Goal: Task Accomplishment & Management: Complete application form

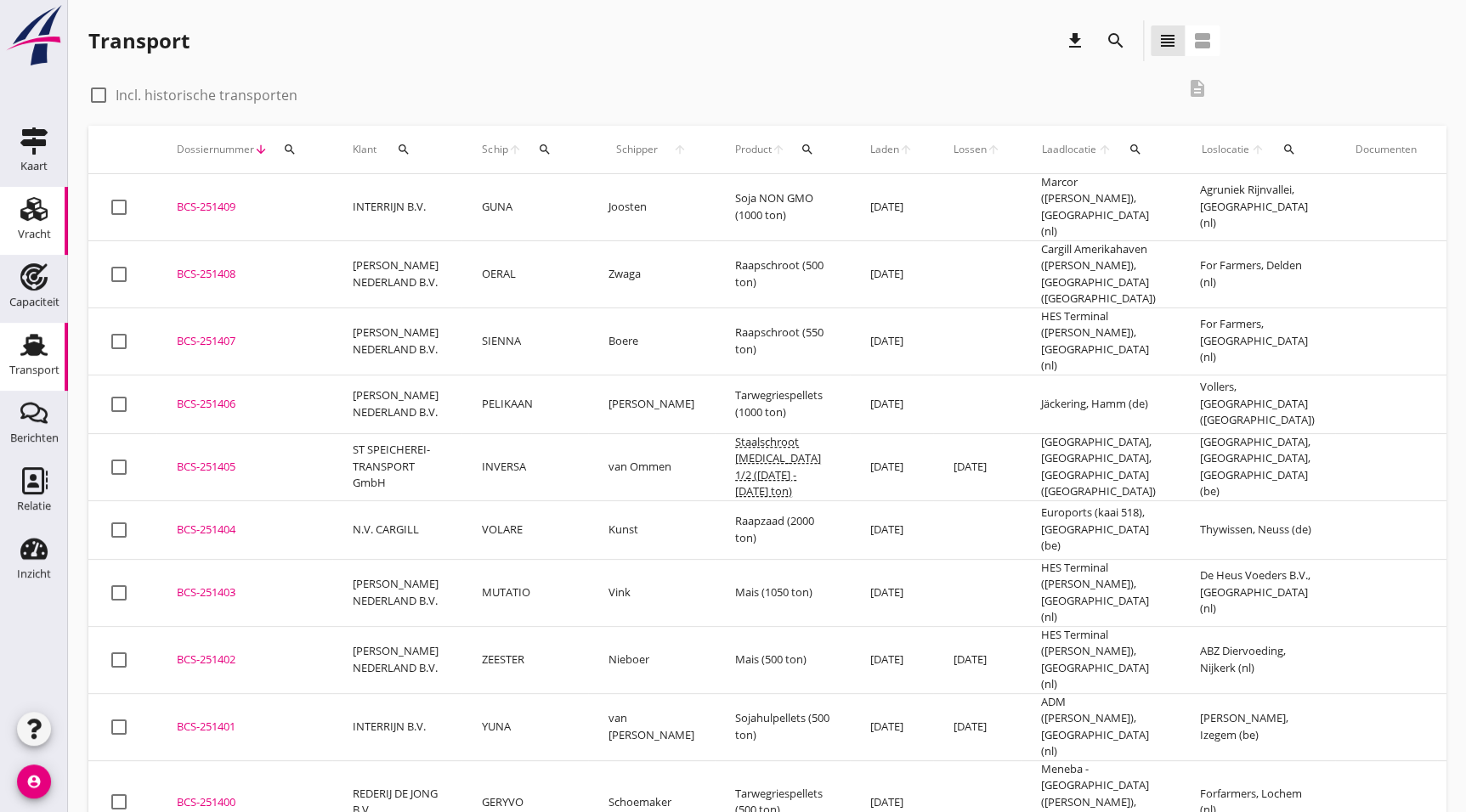
click at [27, 209] on icon "Vracht" at bounding box center [34, 209] width 28 height 28
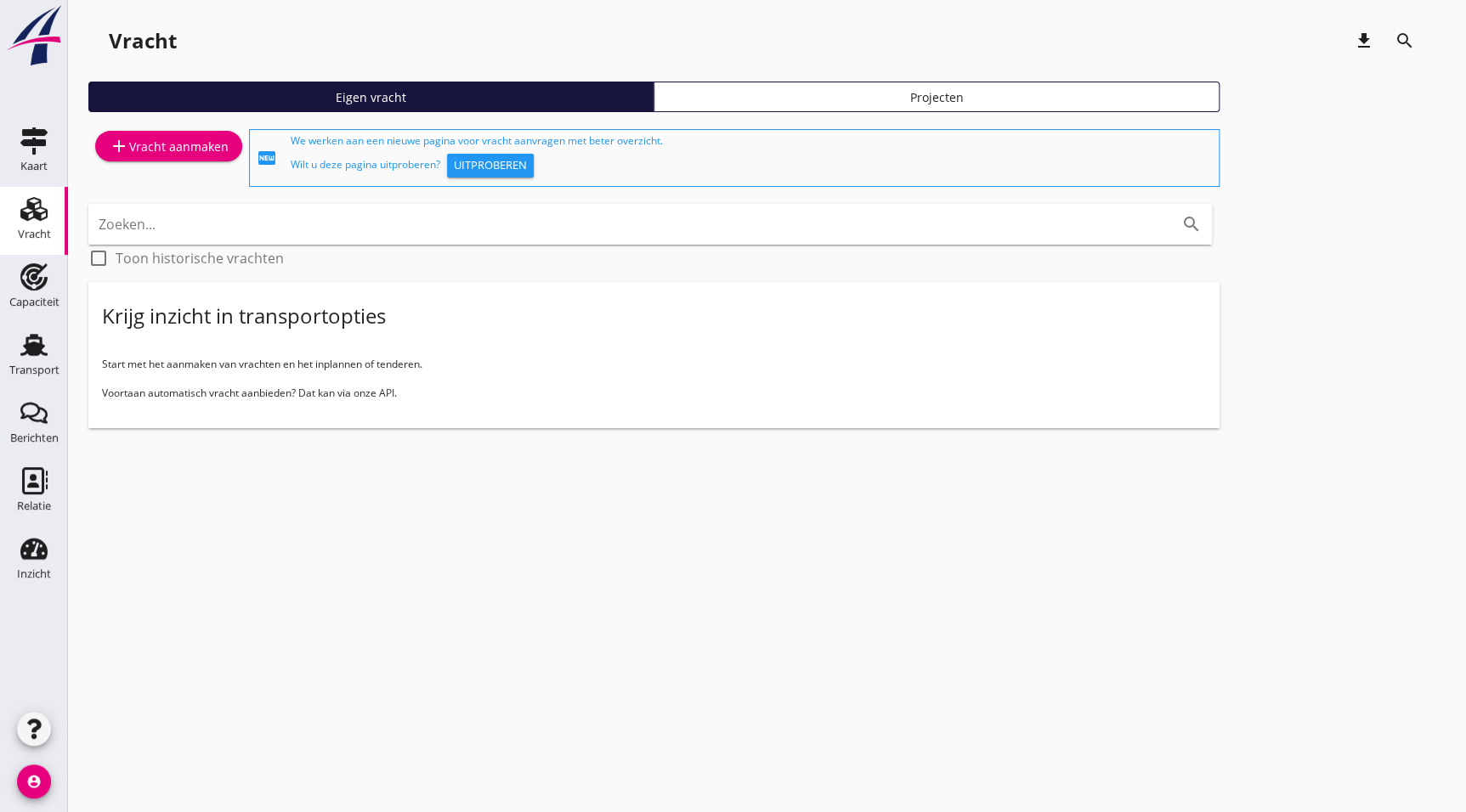
click at [209, 144] on div "add Vracht aanmaken" at bounding box center [169, 146] width 120 height 20
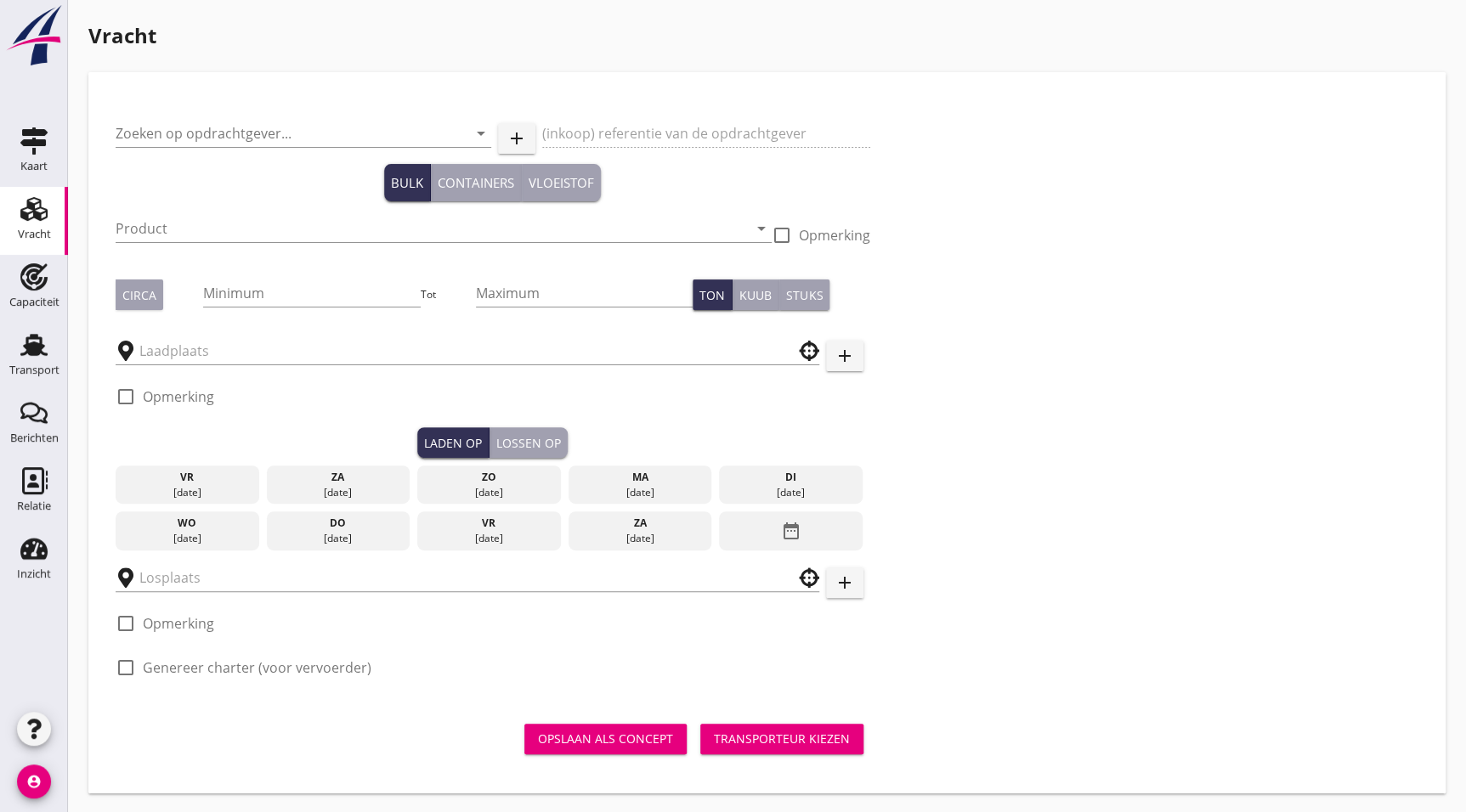
click at [30, 370] on div "Transport" at bounding box center [35, 370] width 50 height 11
click at [22, 349] on icon "Transport" at bounding box center [34, 344] width 28 height 28
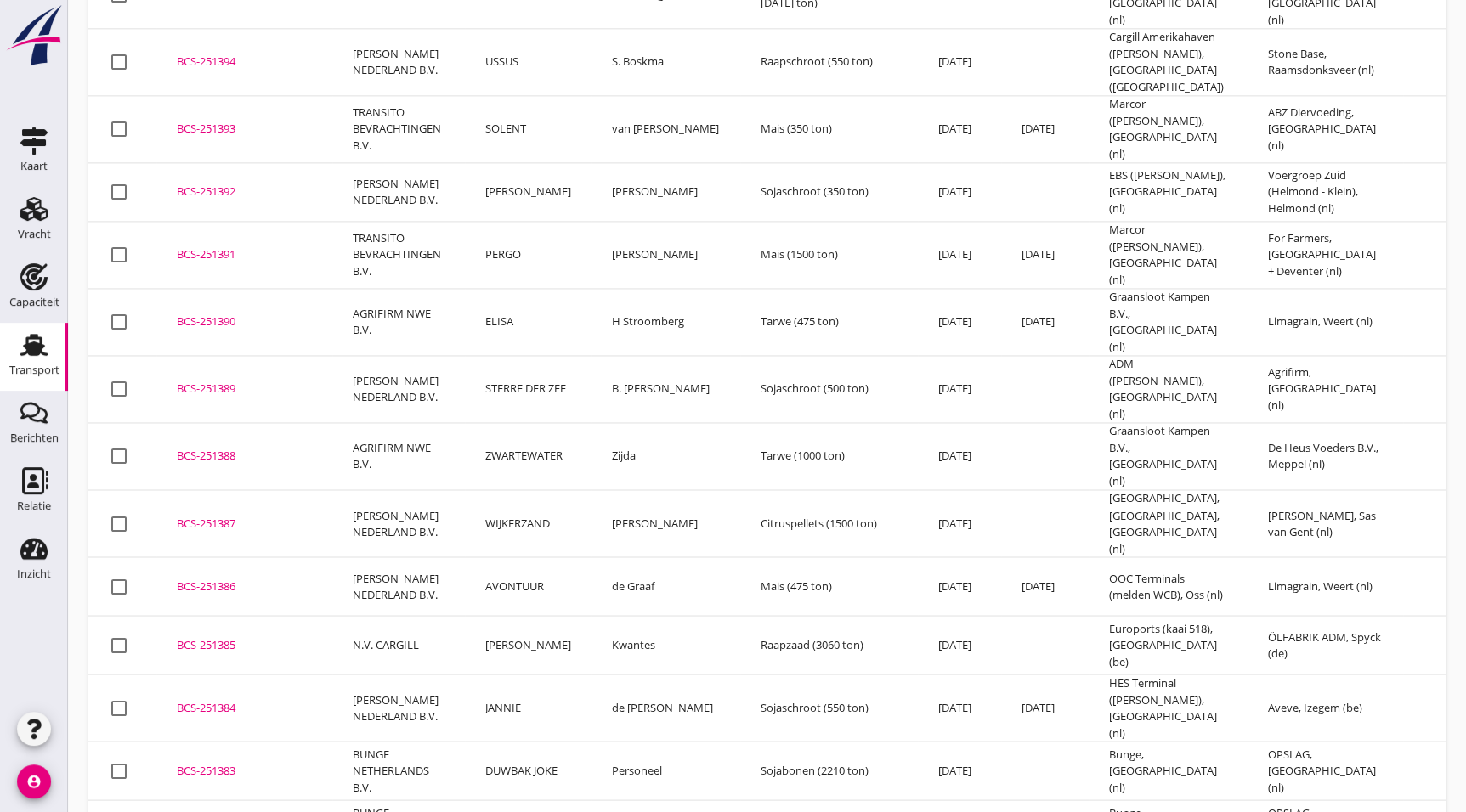
scroll to position [1326, 0]
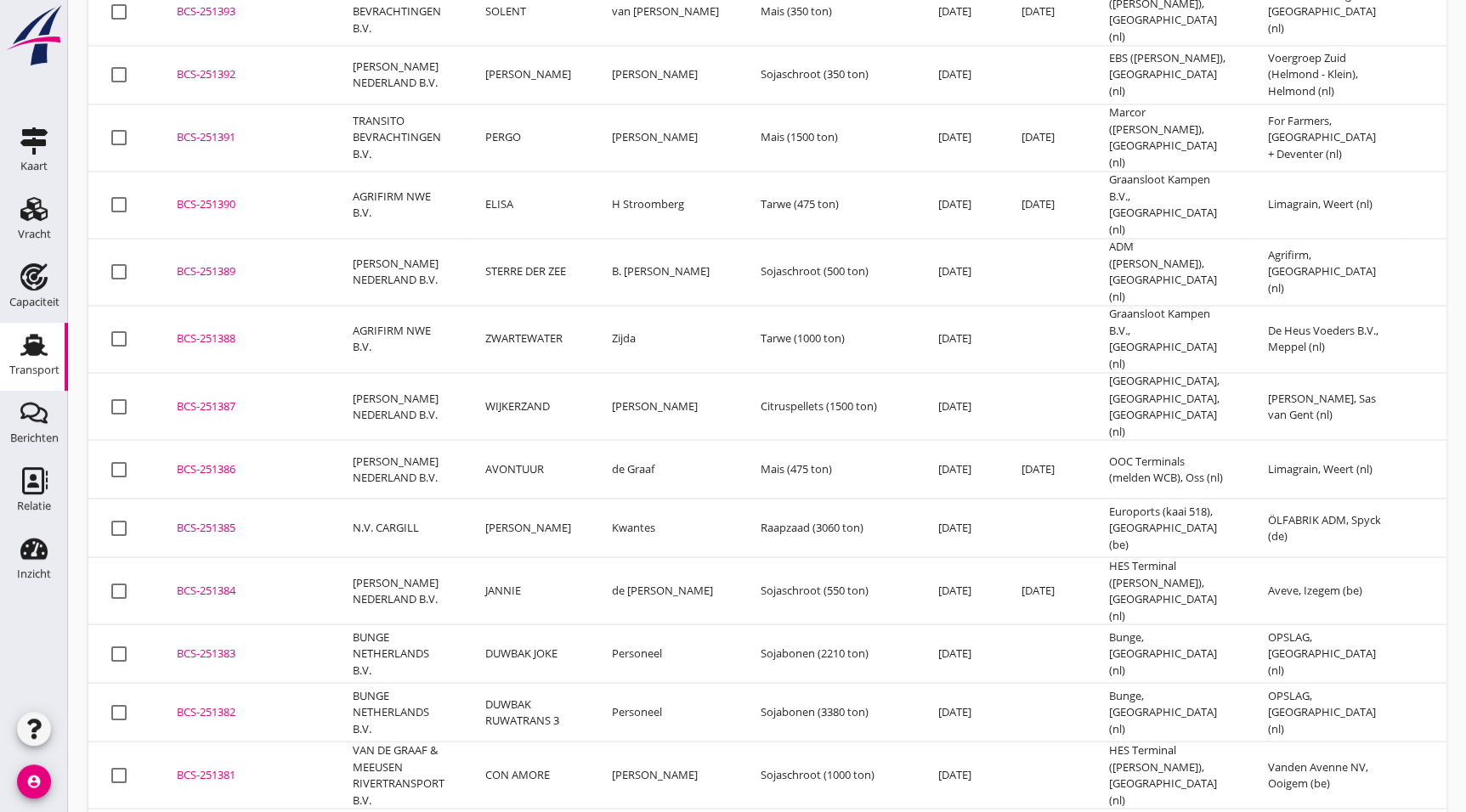
click at [430, 683] on td "BUNGE NETHERLANDS B.V." at bounding box center [398, 713] width 132 height 59
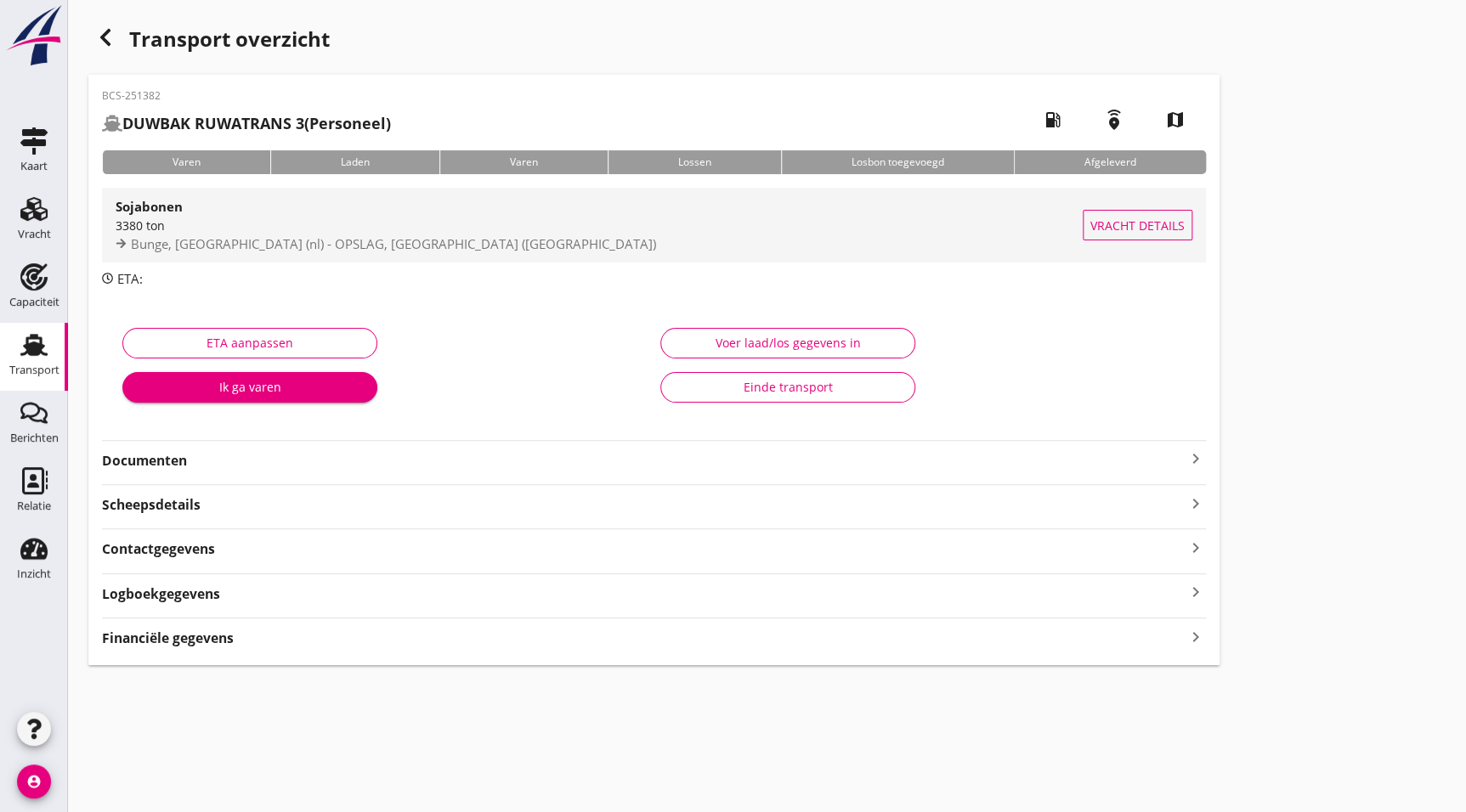
click at [690, 203] on div "Sojabonen" at bounding box center [599, 206] width 967 height 20
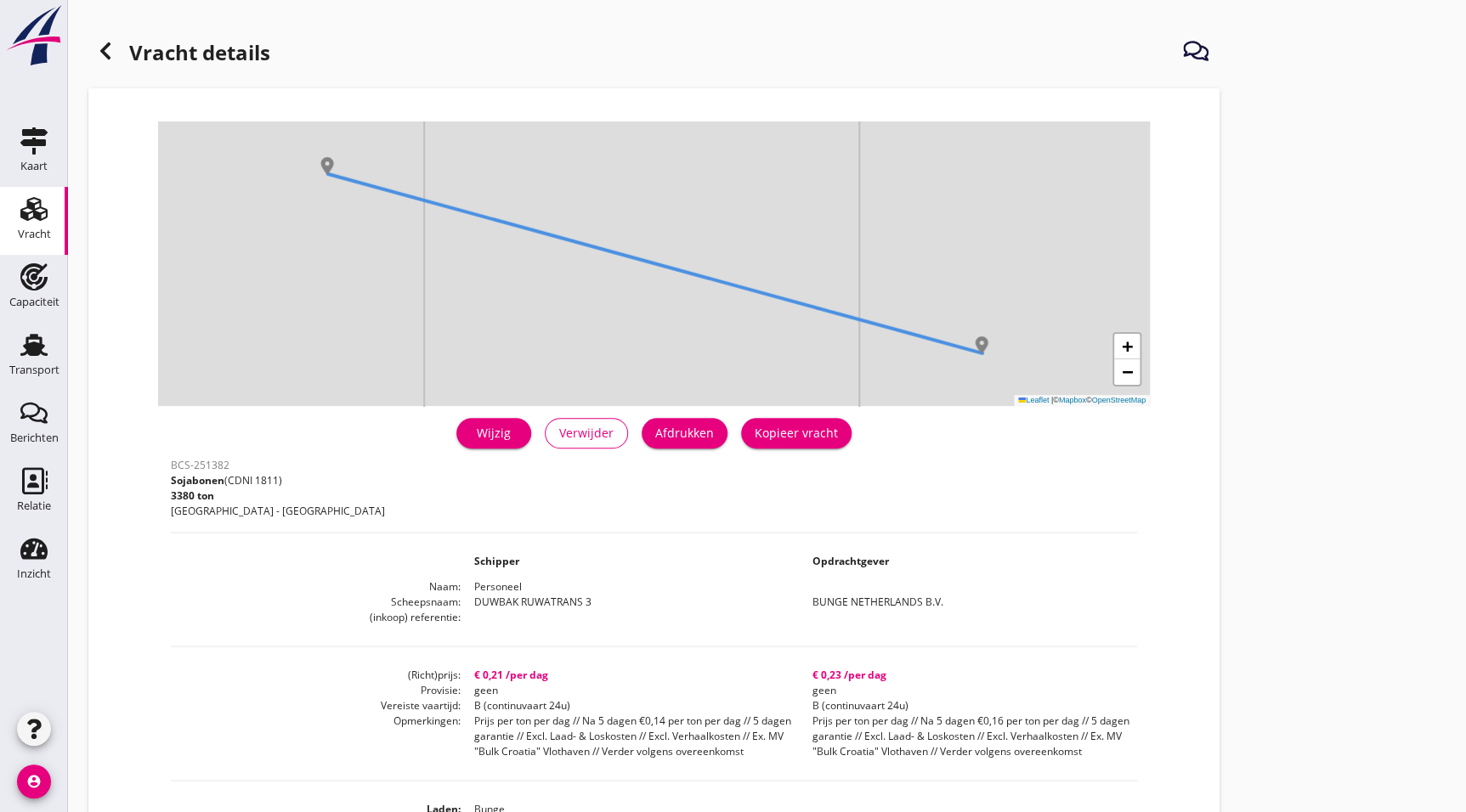
click at [809, 440] on div "Kopieer vracht" at bounding box center [796, 433] width 83 height 18
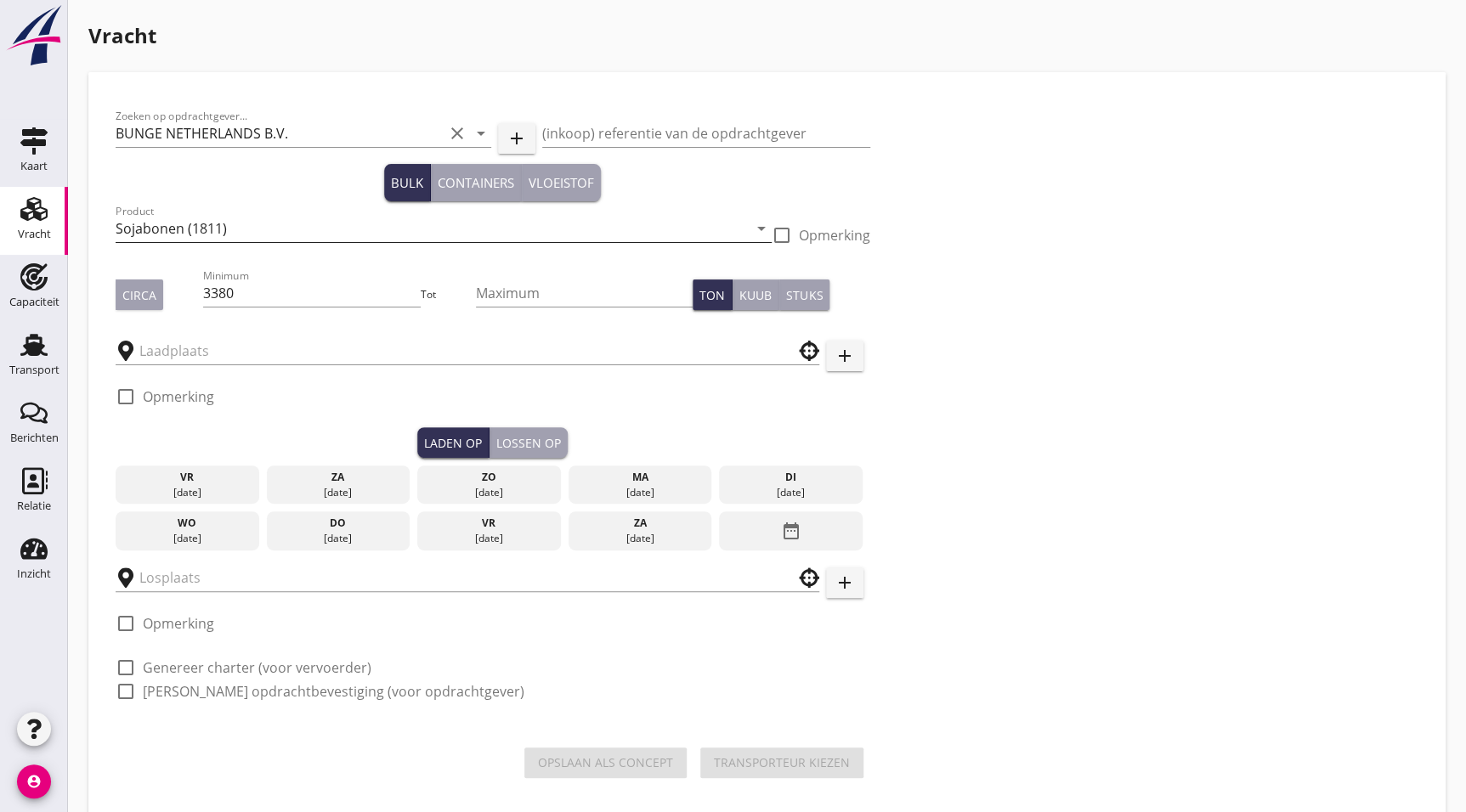
type input "Bunge"
type input "OPSLAG"
checkbox input "true"
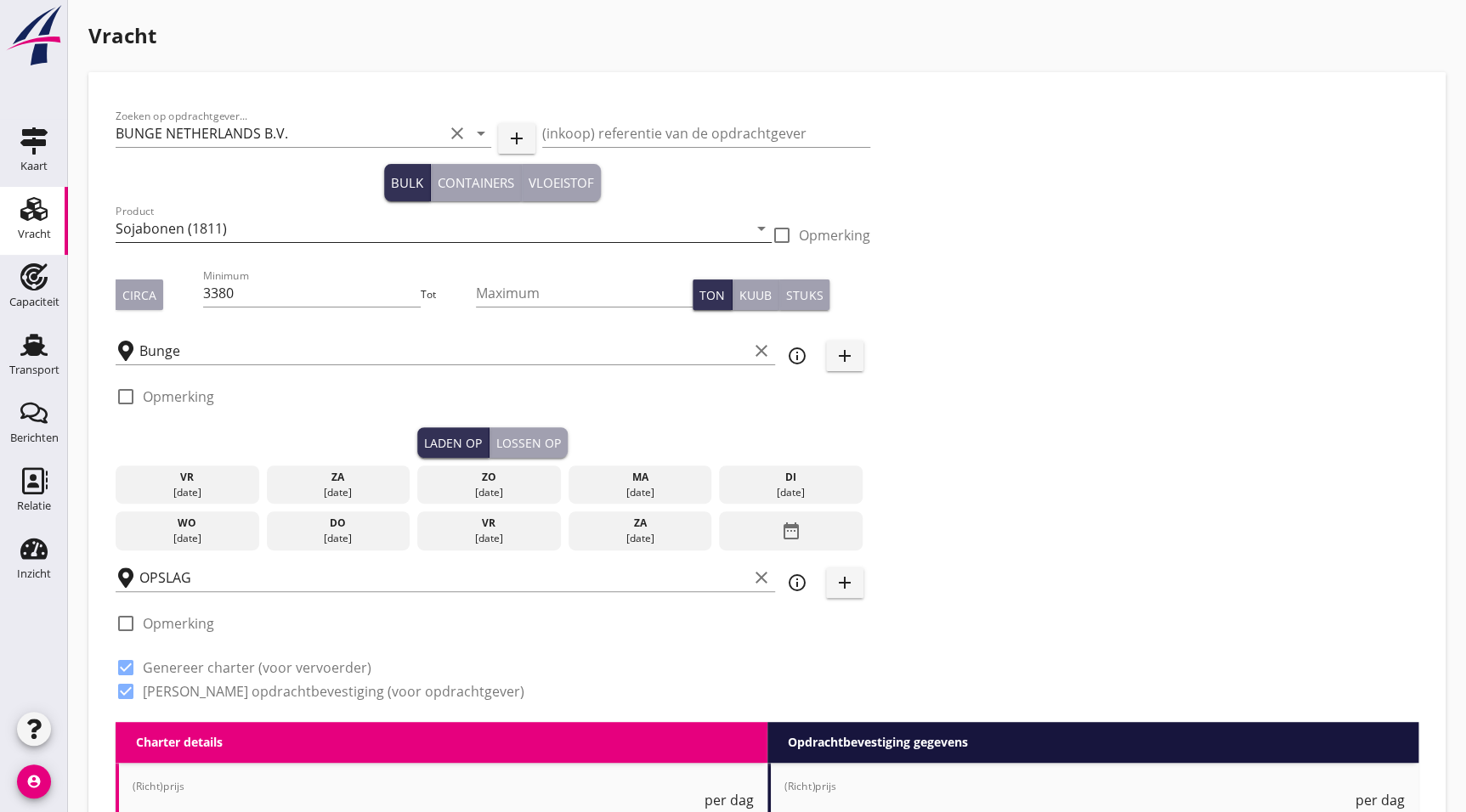
type input "0.21"
type textarea "Prijs per ton per dag // Na 5 dagen €0,14 per ton per dag // 5 dagen garantie /…"
radio input "false"
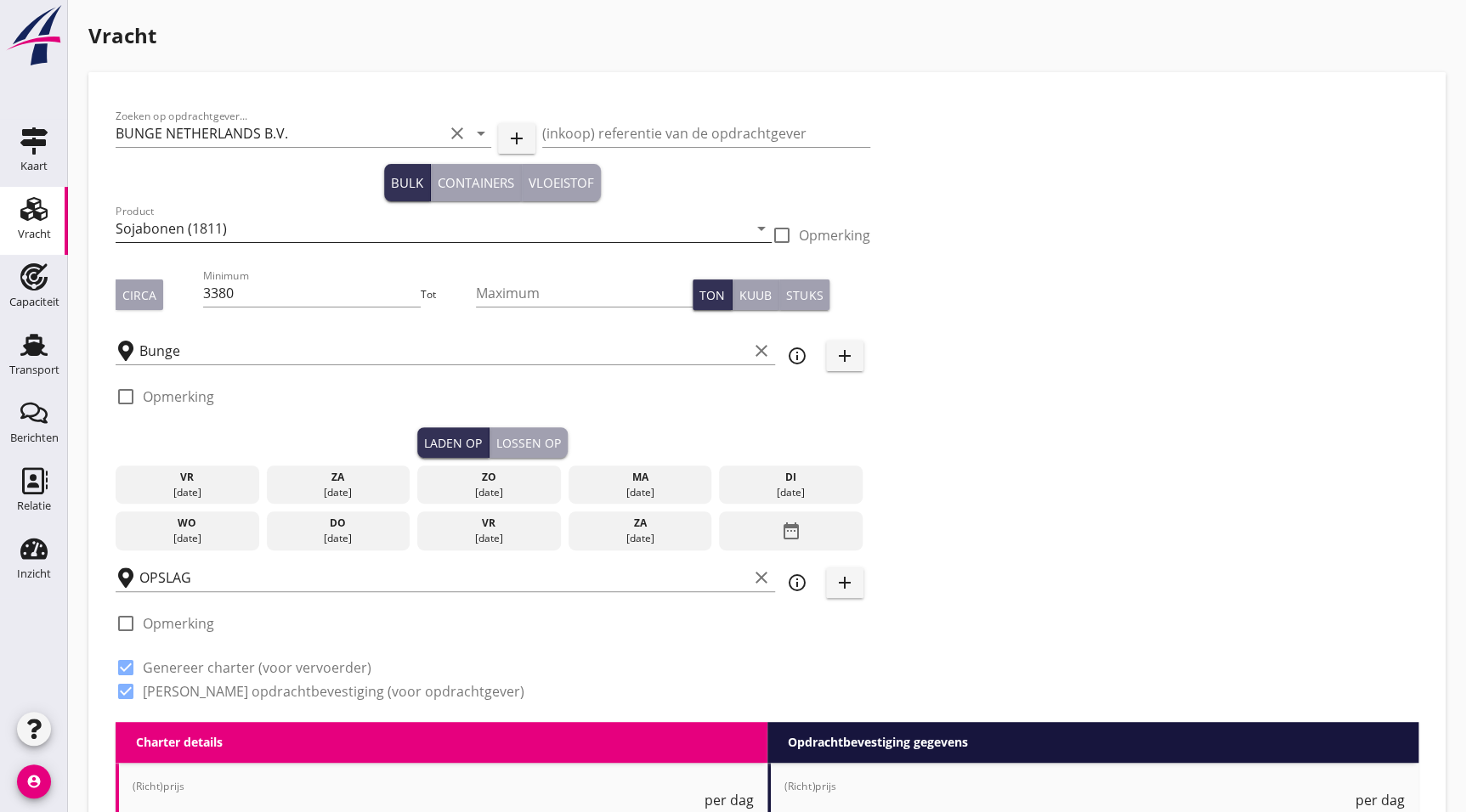
checkbox input "true"
type input "0.23"
type textarea "Prijs per ton per dag // Na 5 dagen €0,16 per ton per dag // 5 dagen garantie /…"
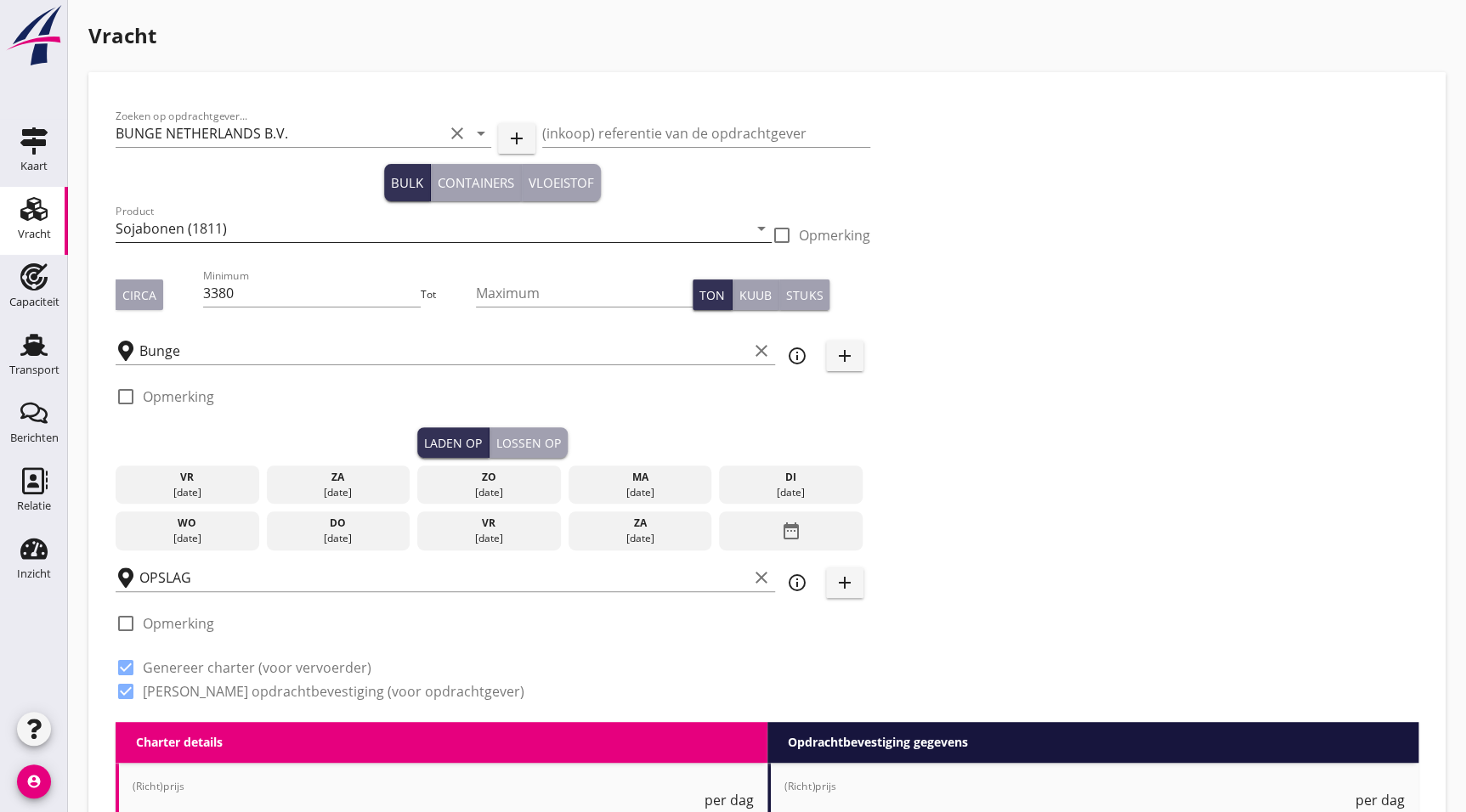
type textarea "Prijs per ton per dag // Na 5 dagen €0,16 per ton per dag // 5 dagen garantie /…"
radio input "false"
checkbox input "true"
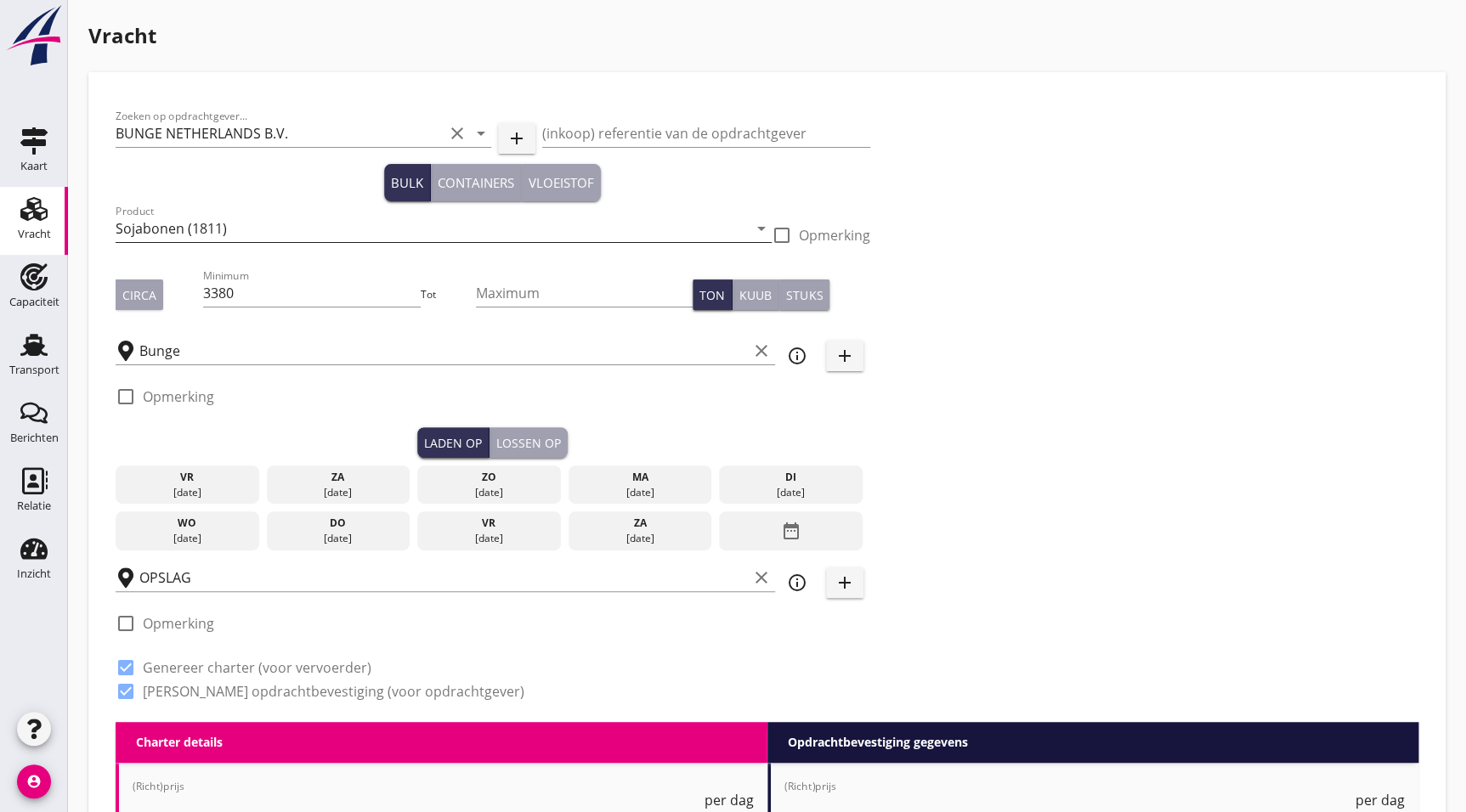
checkbox input "true"
click at [300, 290] on input "3380" at bounding box center [311, 293] width 217 height 28
drag, startPoint x: 85, startPoint y: 311, endPoint x: -27, endPoint y: 317, distance: 112.2
type input "2989"
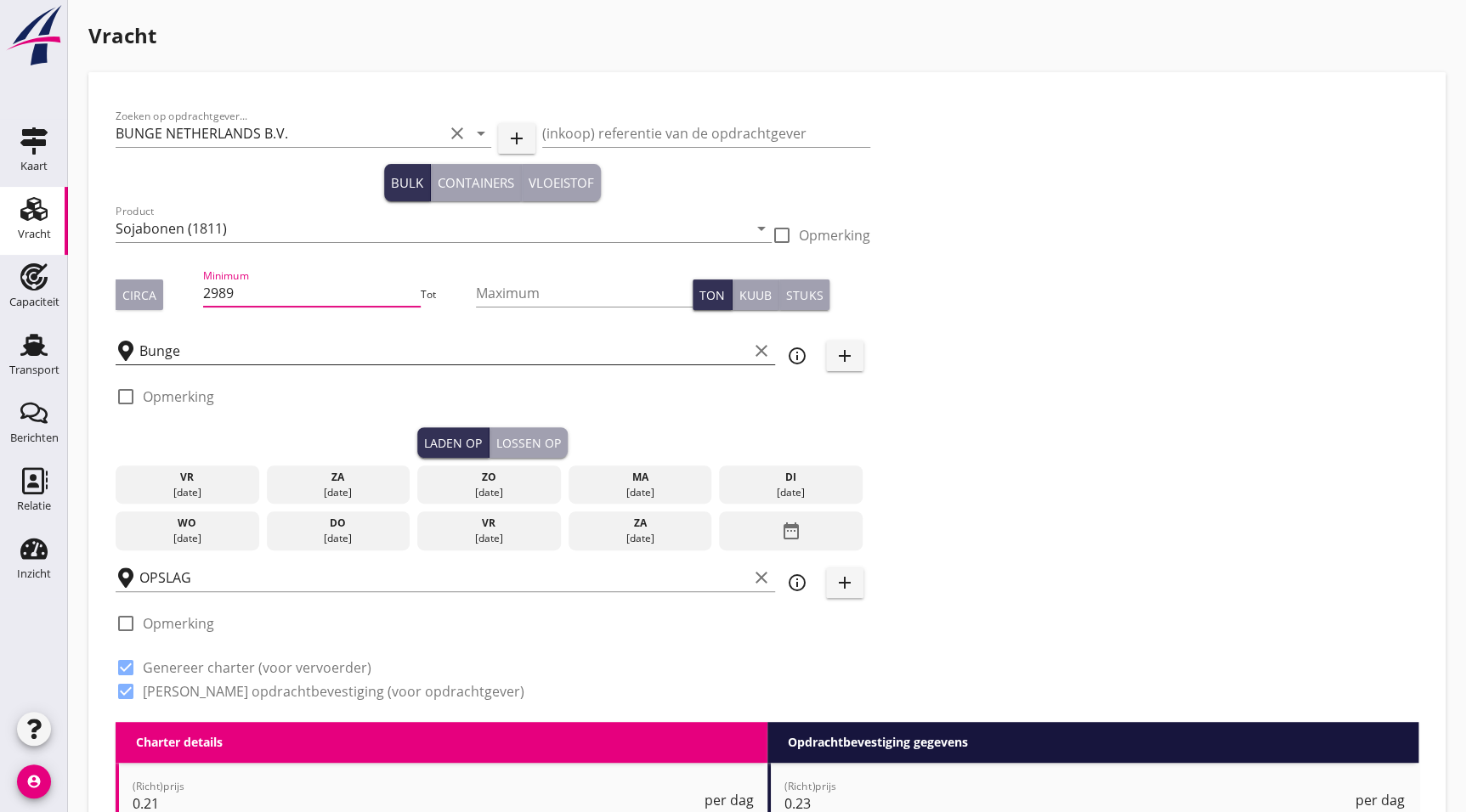
click at [191, 351] on input "Bunge" at bounding box center [444, 351] width 609 height 28
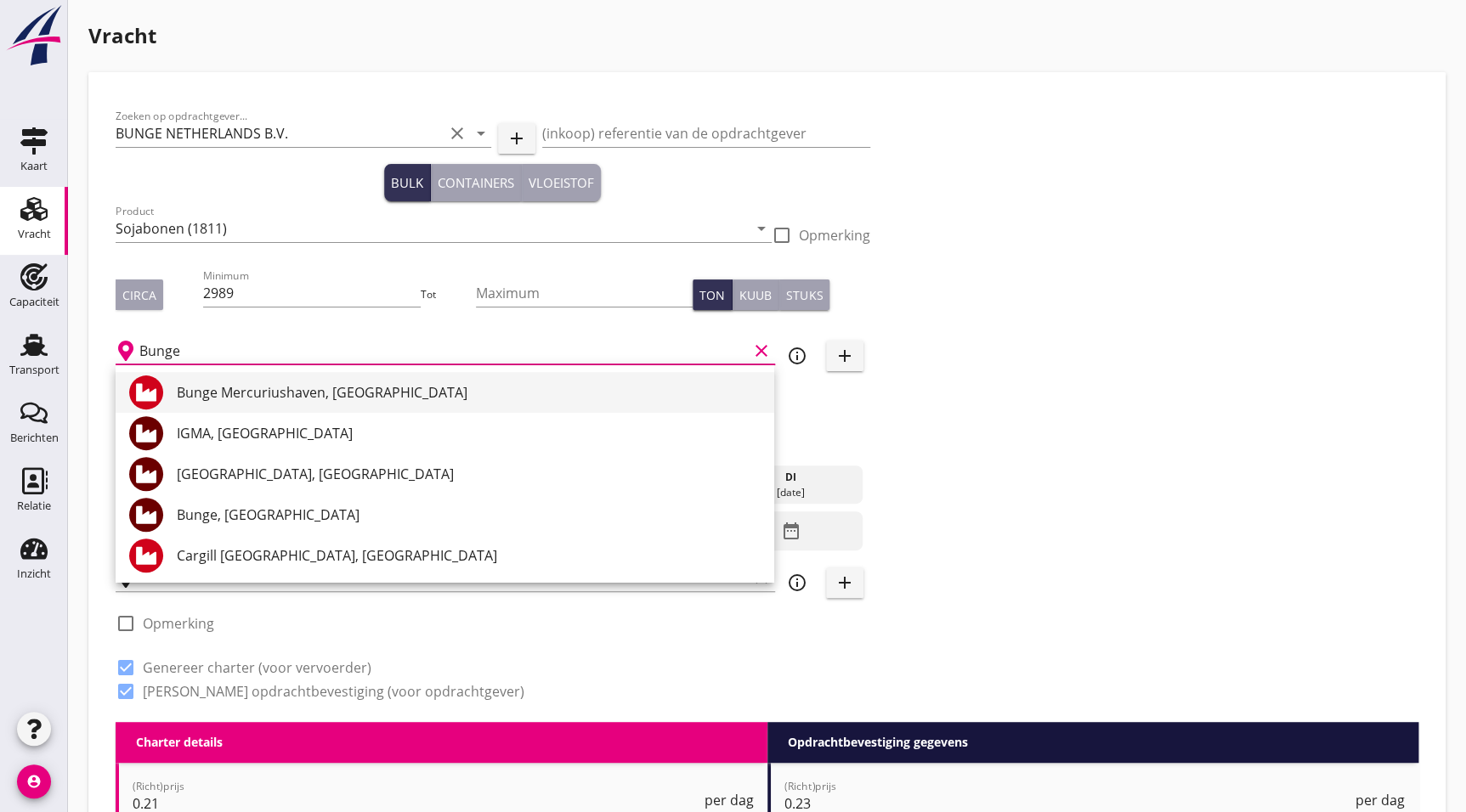
click at [308, 397] on div "Bunge Mercuriushaven, [GEOGRAPHIC_DATA]" at bounding box center [469, 392] width 584 height 20
type input "Bunge Mercuriushaven, [GEOGRAPHIC_DATA]"
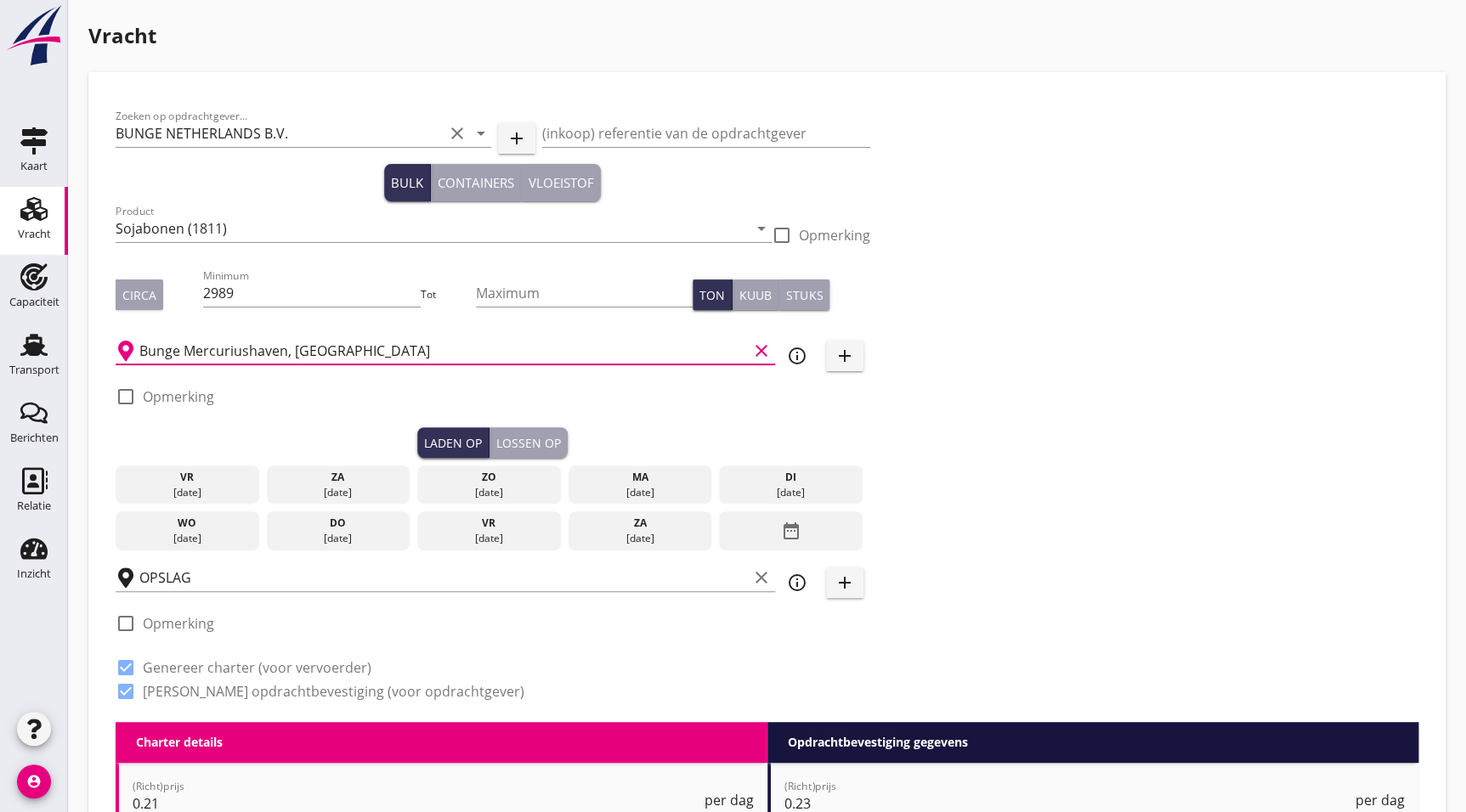
click at [521, 501] on div "[DATE]" at bounding box center [489, 485] width 144 height 39
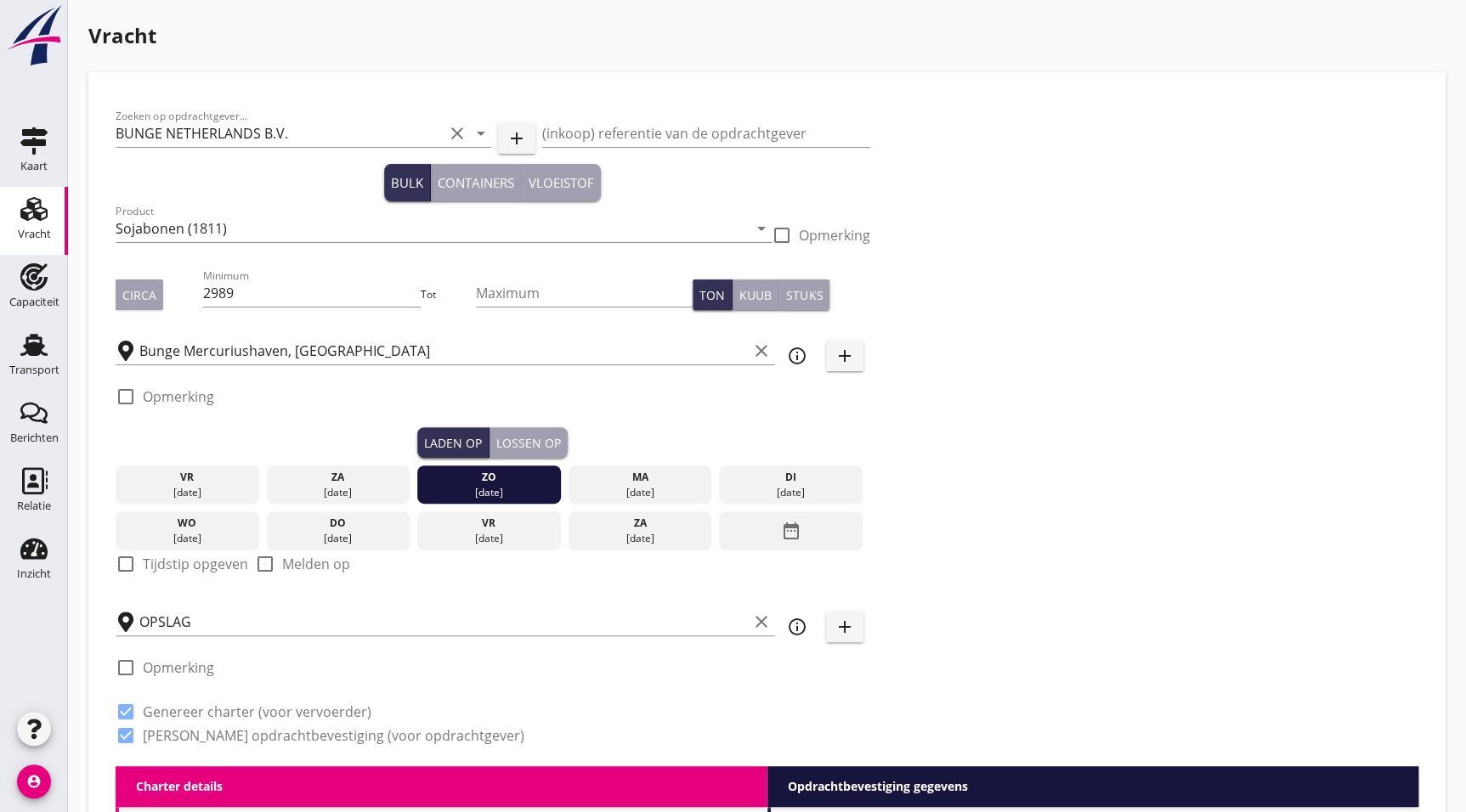
click at [134, 561] on div at bounding box center [125, 564] width 29 height 29
checkbox input "true"
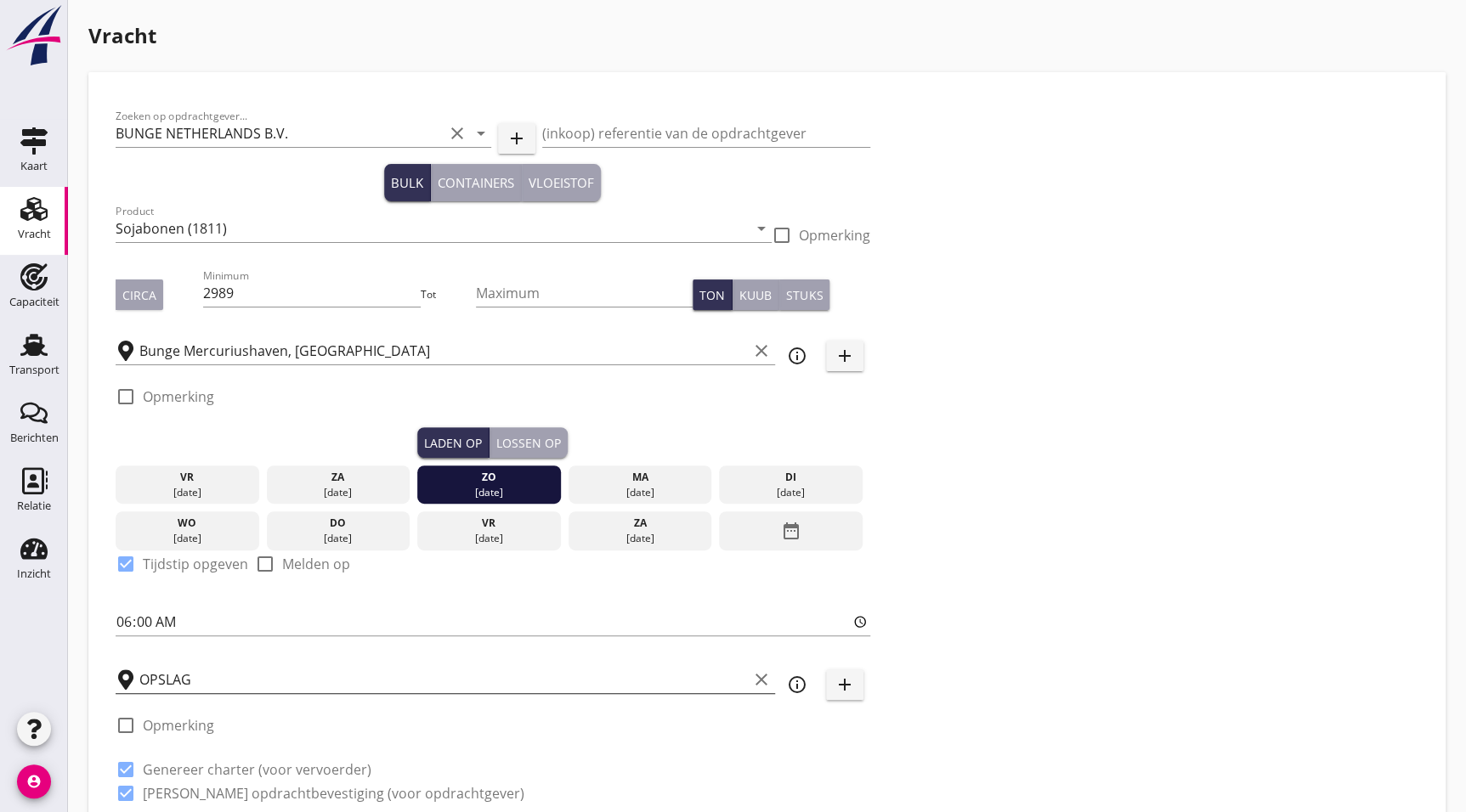
click at [241, 681] on input "OPSLAG" at bounding box center [444, 680] width 609 height 28
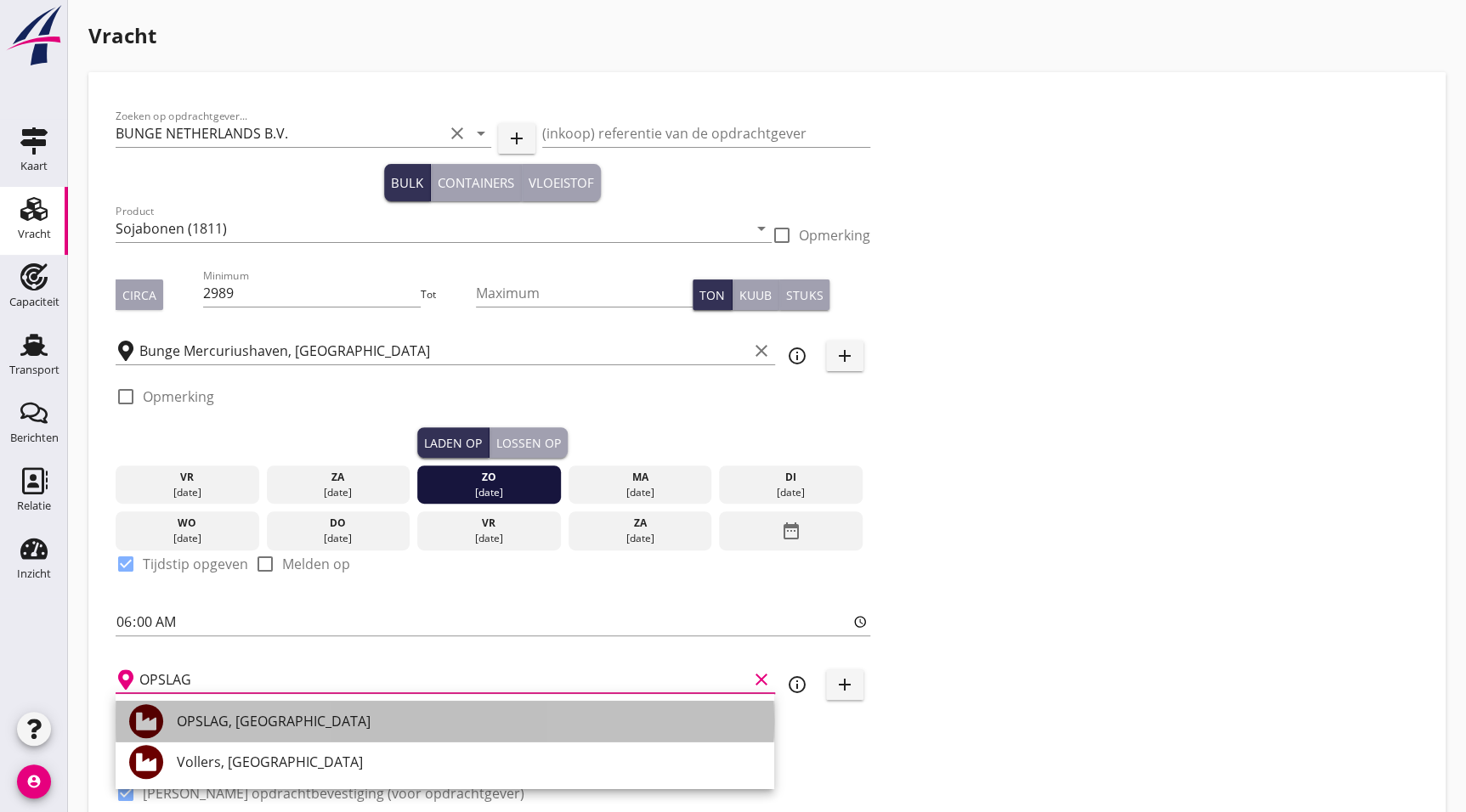
click at [219, 721] on div "OPSLAG, [GEOGRAPHIC_DATA]" at bounding box center [469, 721] width 584 height 20
type input "OPSLAG, [GEOGRAPHIC_DATA]"
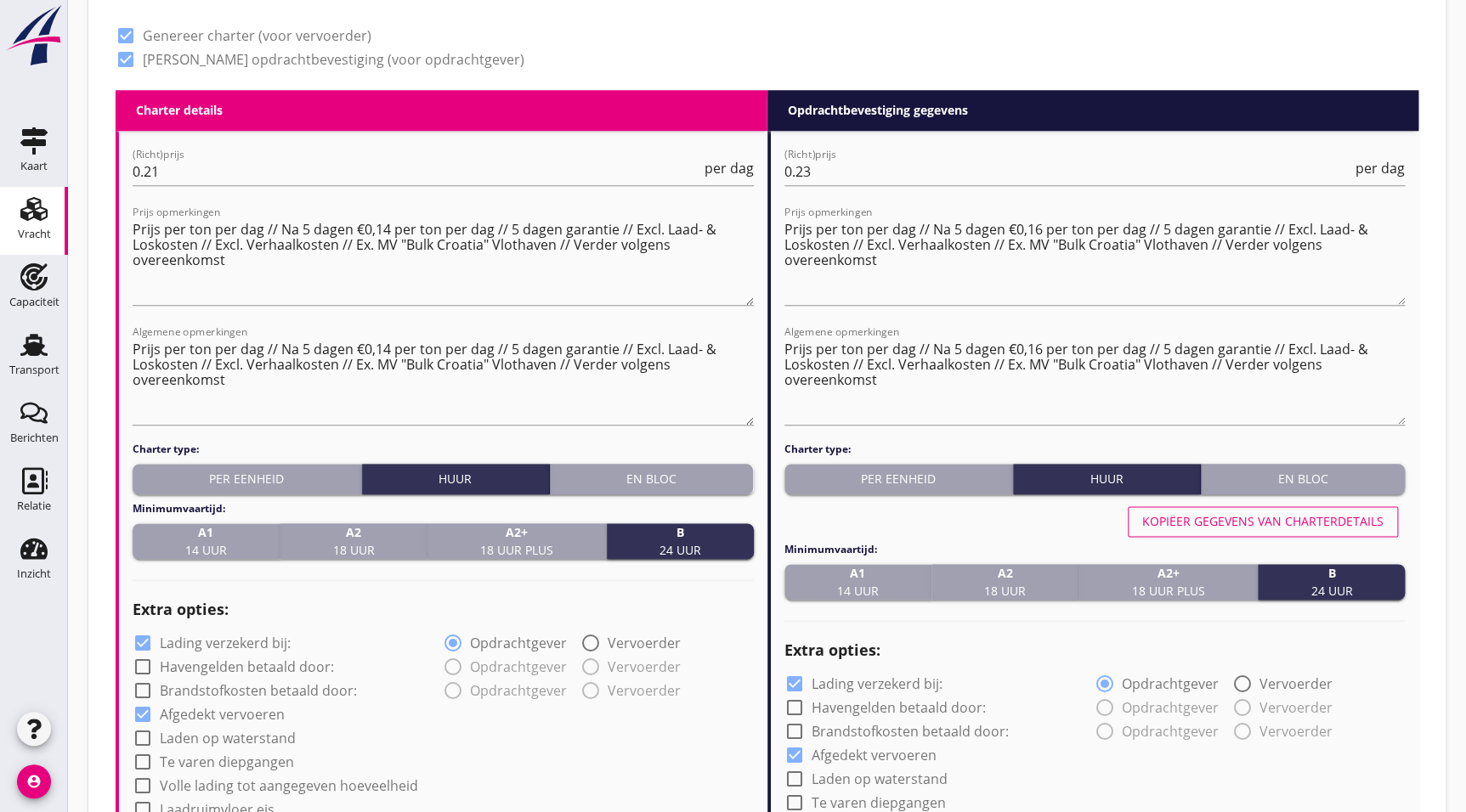
scroll to position [730, 0]
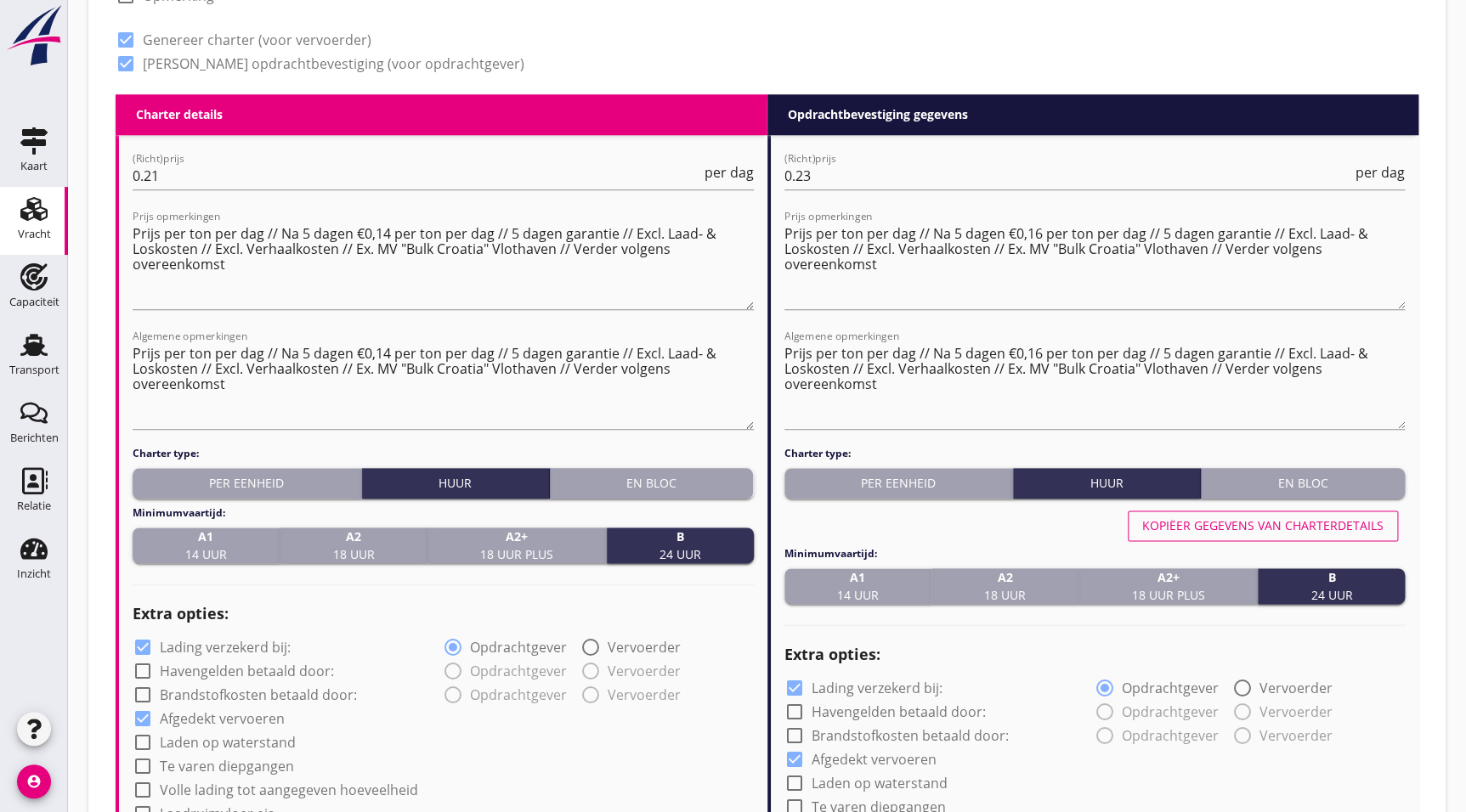
click at [691, 612] on h2 "Extra opties:" at bounding box center [443, 614] width 621 height 23
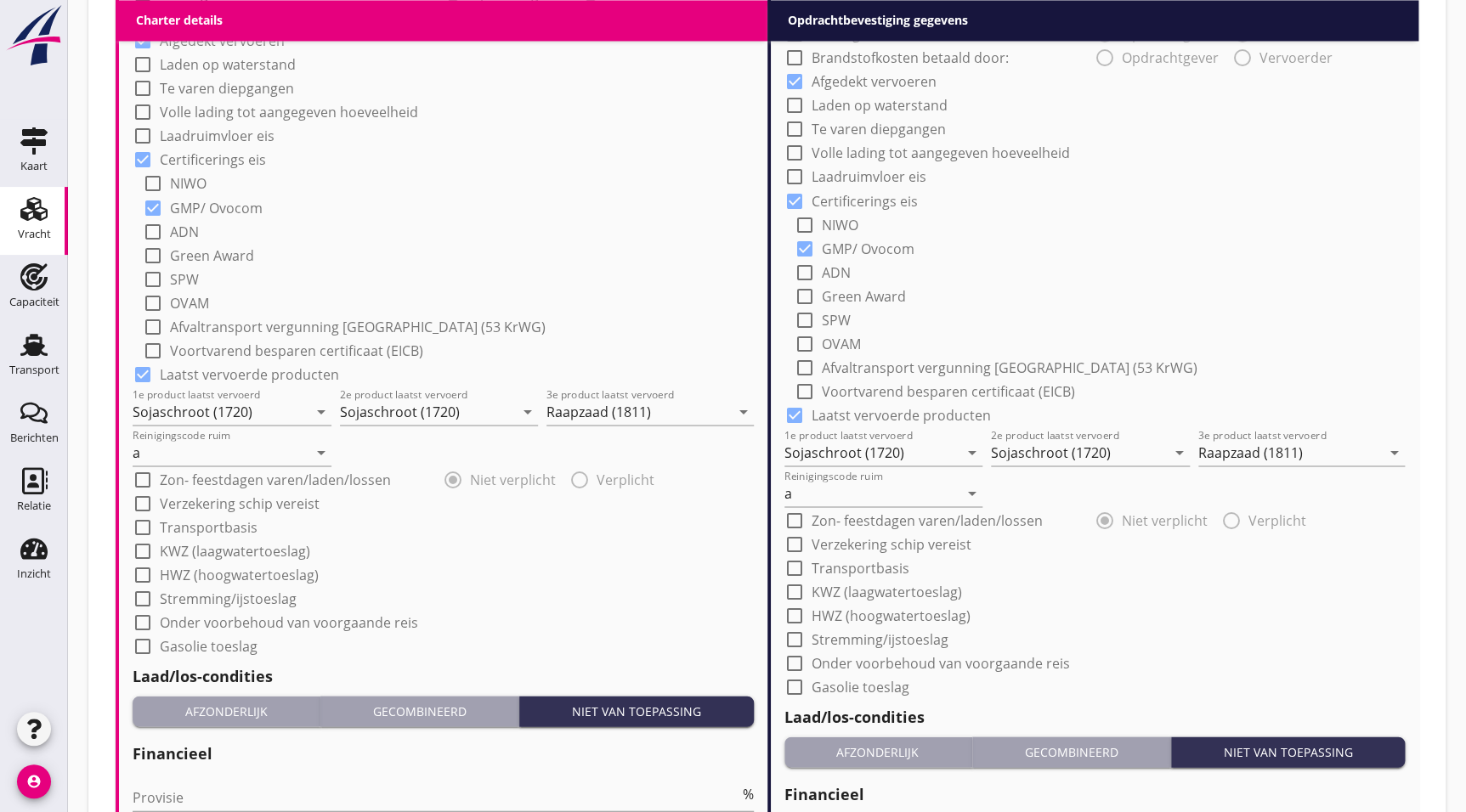
scroll to position [1400, 0]
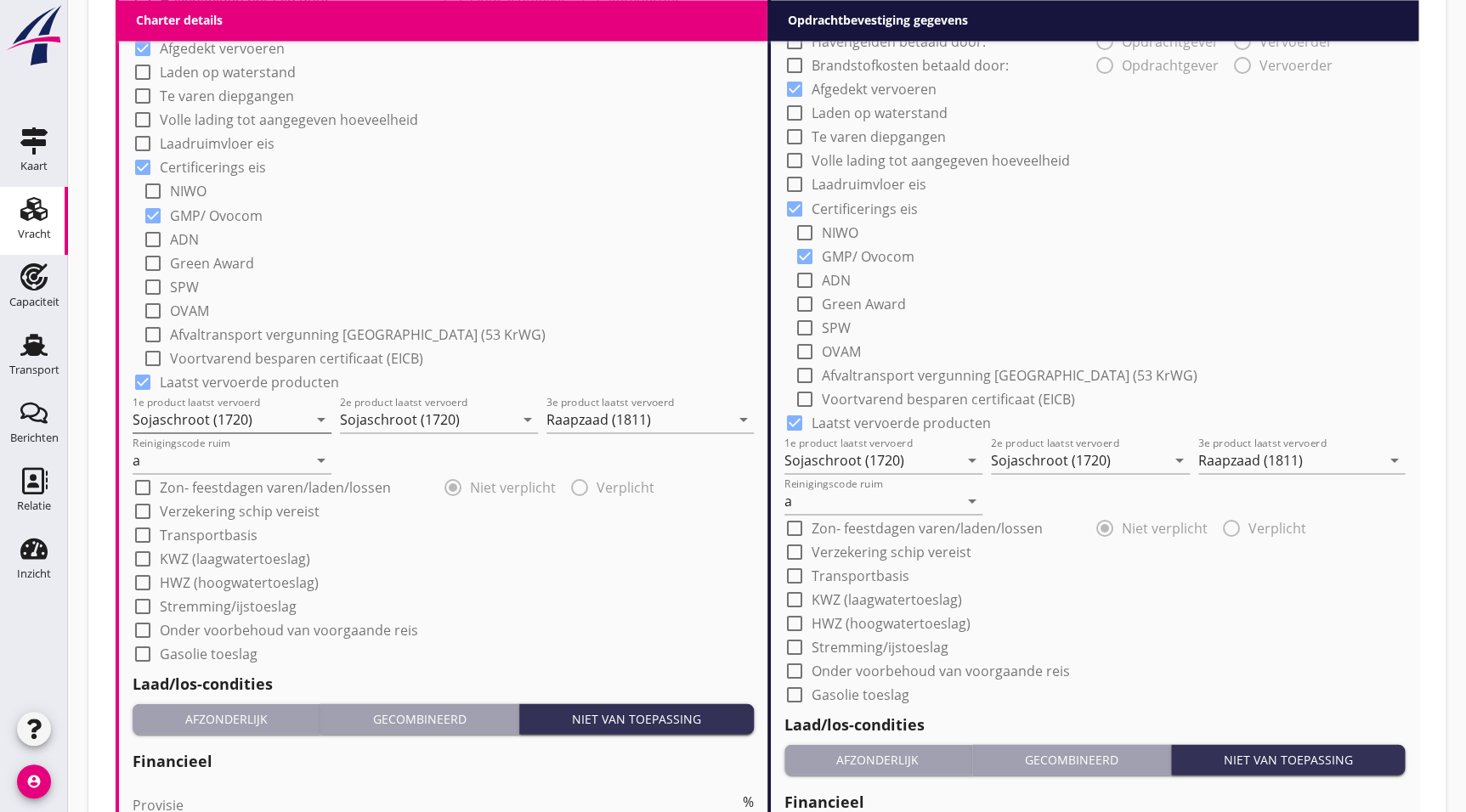
click at [237, 424] on input "Sojaschroot (1720)" at bounding box center [219, 419] width 175 height 28
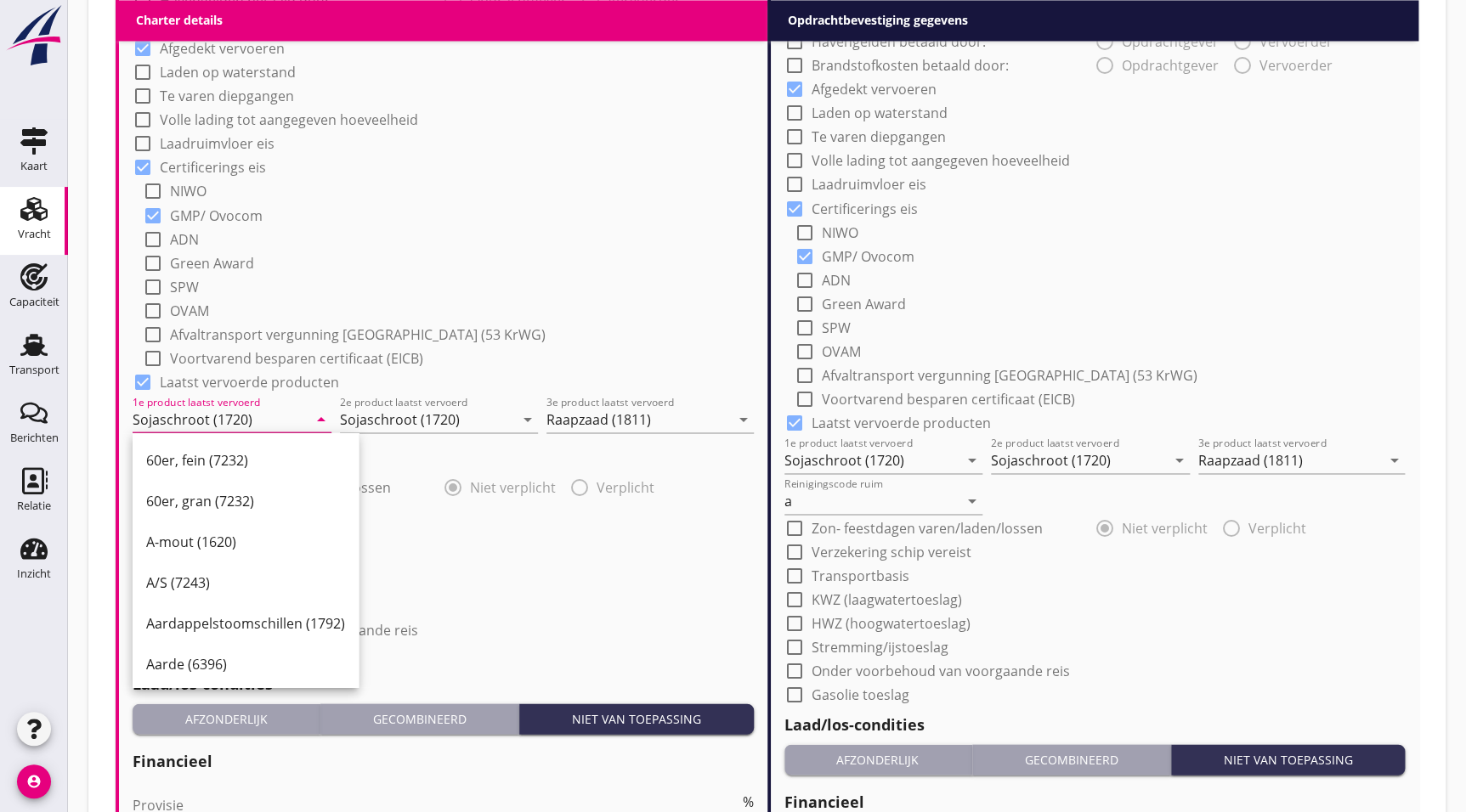
type input "r"
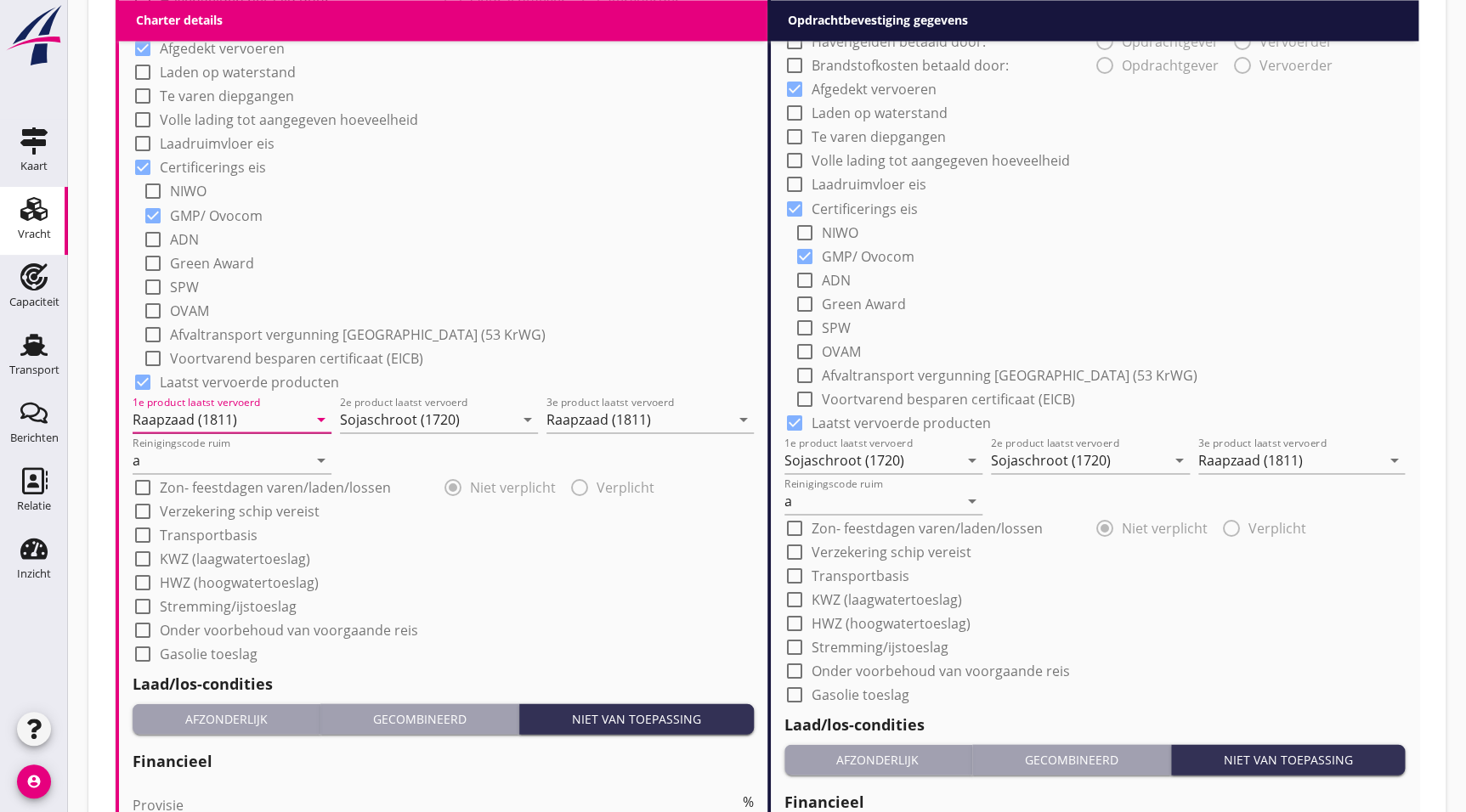
type input "Raapzaad (1811)"
type input "Raapschroot (1720)"
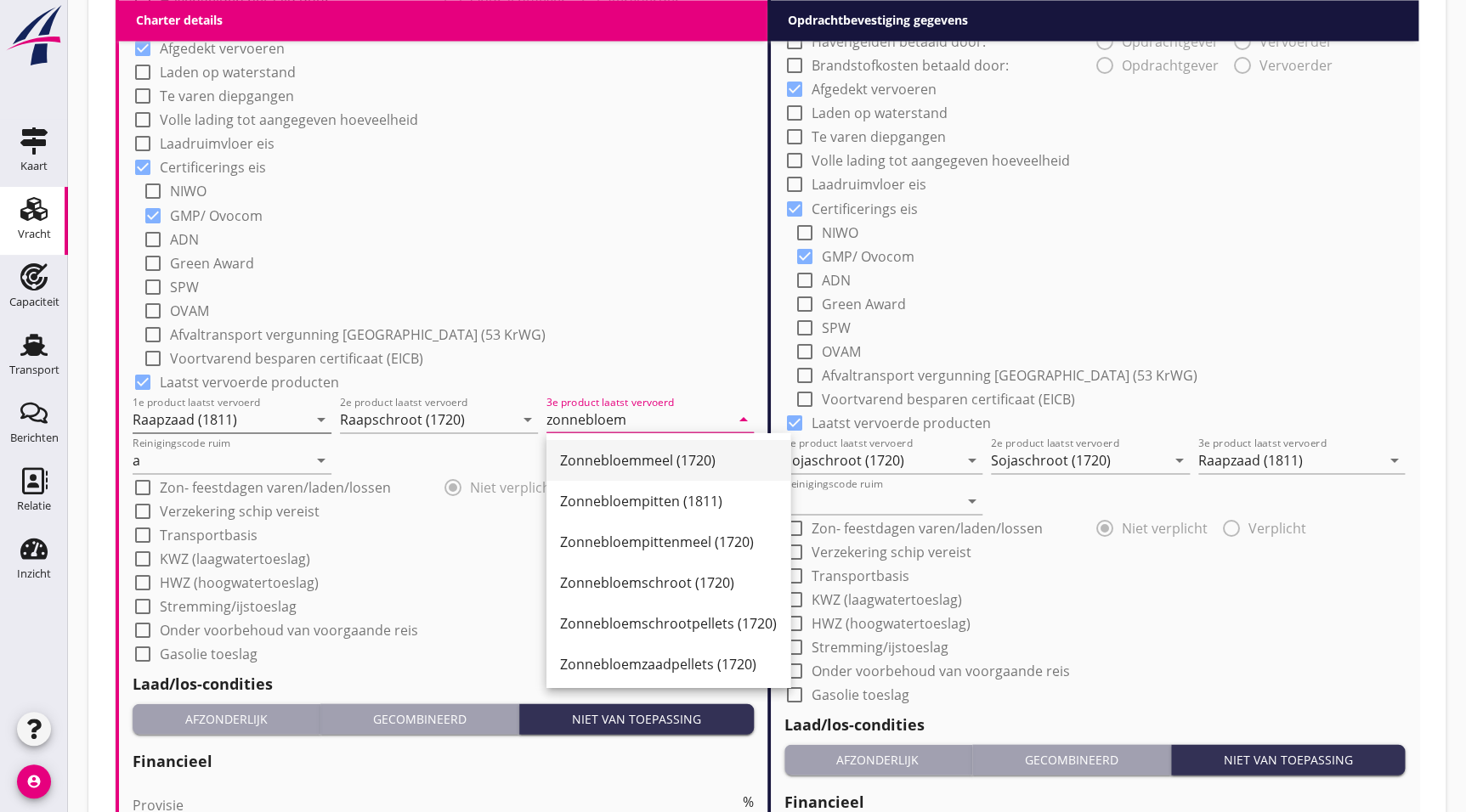
scroll to position [3, 0]
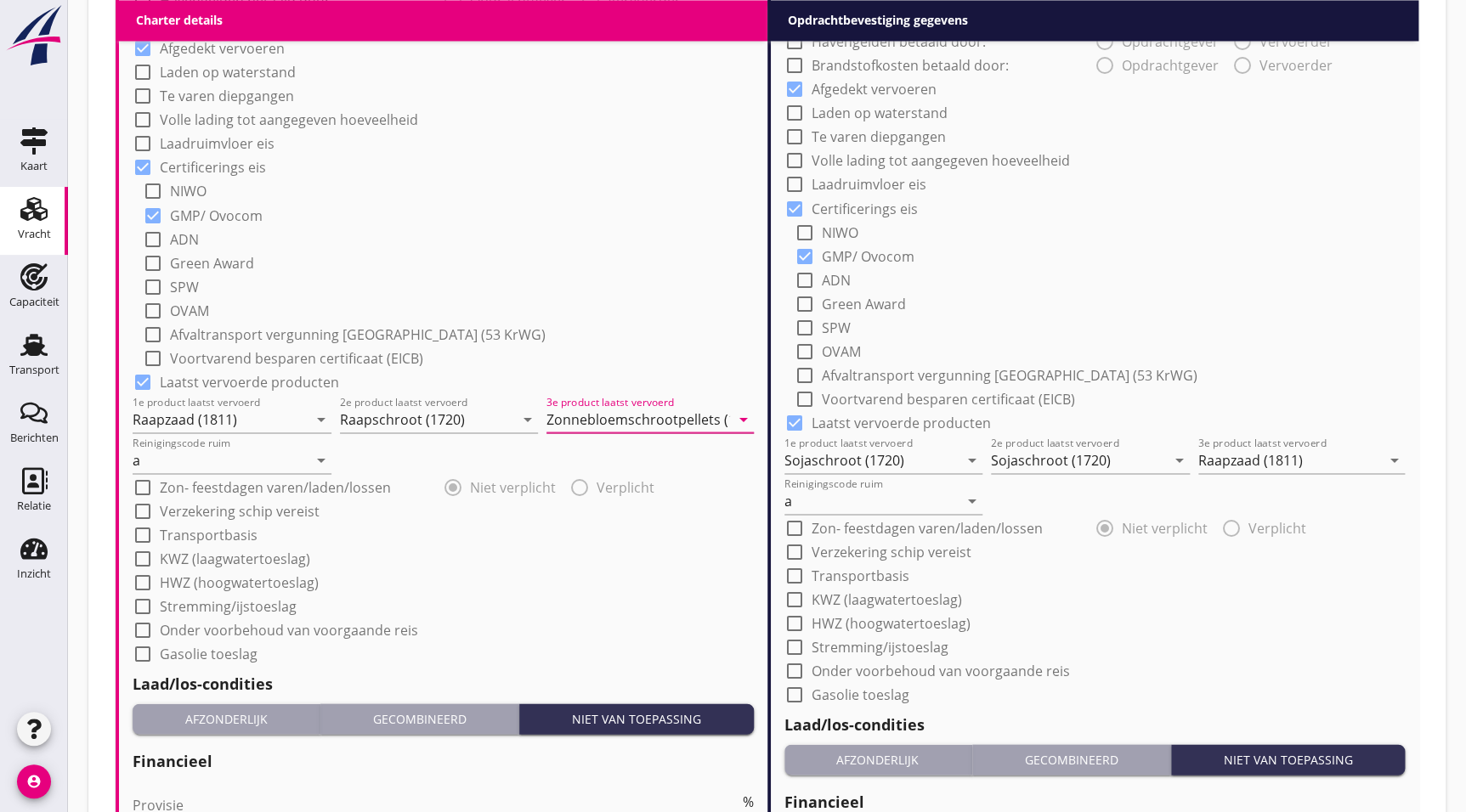
type input "Zonnebloemschrootpellets (1720)"
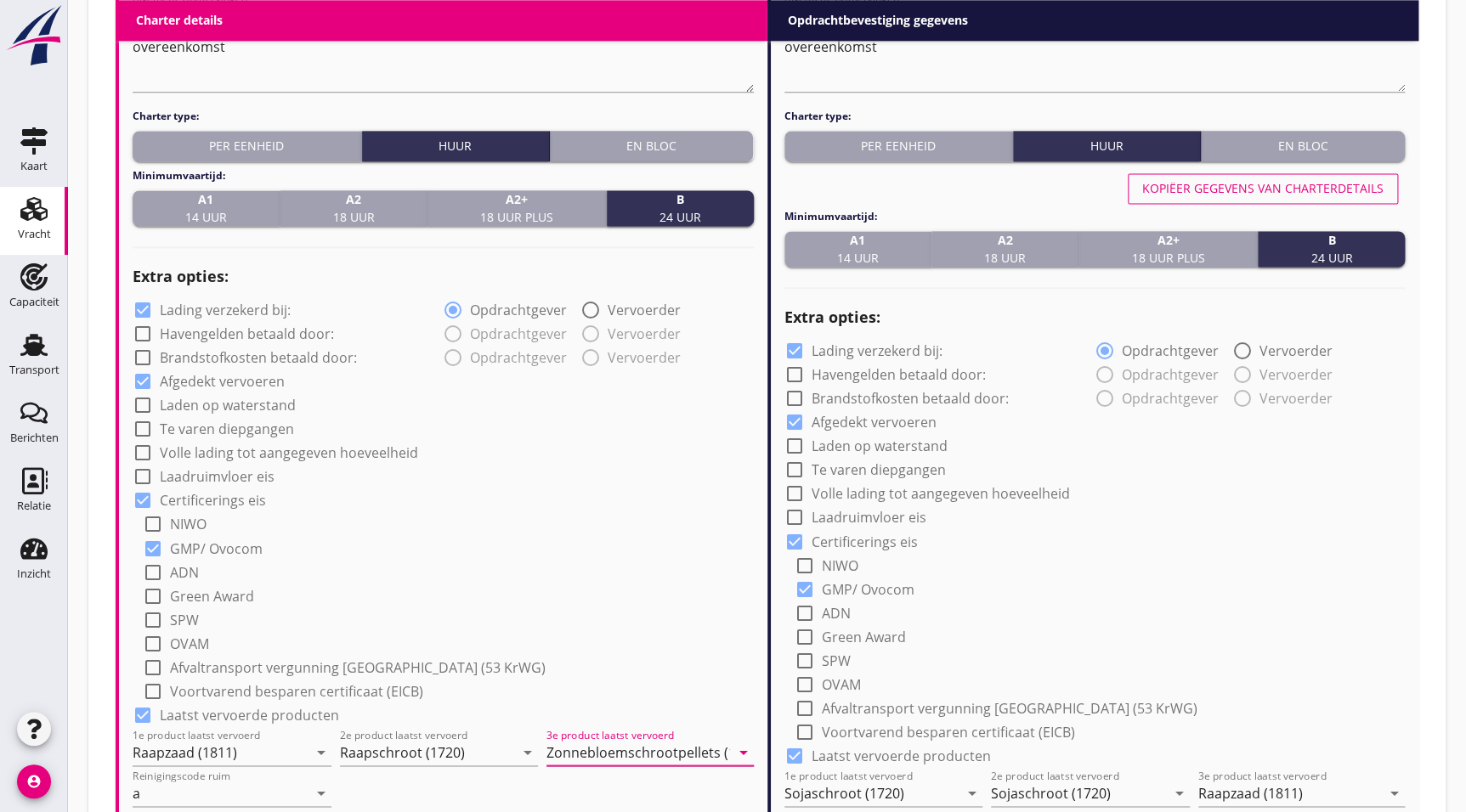
scroll to position [1052, 0]
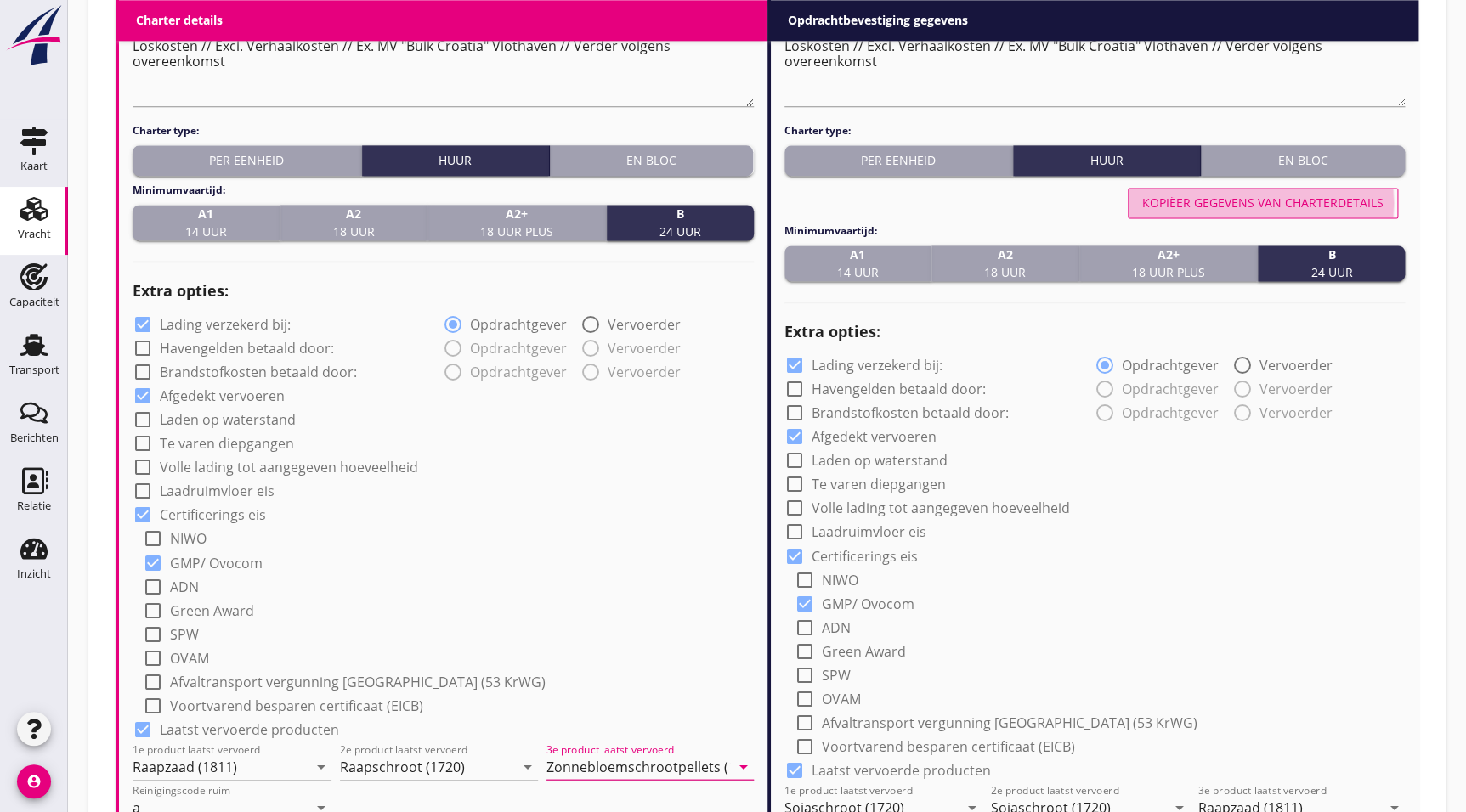
click at [1259, 196] on div "Kopiëer gegevens van charterdetails" at bounding box center [1263, 202] width 241 height 18
type input "Raapzaad (1811)"
type input "Raapschroot (1720)"
type input "Zonnebloemschrootpellets (1720)"
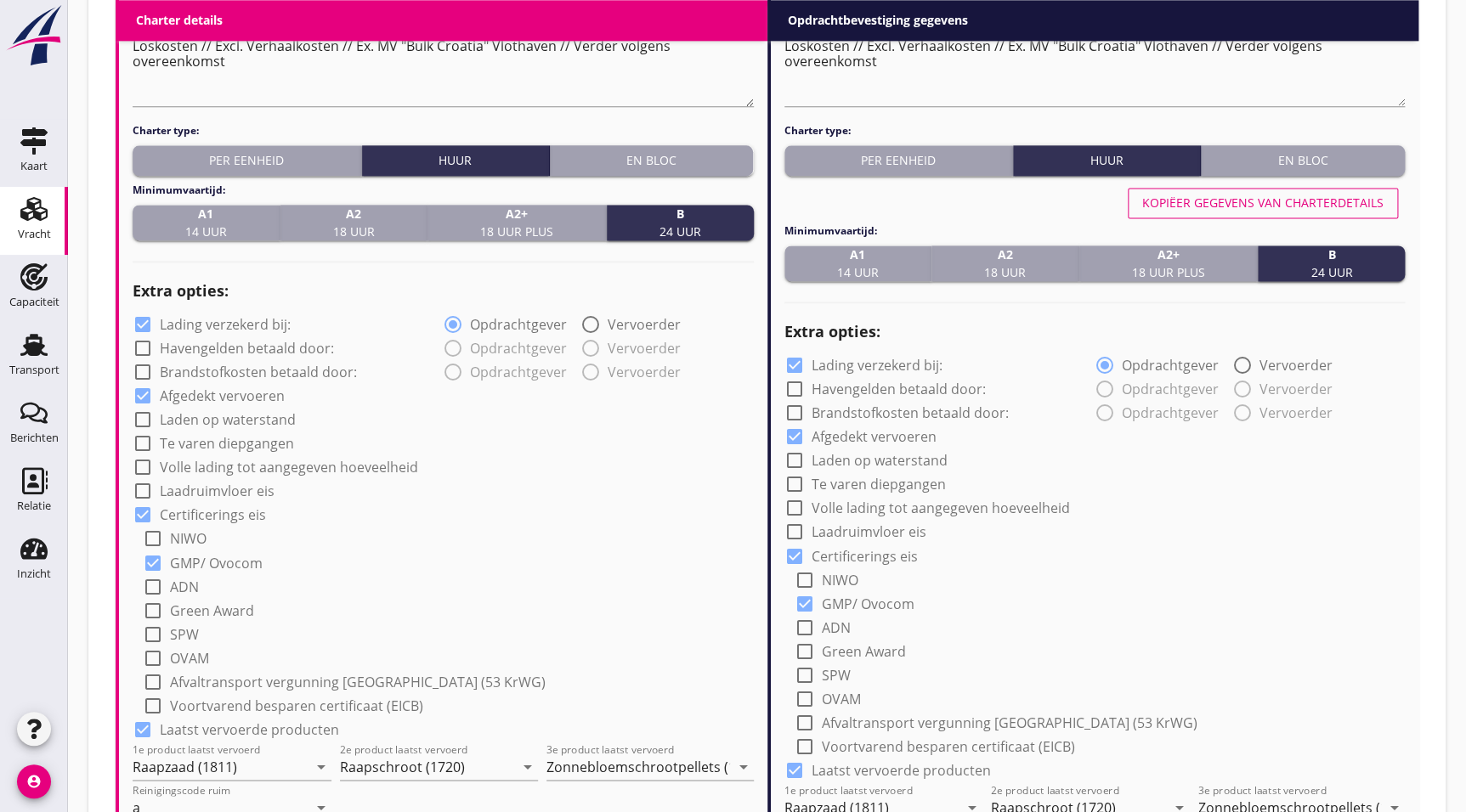
drag, startPoint x: 595, startPoint y: 500, endPoint x: 604, endPoint y: 524, distance: 25.6
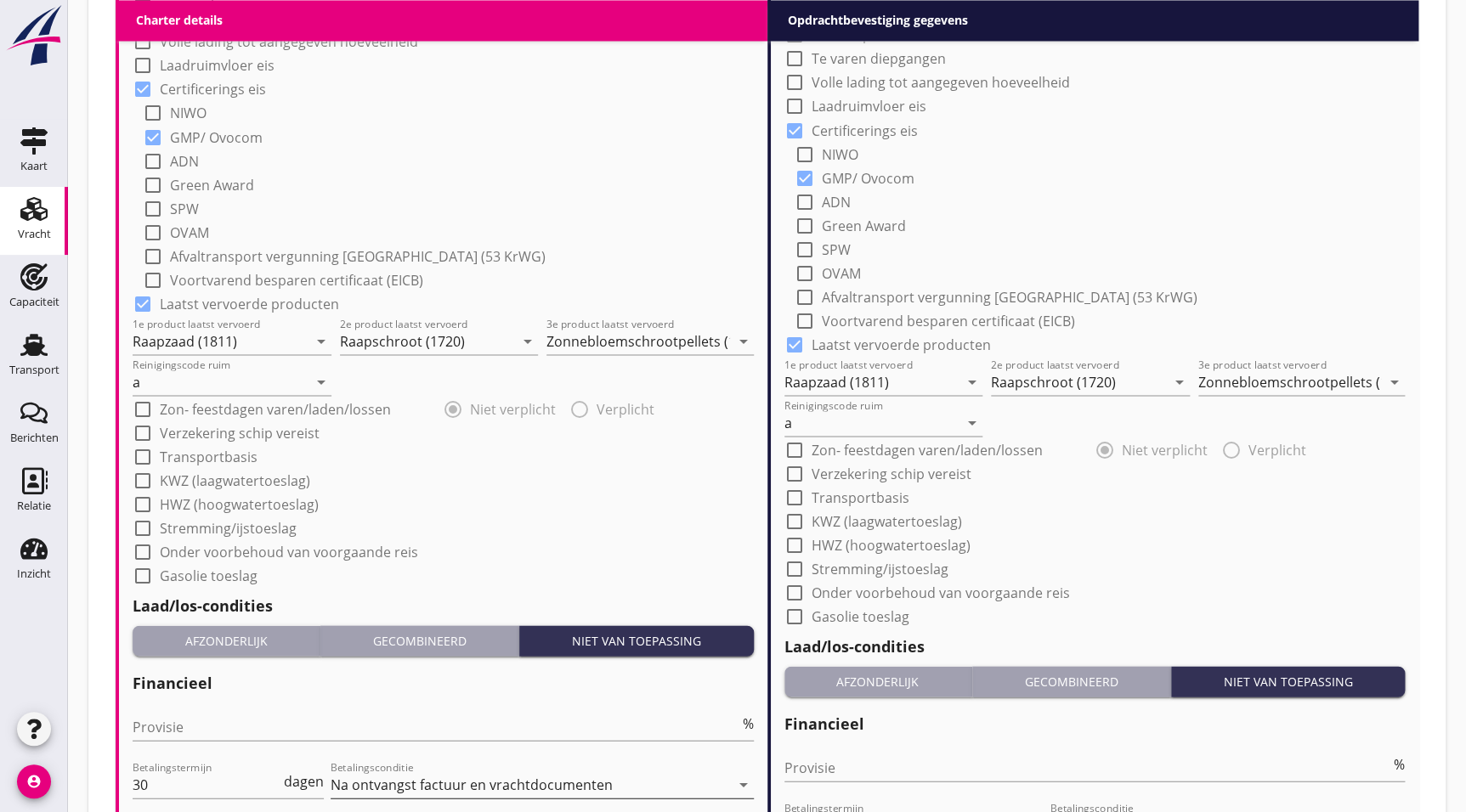
scroll to position [1721, 0]
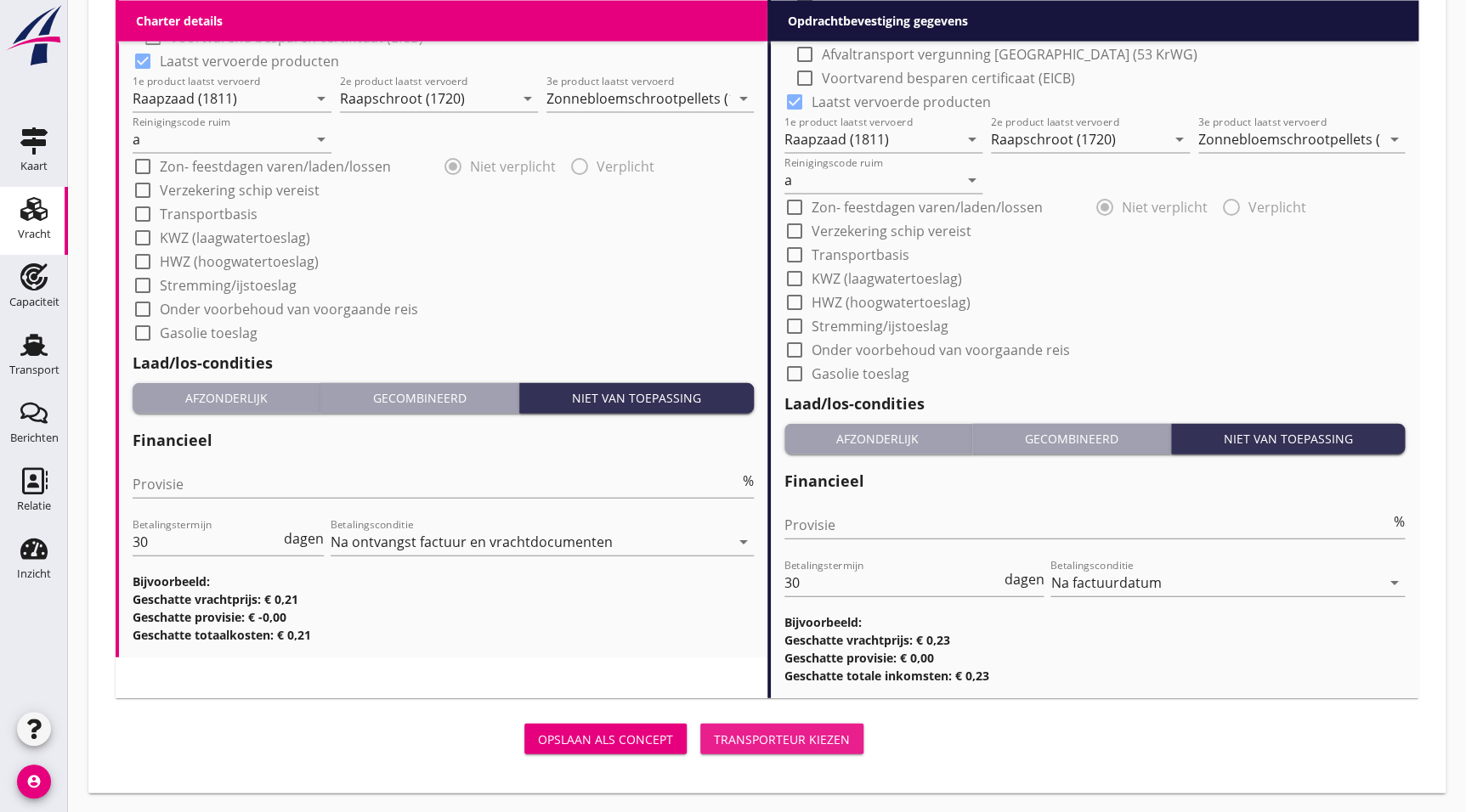
click at [827, 740] on div "Transporteur kiezen" at bounding box center [781, 739] width 136 height 18
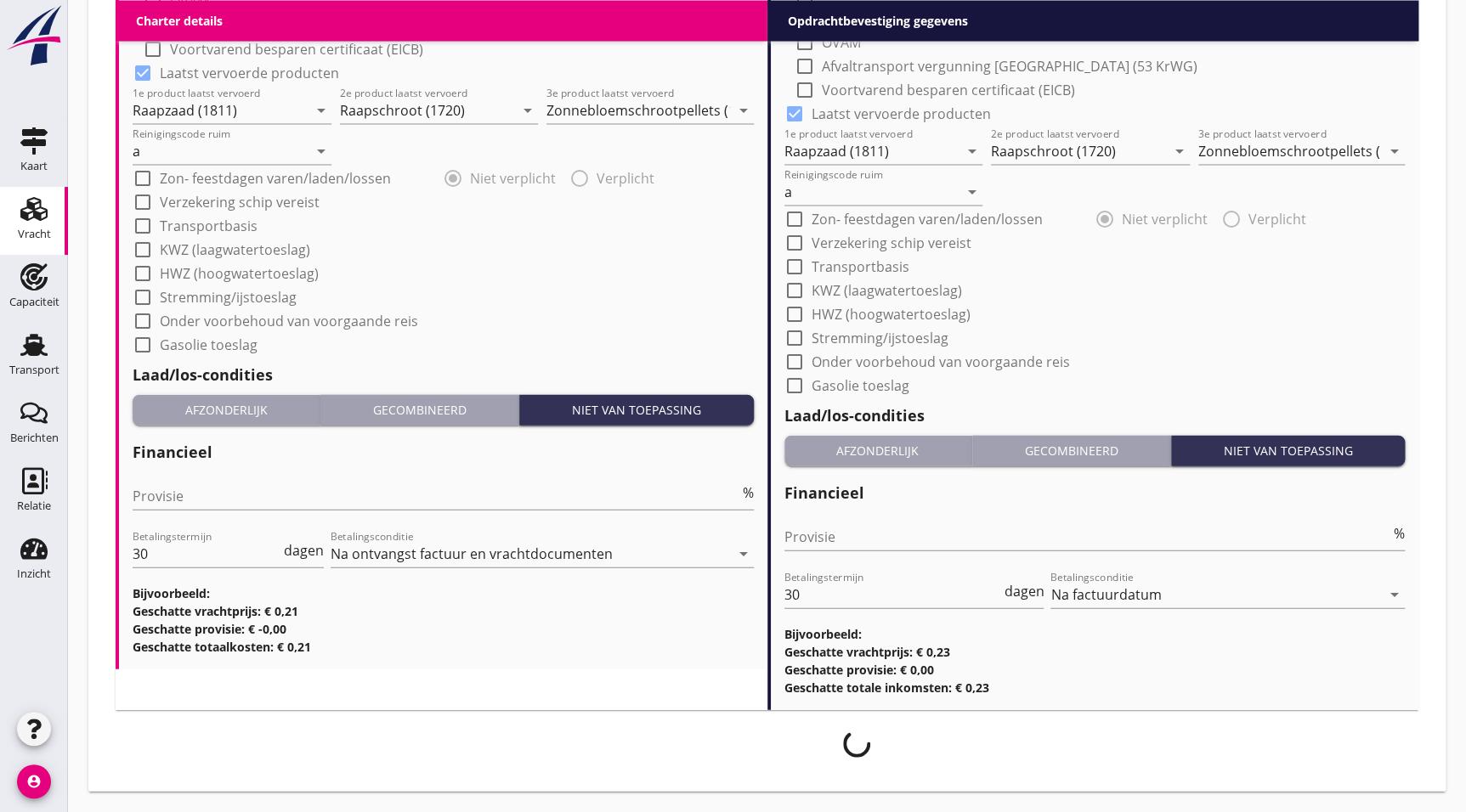
scroll to position [1707, 0]
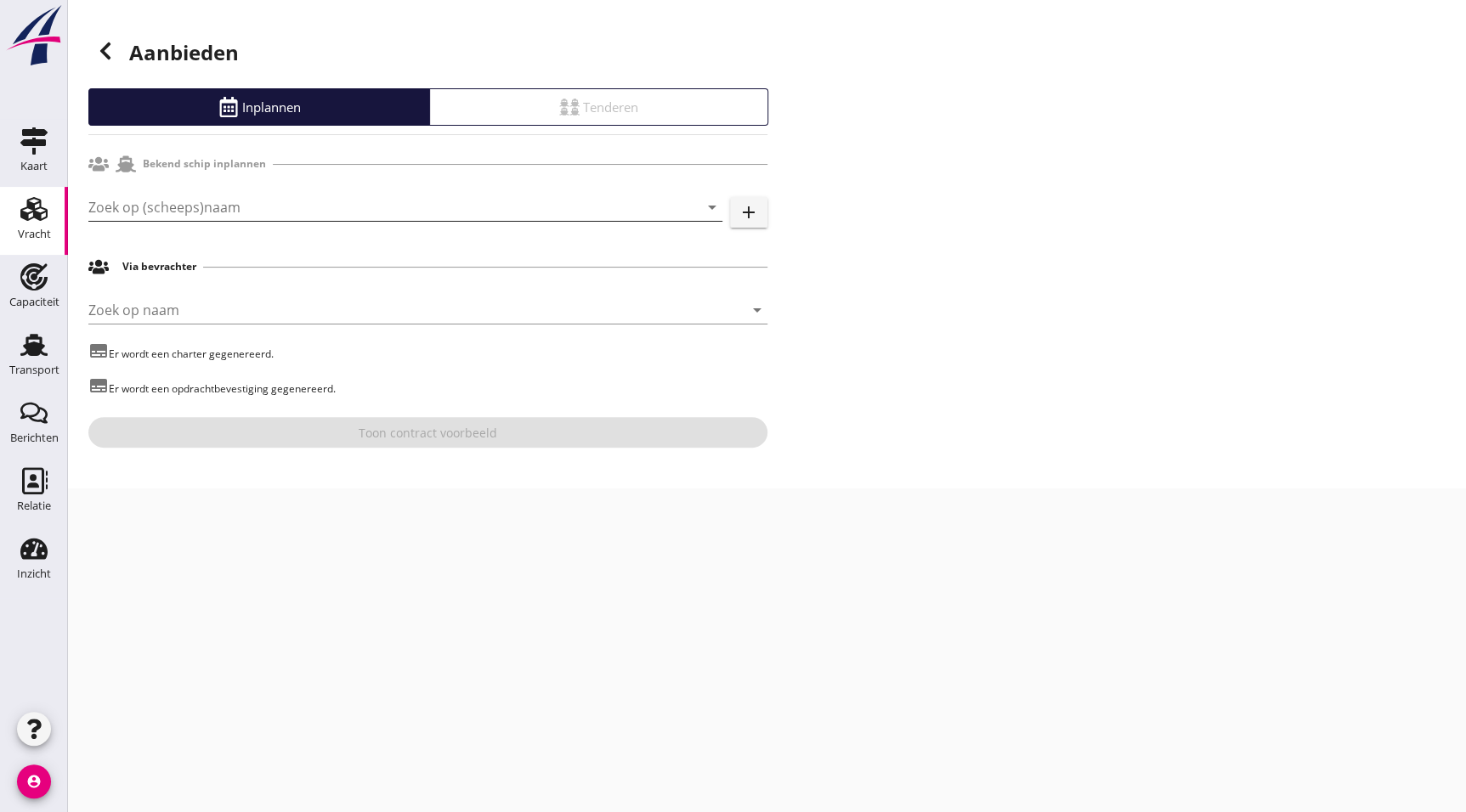
click at [234, 207] on input "Zoek op (scheeps)naam" at bounding box center [382, 207] width 587 height 28
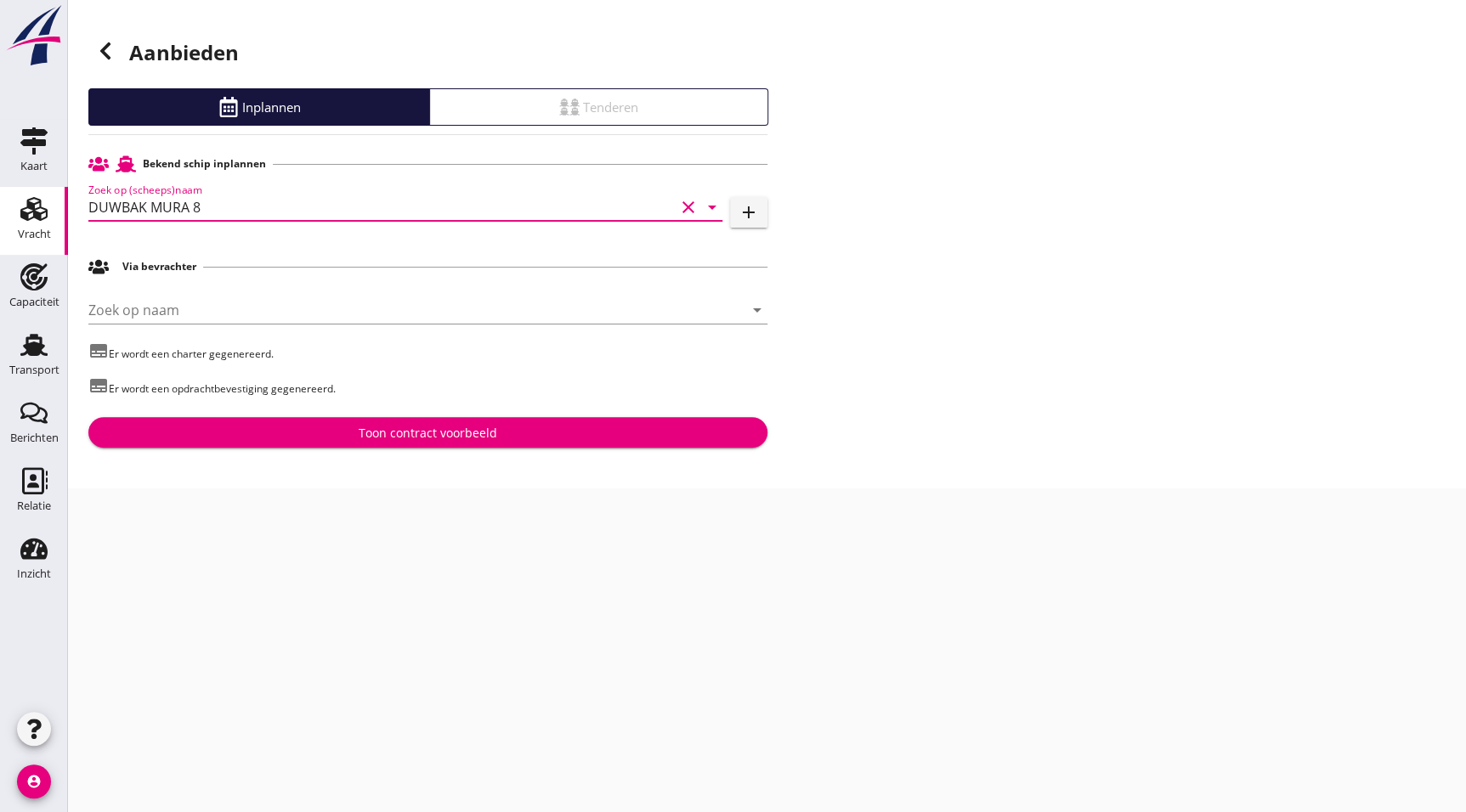
type input "DUWBAK MURA 8"
click at [465, 430] on div "Toon contract voorbeeld" at bounding box center [428, 433] width 138 height 18
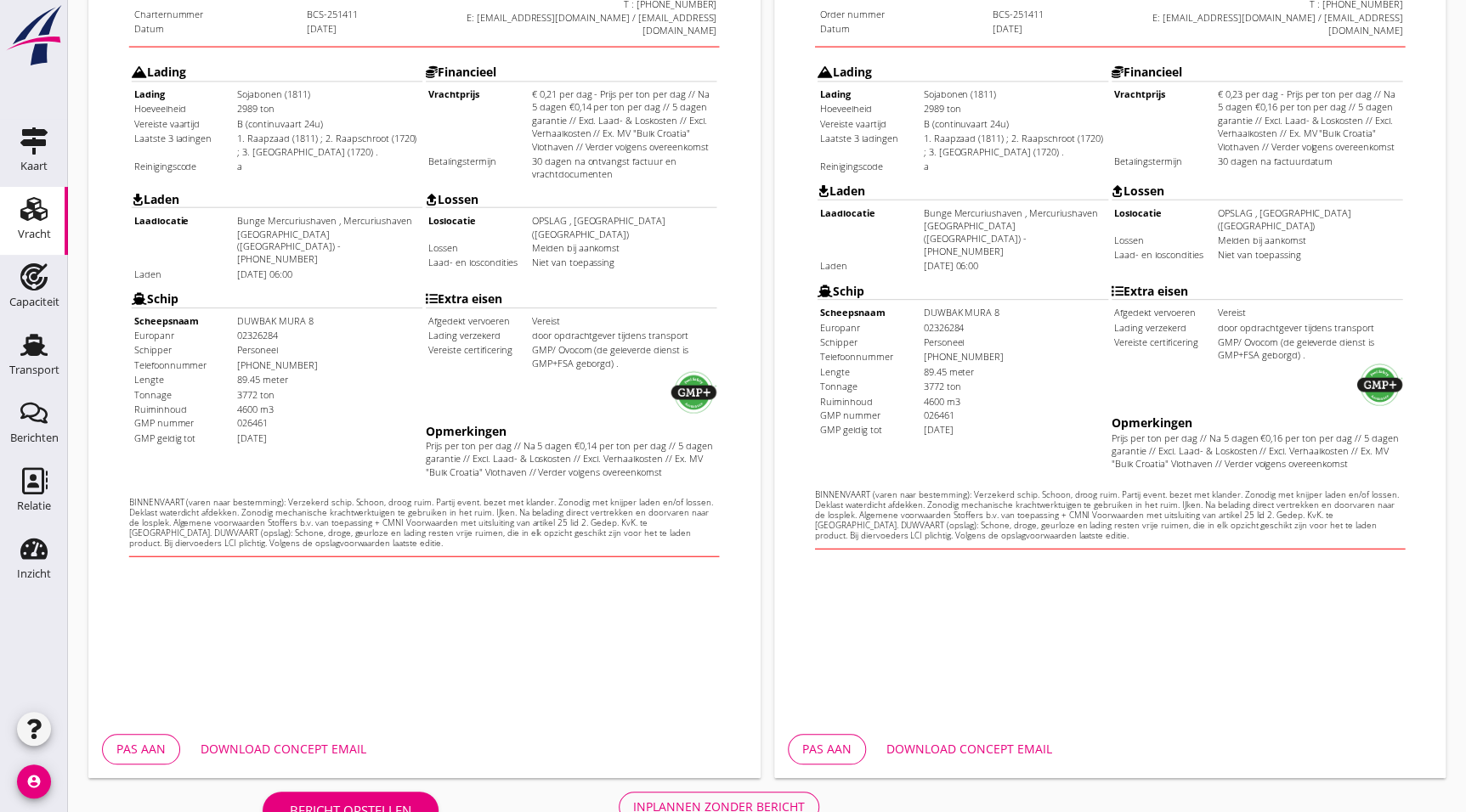
scroll to position [441, 0]
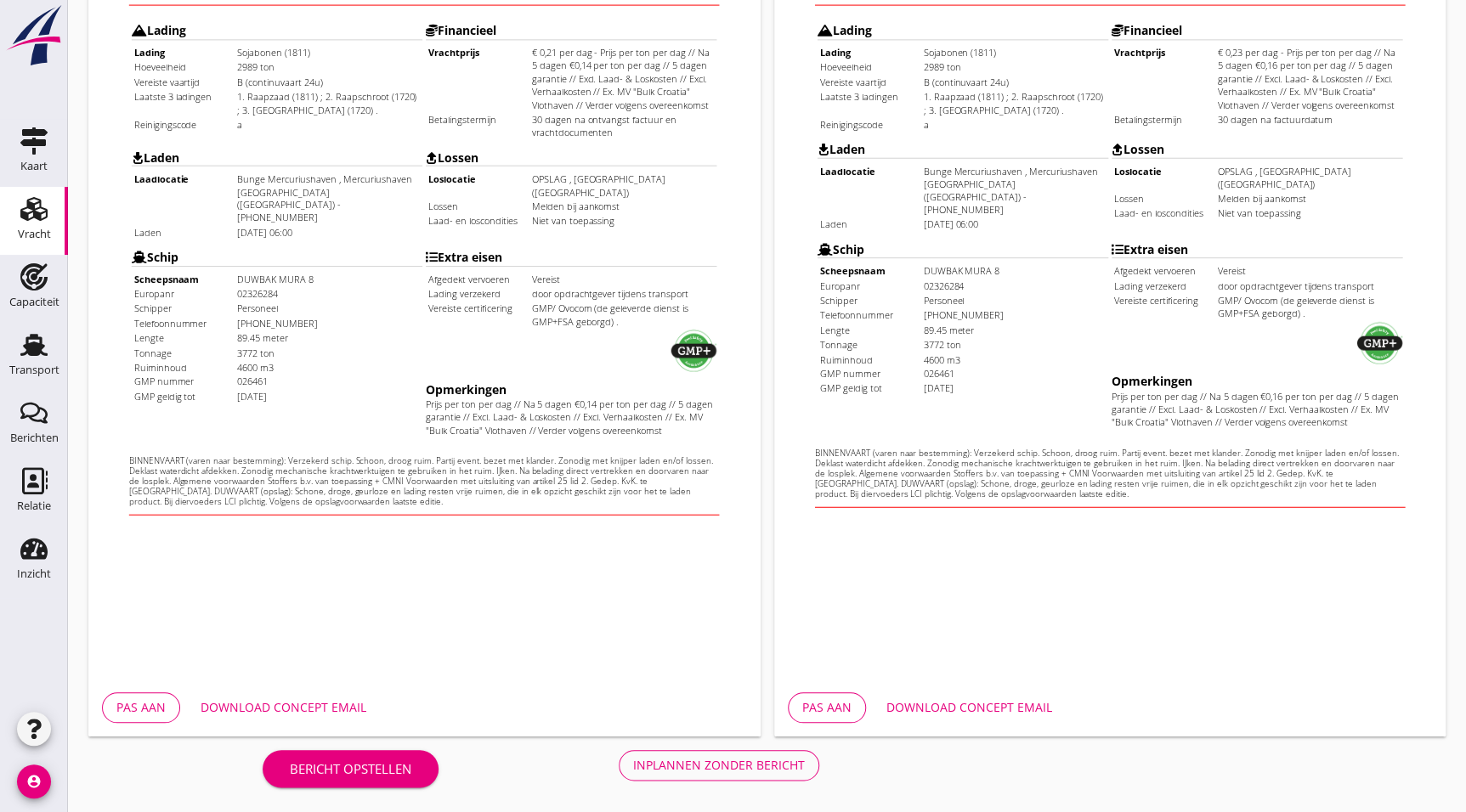
click at [709, 765] on div "Inplannen zonder bericht" at bounding box center [718, 765] width 171 height 18
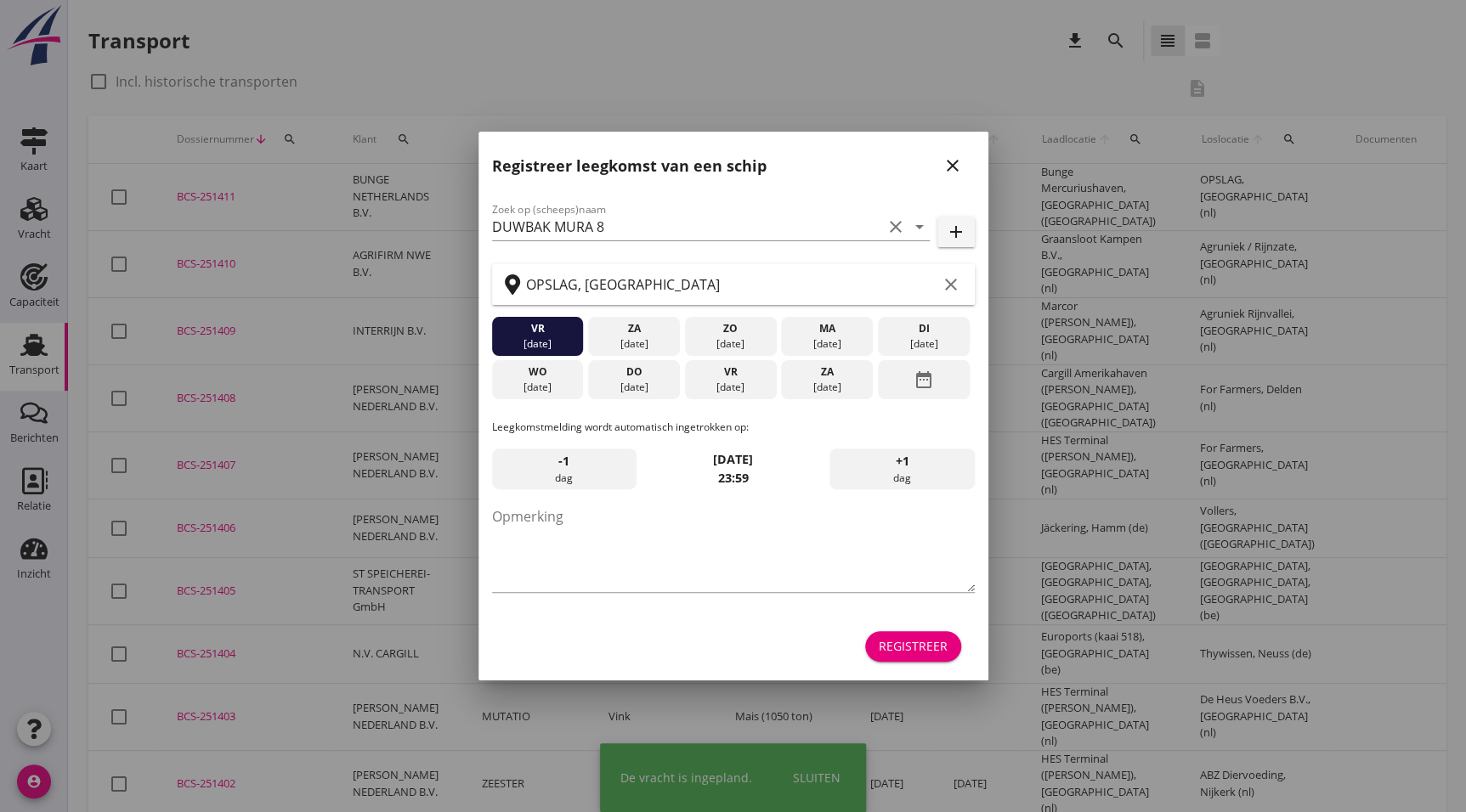
click at [951, 172] on icon "close" at bounding box center [952, 165] width 20 height 20
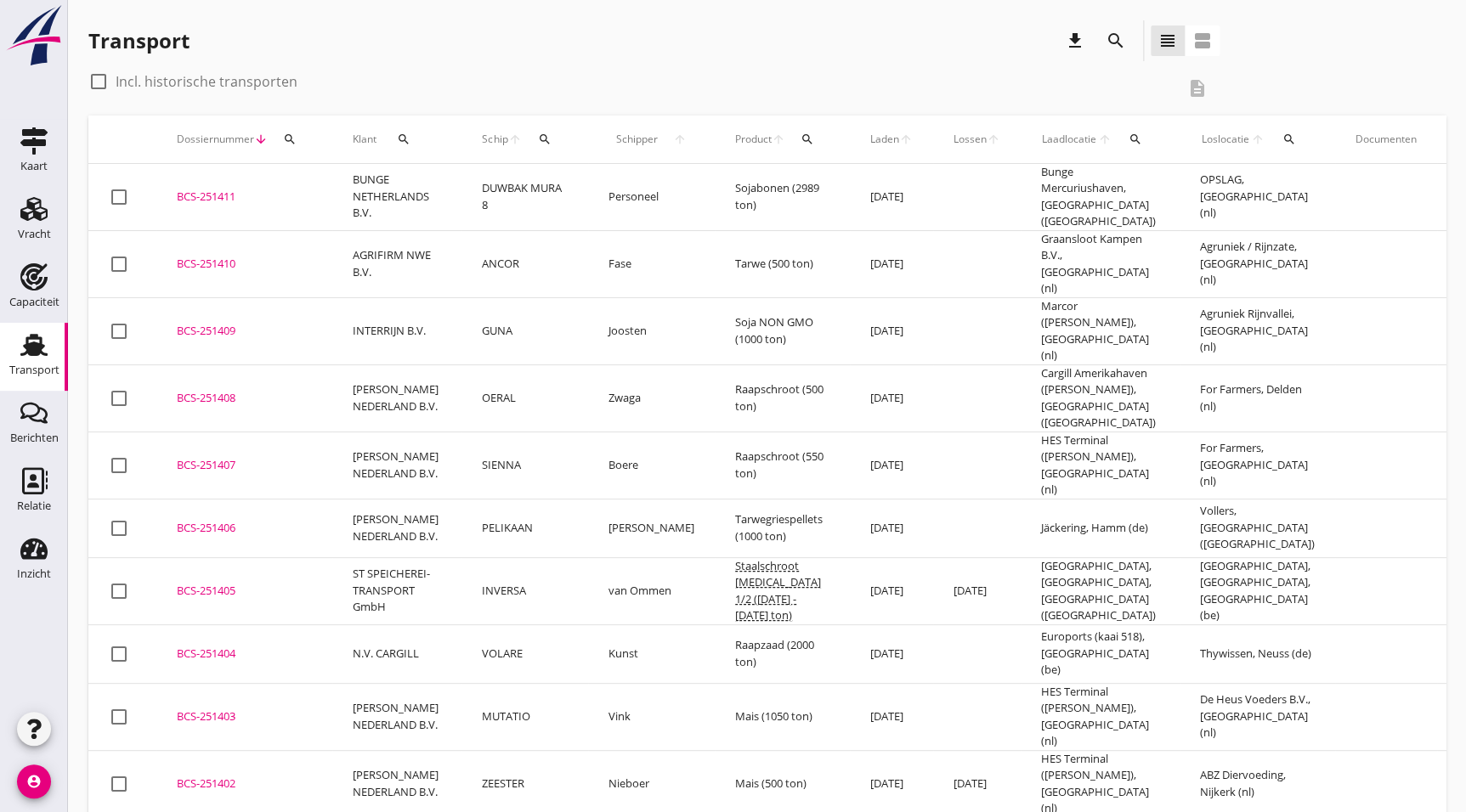
click at [233, 203] on td "BCS-251411 upload_file Drop hier uw bestand om het aan het dossier toe te voegen" at bounding box center [244, 198] width 176 height 67
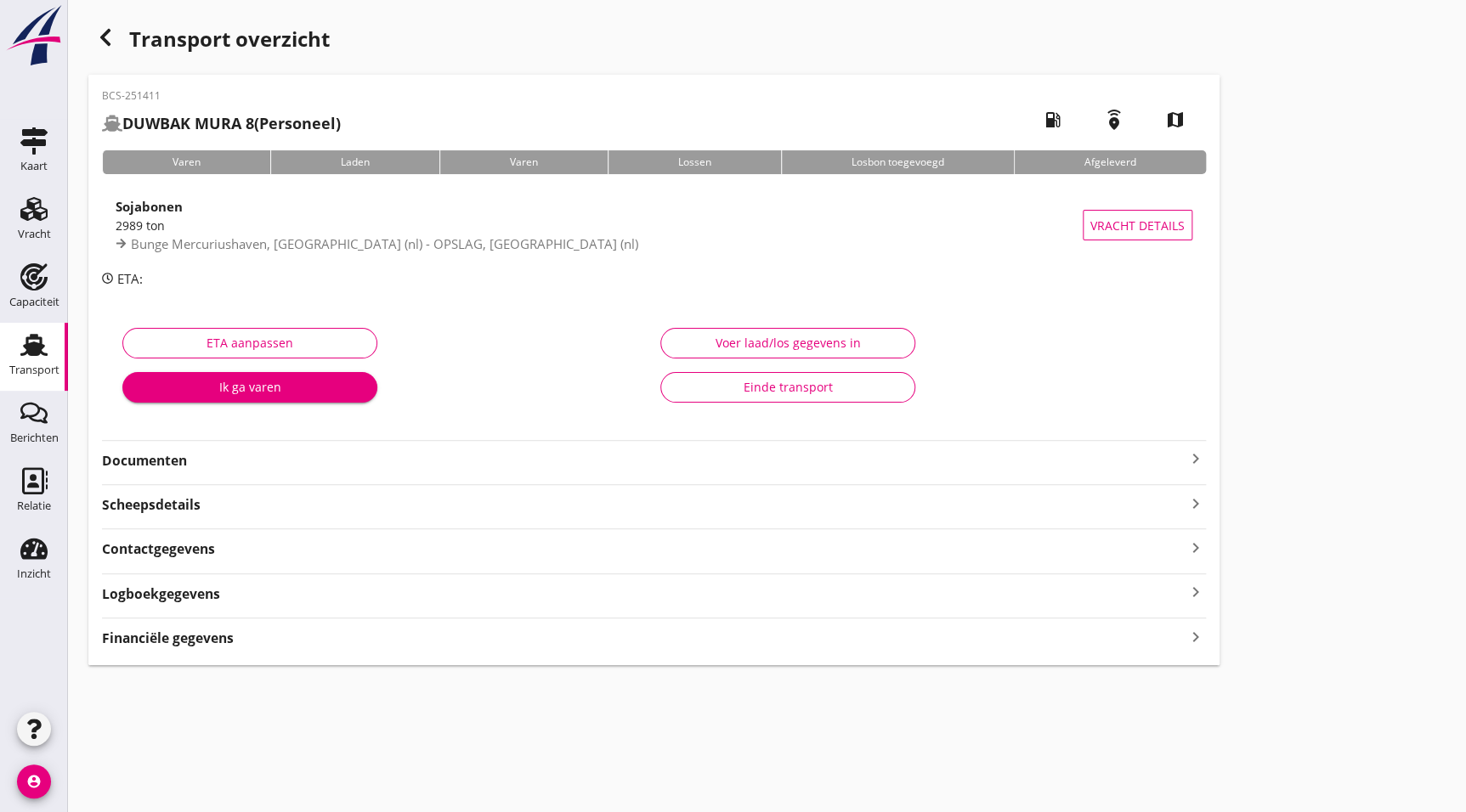
click at [206, 452] on strong "Documenten" at bounding box center [643, 461] width 1084 height 20
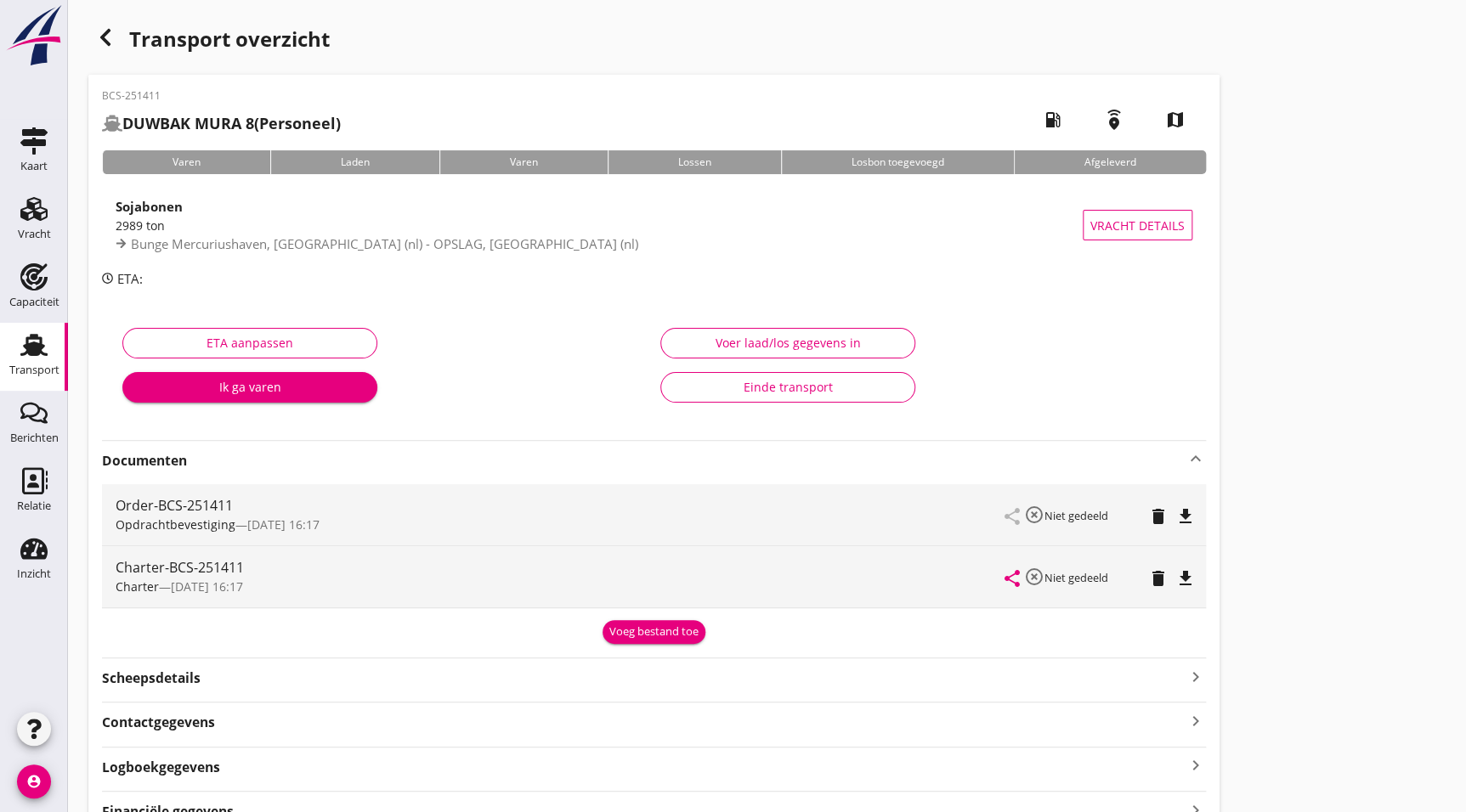
click at [334, 274] on p "Sojabonen 2989 ton Bunge Mercuriushaven, [GEOGRAPHIC_DATA] (nl) - OPSLAG, [GEOG…" at bounding box center [654, 235] width 1104 height 108
click at [383, 224] on div "2989 ton" at bounding box center [599, 225] width 967 height 18
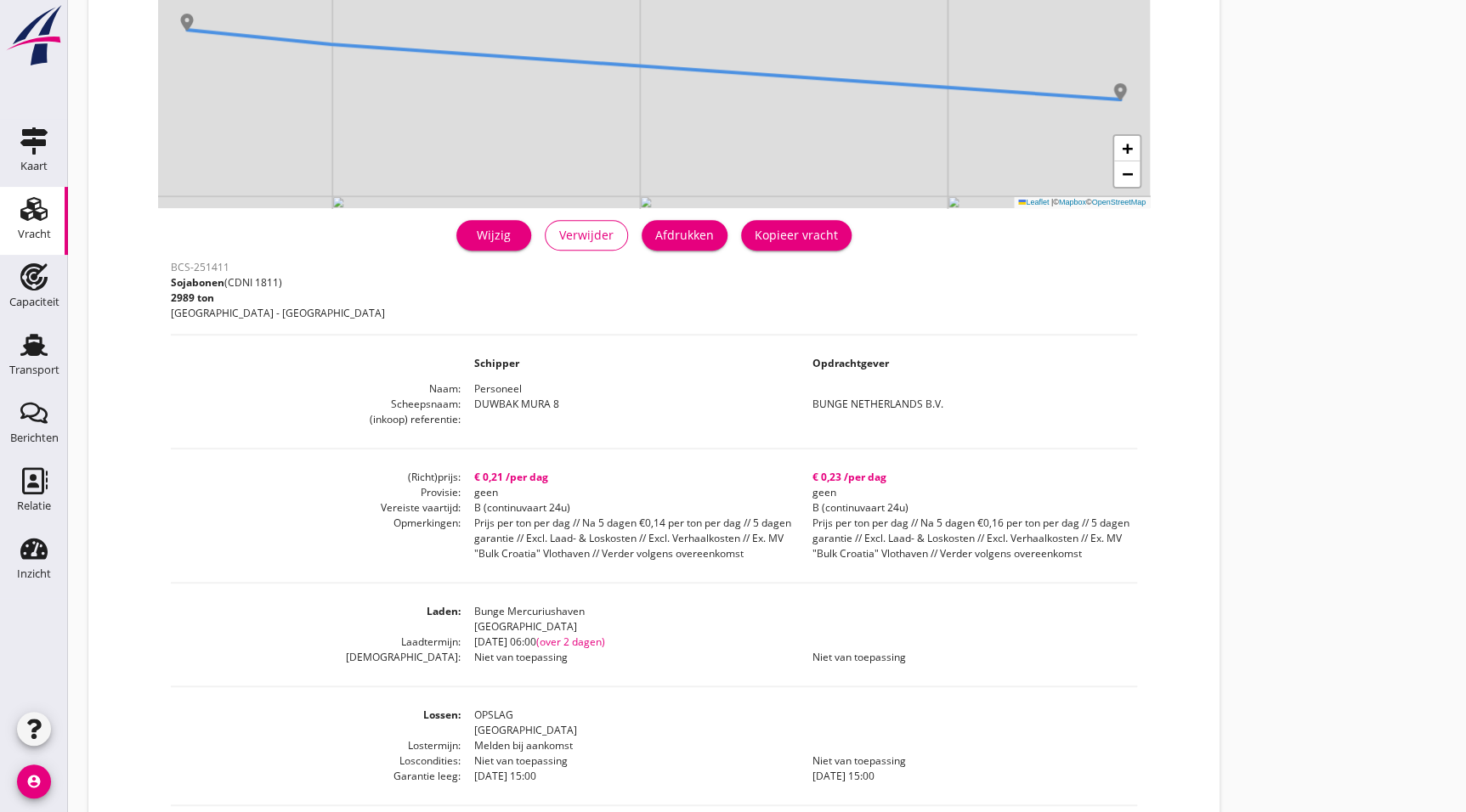
scroll to position [196, 0]
click at [524, 239] on link "Wijzig" at bounding box center [493, 237] width 75 height 30
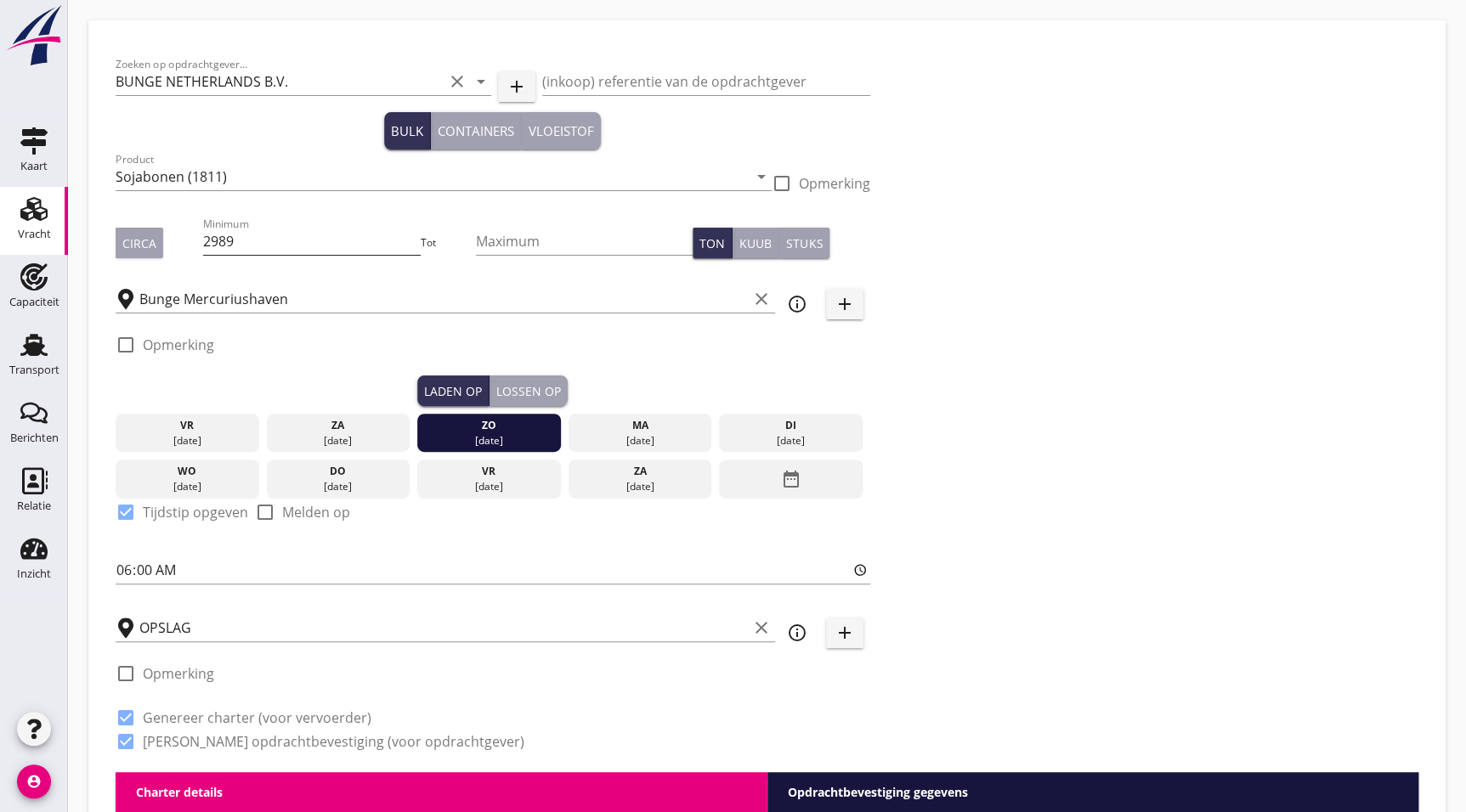
type input "2990"
click at [410, 235] on input "2990" at bounding box center [311, 241] width 217 height 28
drag, startPoint x: 1411, startPoint y: 230, endPoint x: 1336, endPoint y: 289, distance: 95.4
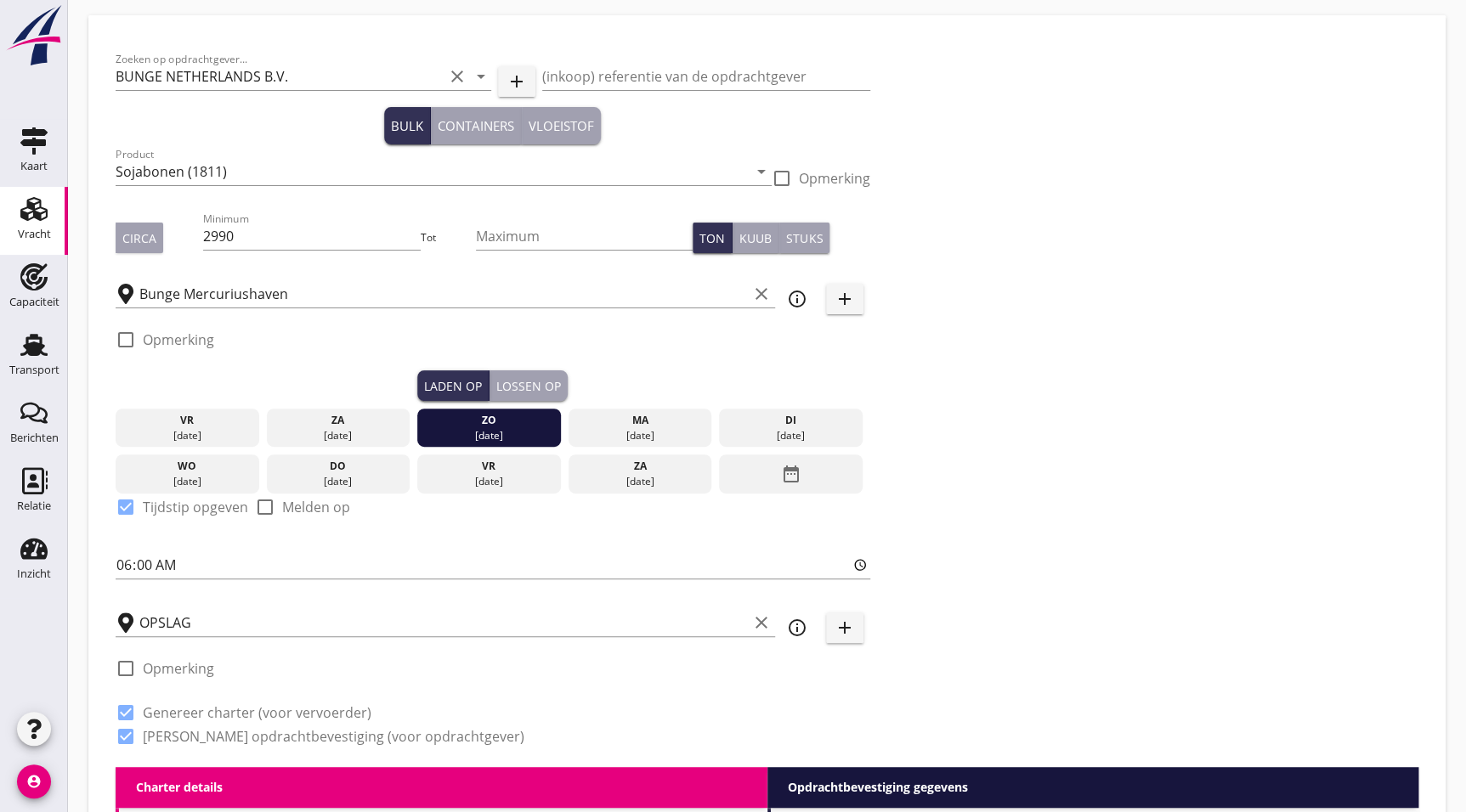
scroll to position [7, 0]
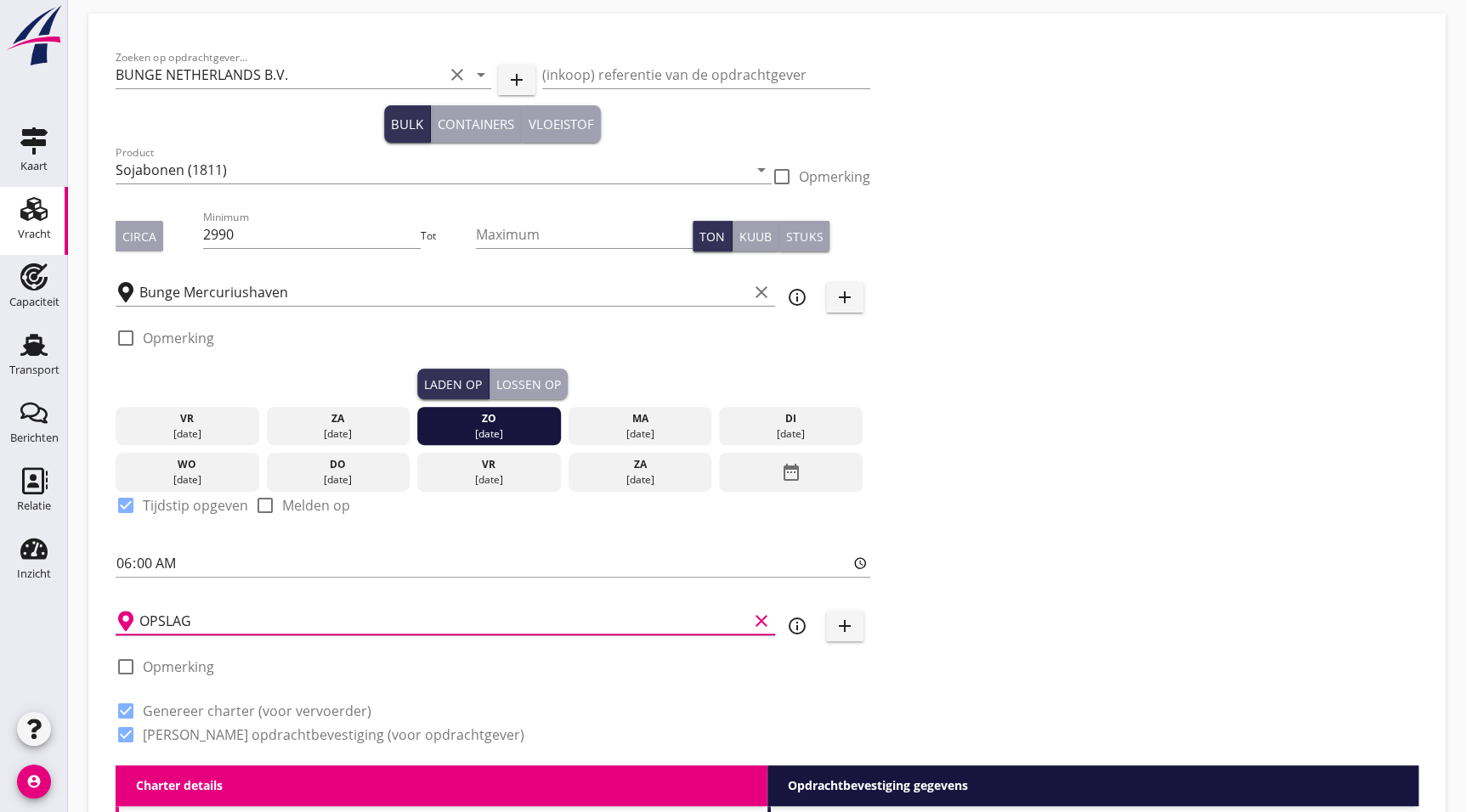
click at [200, 626] on input "OPSLAG" at bounding box center [444, 621] width 609 height 28
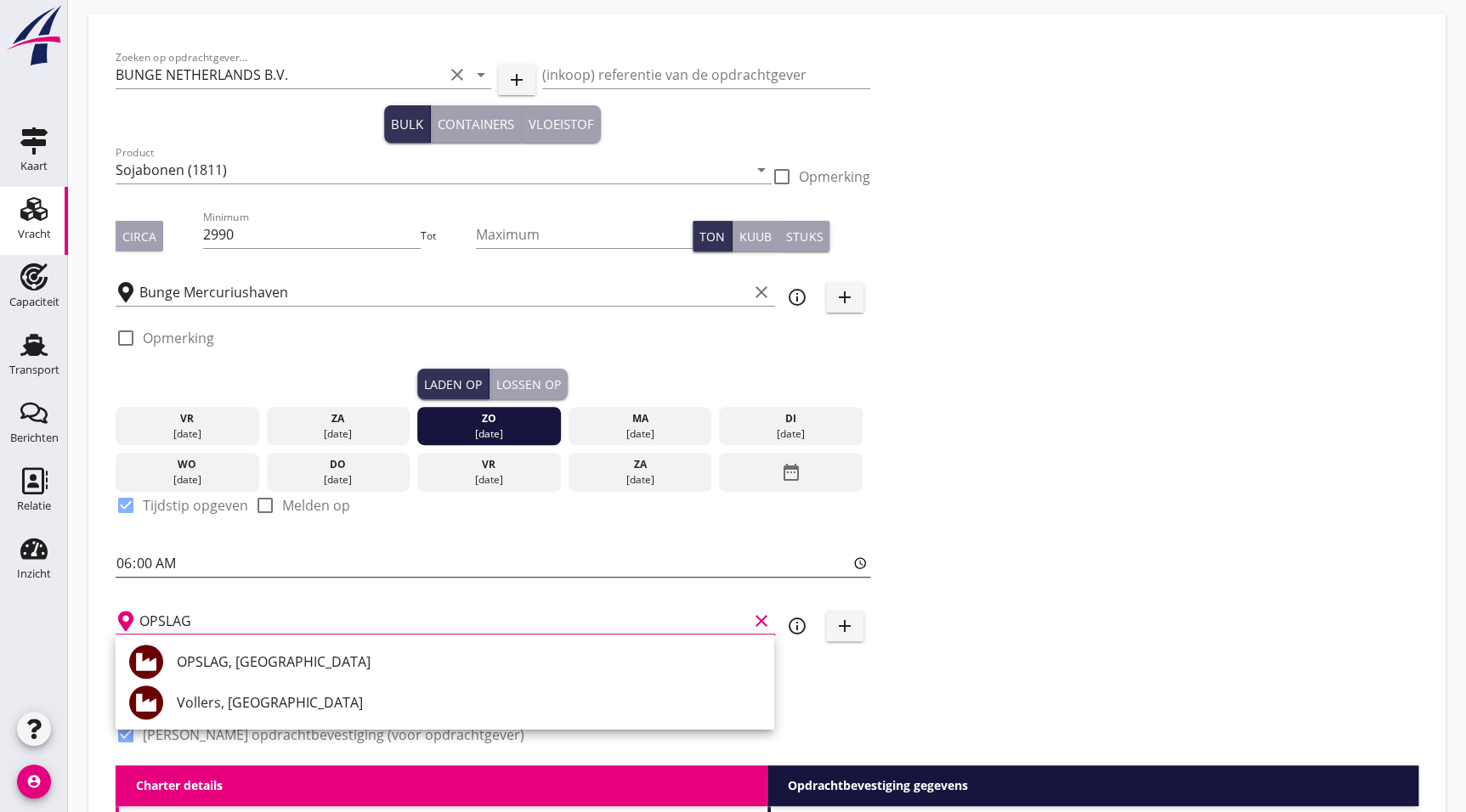
click at [194, 652] on div "OPSLAG, [GEOGRAPHIC_DATA]" at bounding box center [469, 661] width 584 height 20
type input "OPSLAG, [GEOGRAPHIC_DATA]"
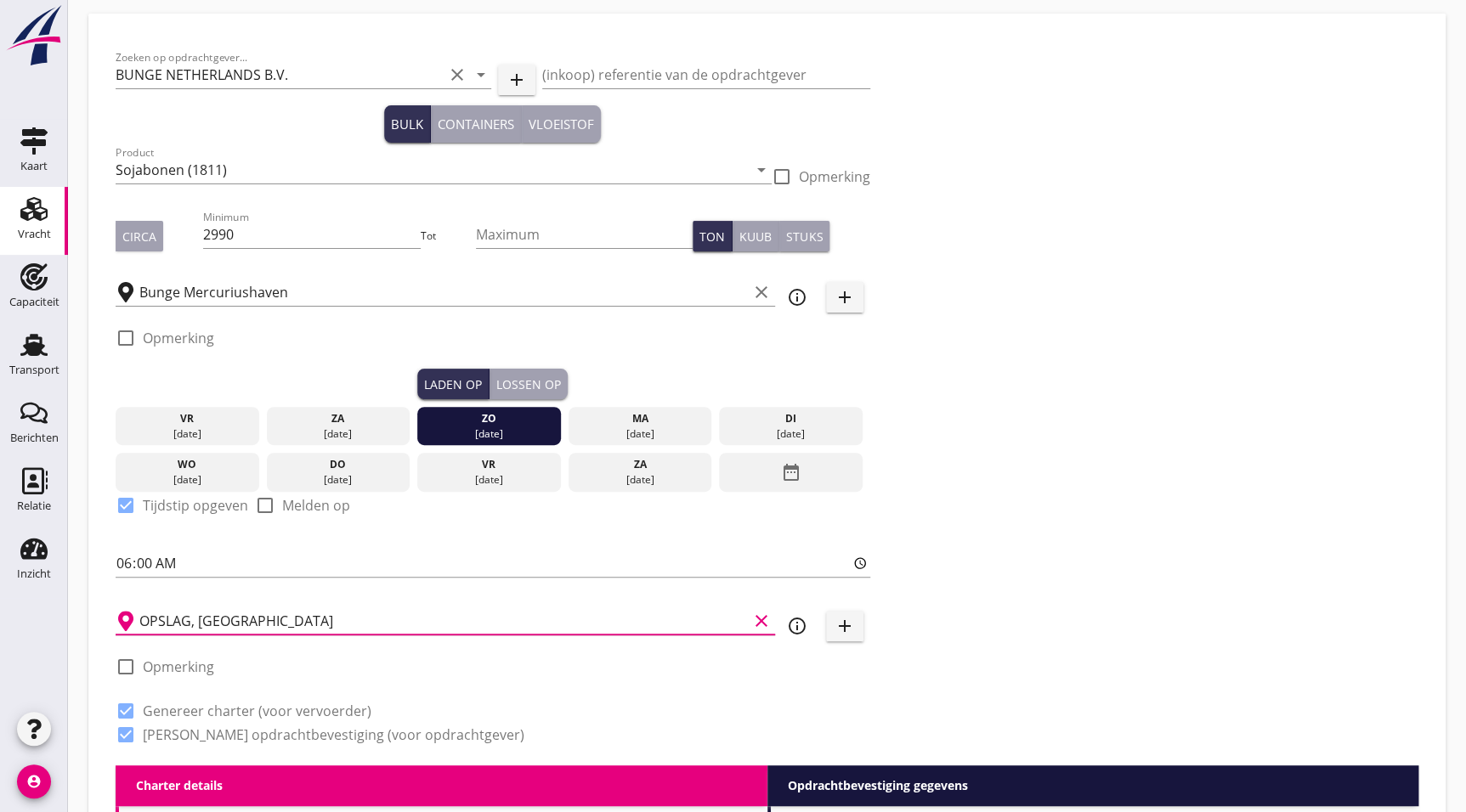
click at [272, 275] on div "Bunge Mercuriushaven clear" at bounding box center [445, 288] width 659 height 37
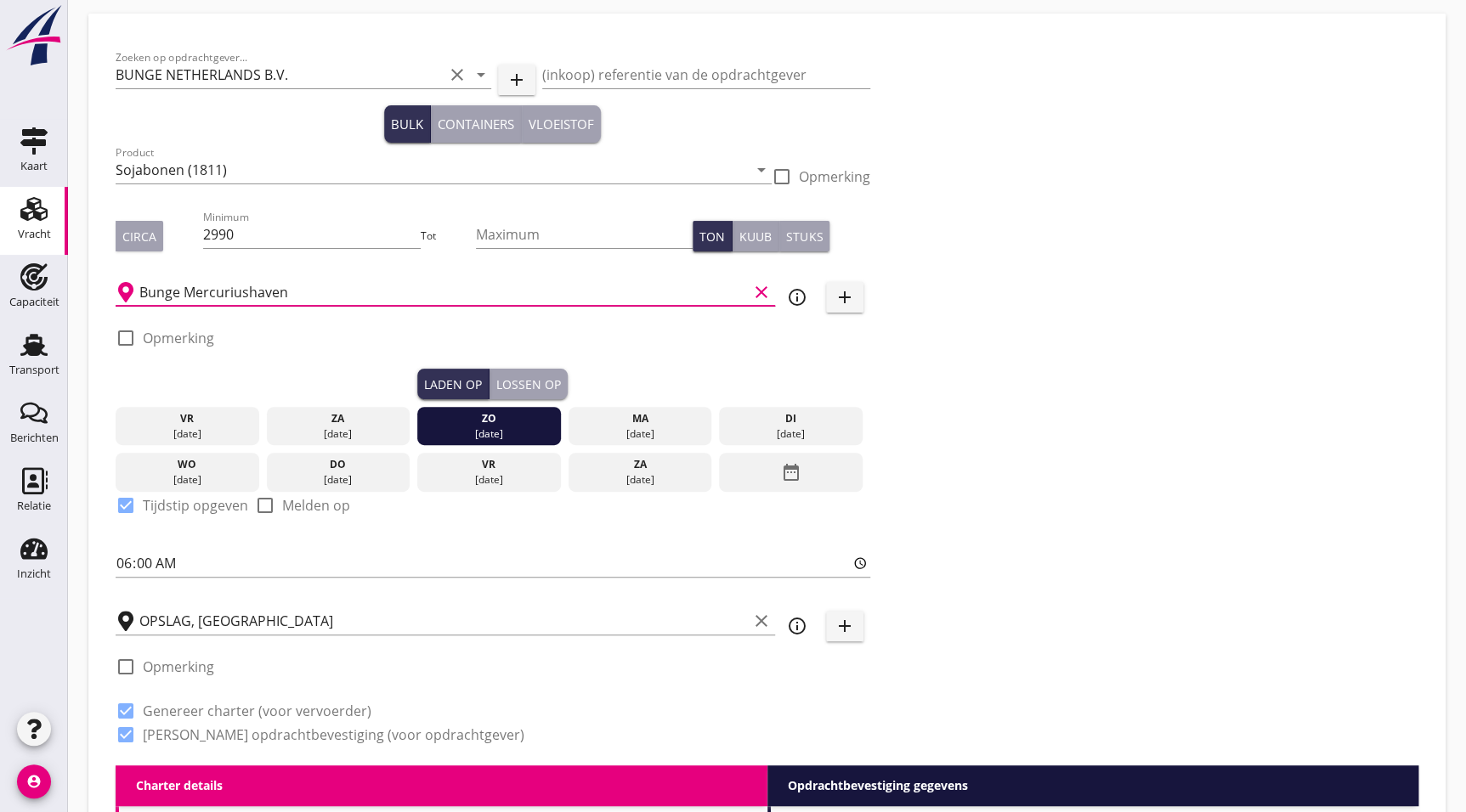
drag, startPoint x: 284, startPoint y: 292, endPoint x: 282, endPoint y: 301, distance: 9.2
click at [285, 292] on input "Bunge Mercuriushaven" at bounding box center [444, 292] width 609 height 28
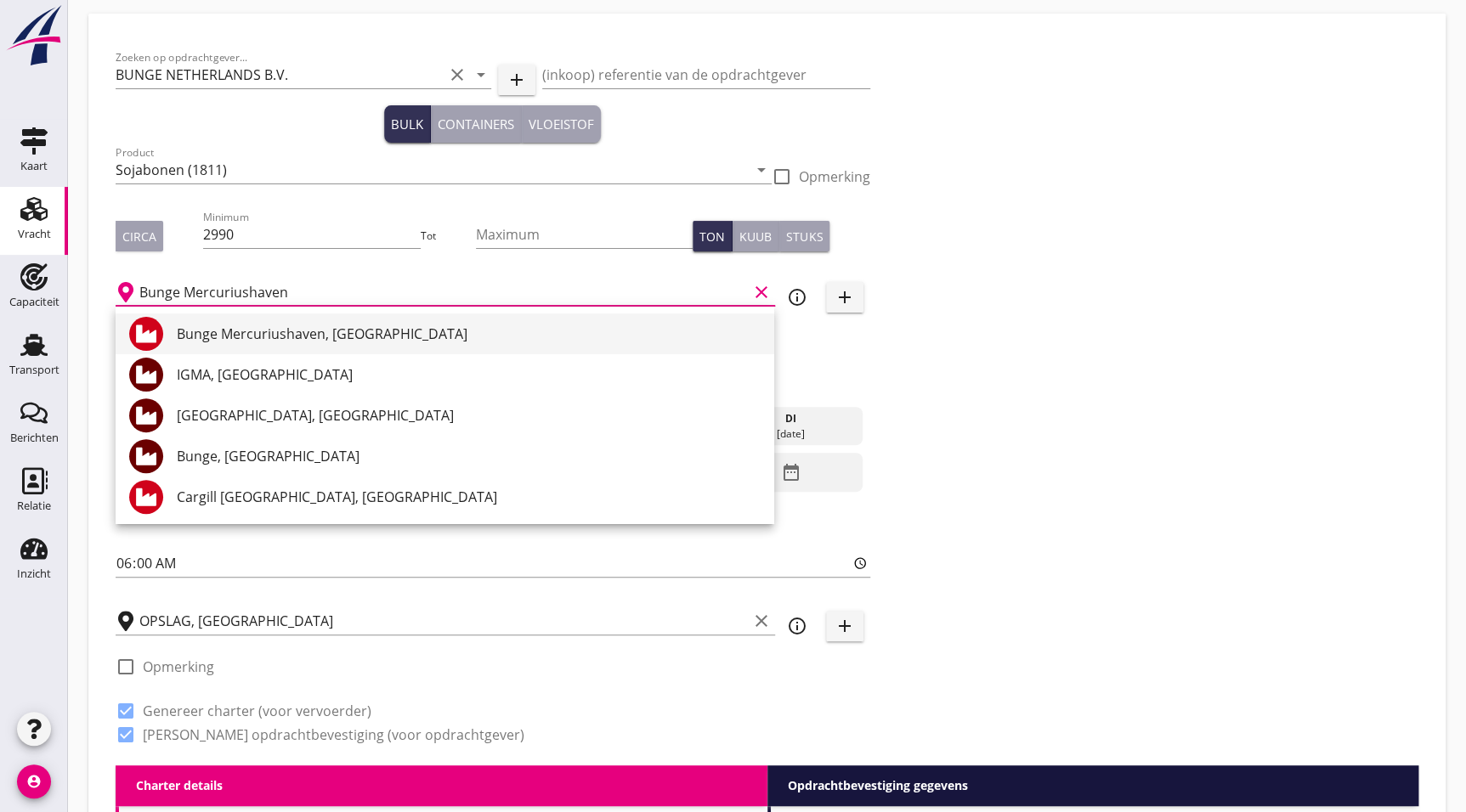
click at [271, 332] on div "Bunge Mercuriushaven, [GEOGRAPHIC_DATA]" at bounding box center [469, 334] width 584 height 20
type input "Bunge Mercuriushaven, [GEOGRAPHIC_DATA]"
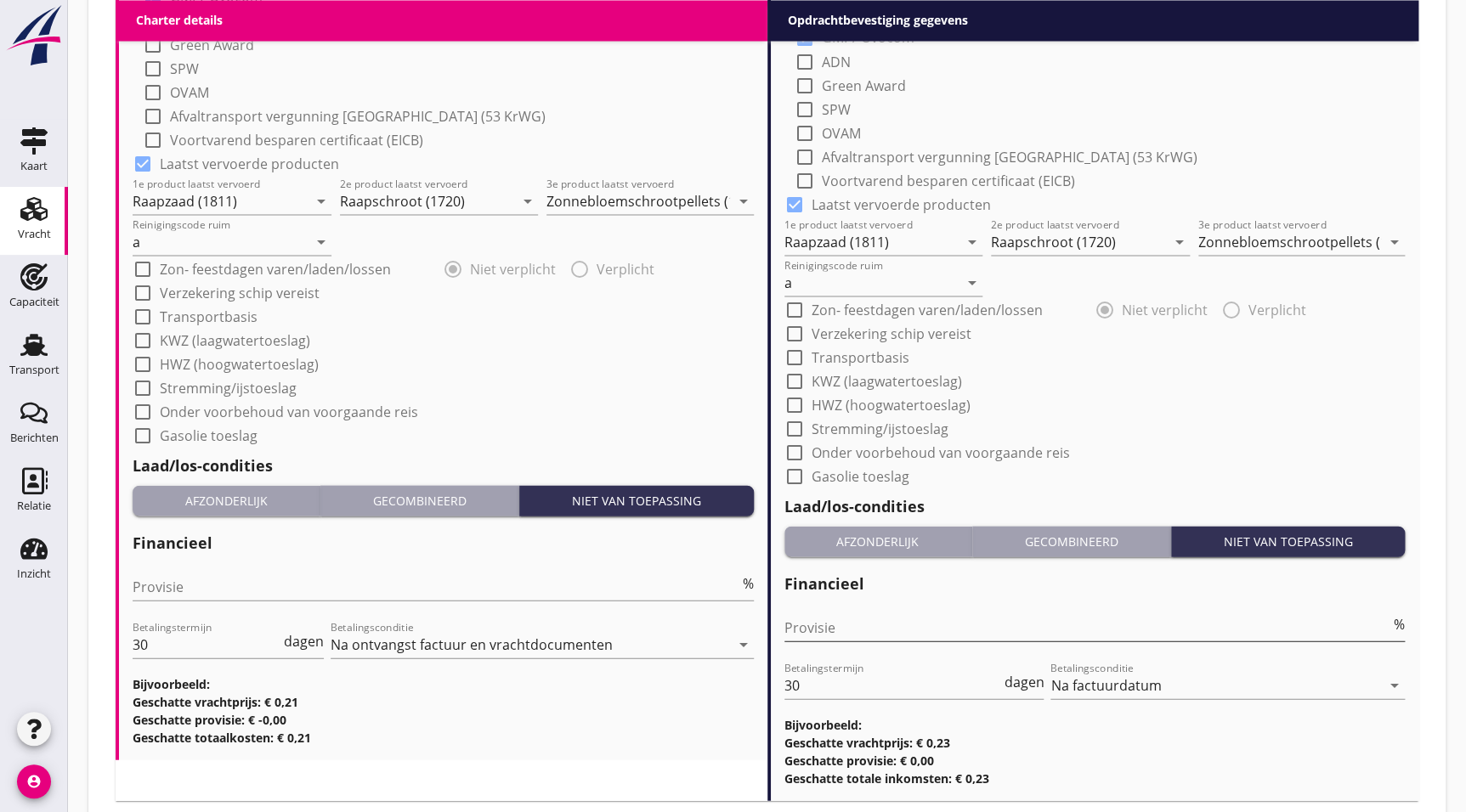
scroll to position [1669, 0]
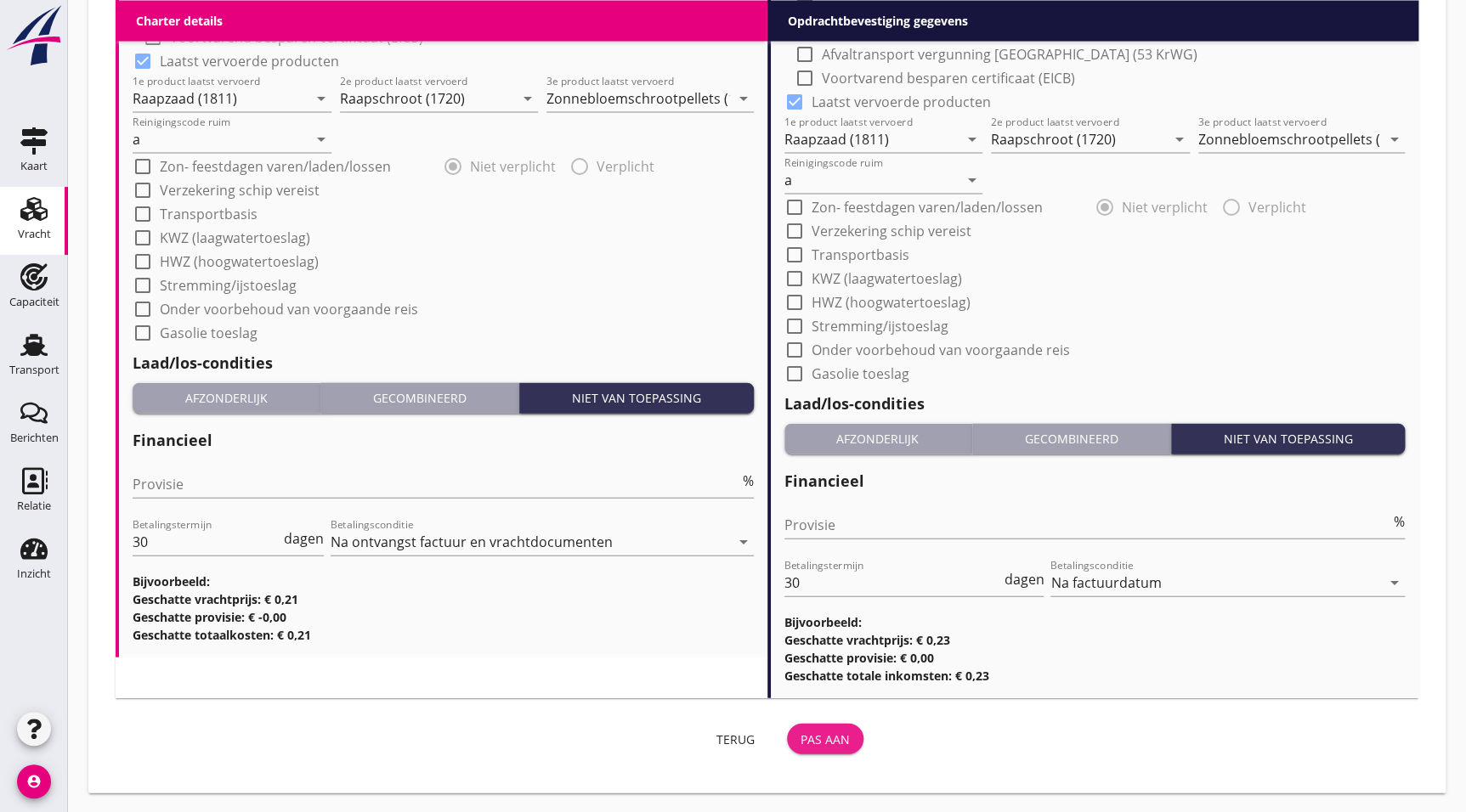
click at [824, 730] on div "Pas aan" at bounding box center [825, 739] width 50 height 18
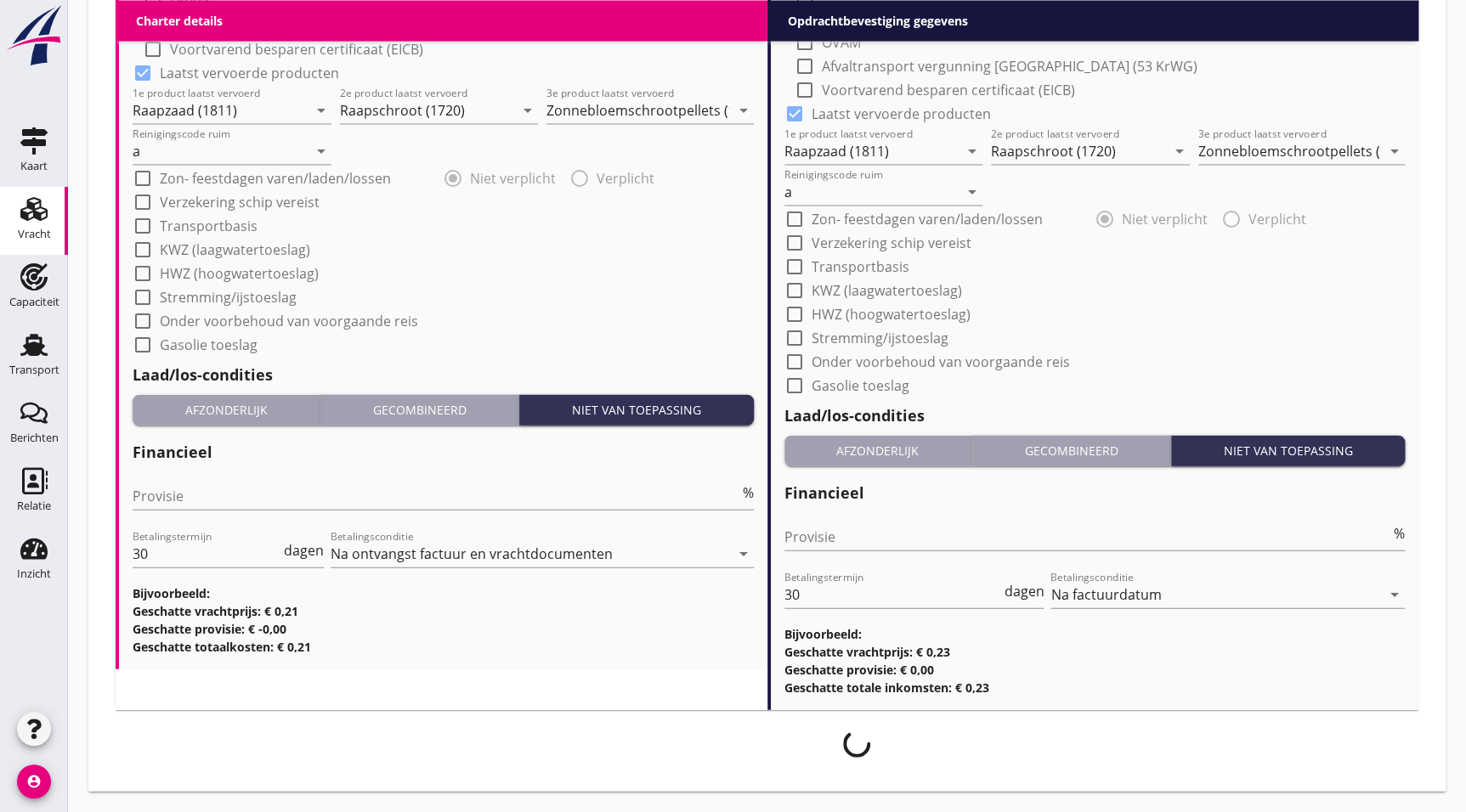
scroll to position [1655, 0]
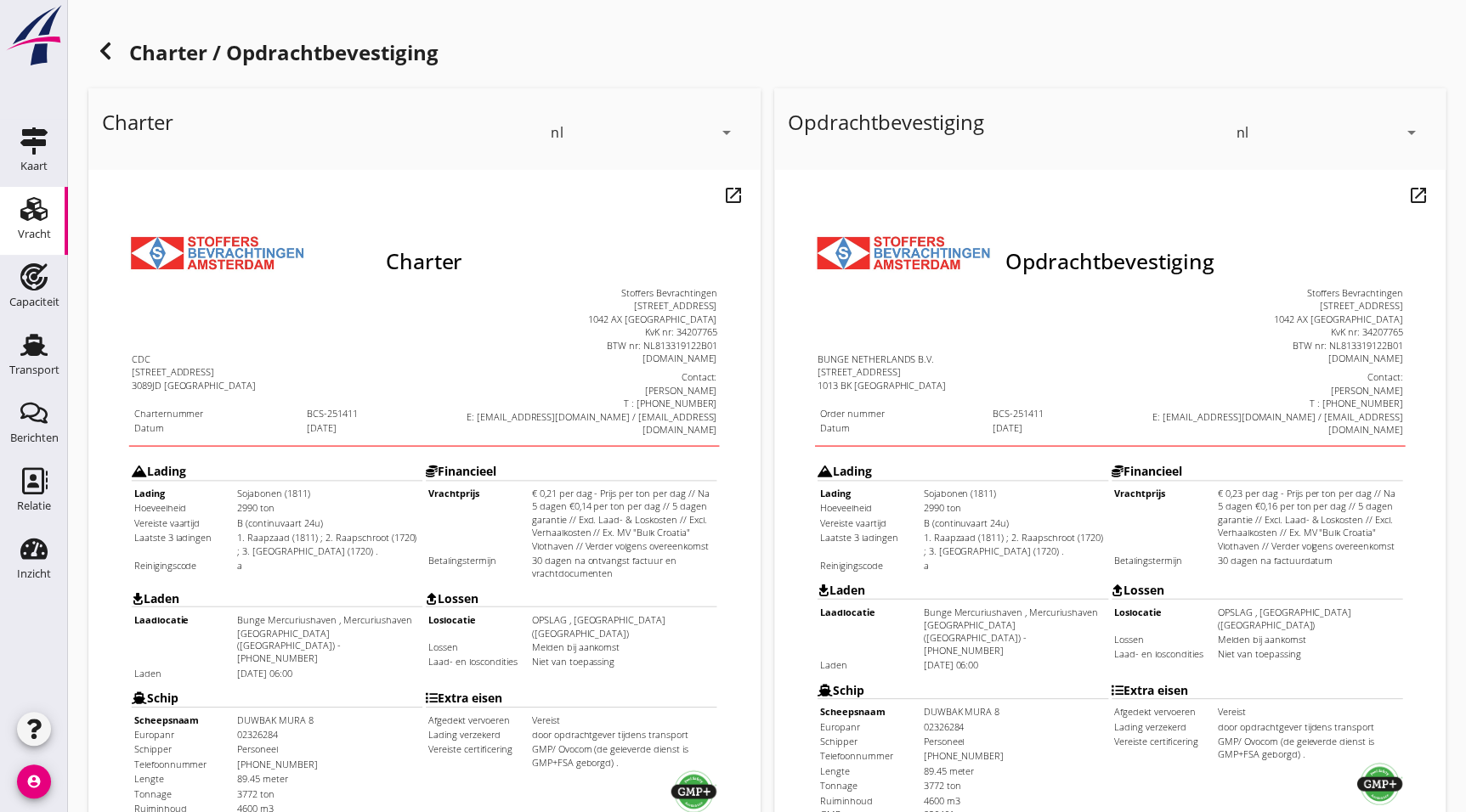
scroll to position [441, 0]
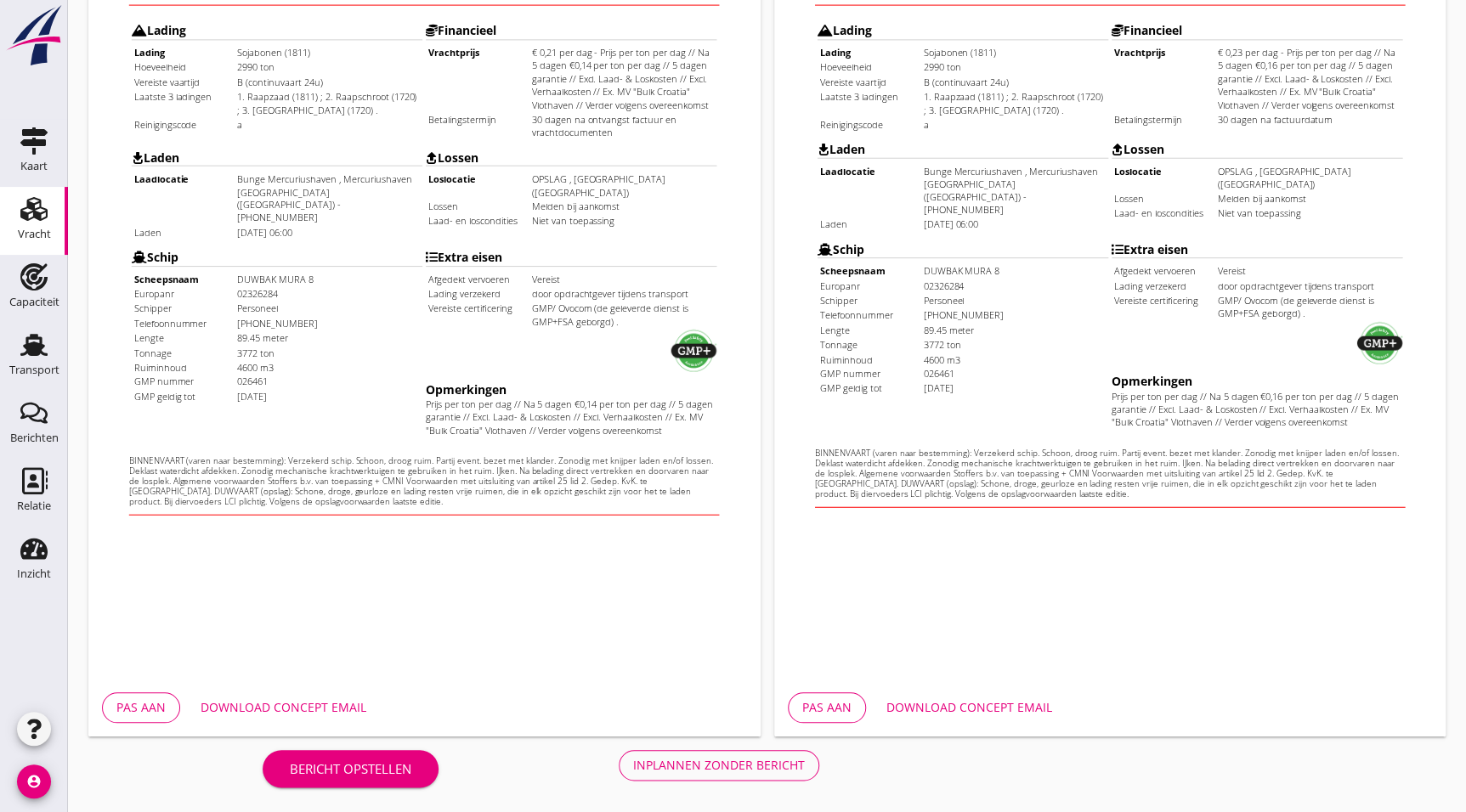
click at [729, 760] on div "Inplannen zonder bericht" at bounding box center [718, 765] width 171 height 18
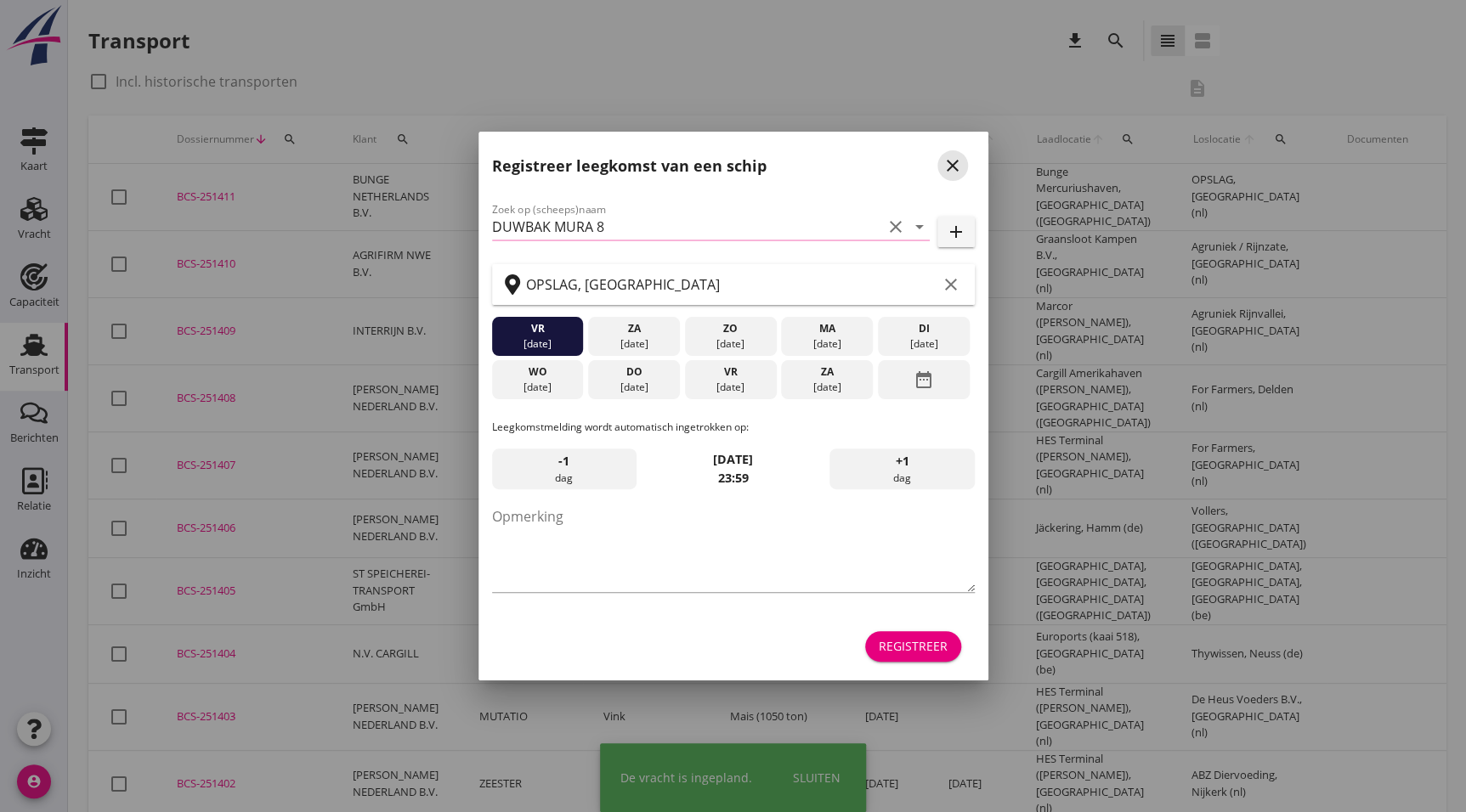
click at [943, 159] on icon "close" at bounding box center [952, 165] width 20 height 20
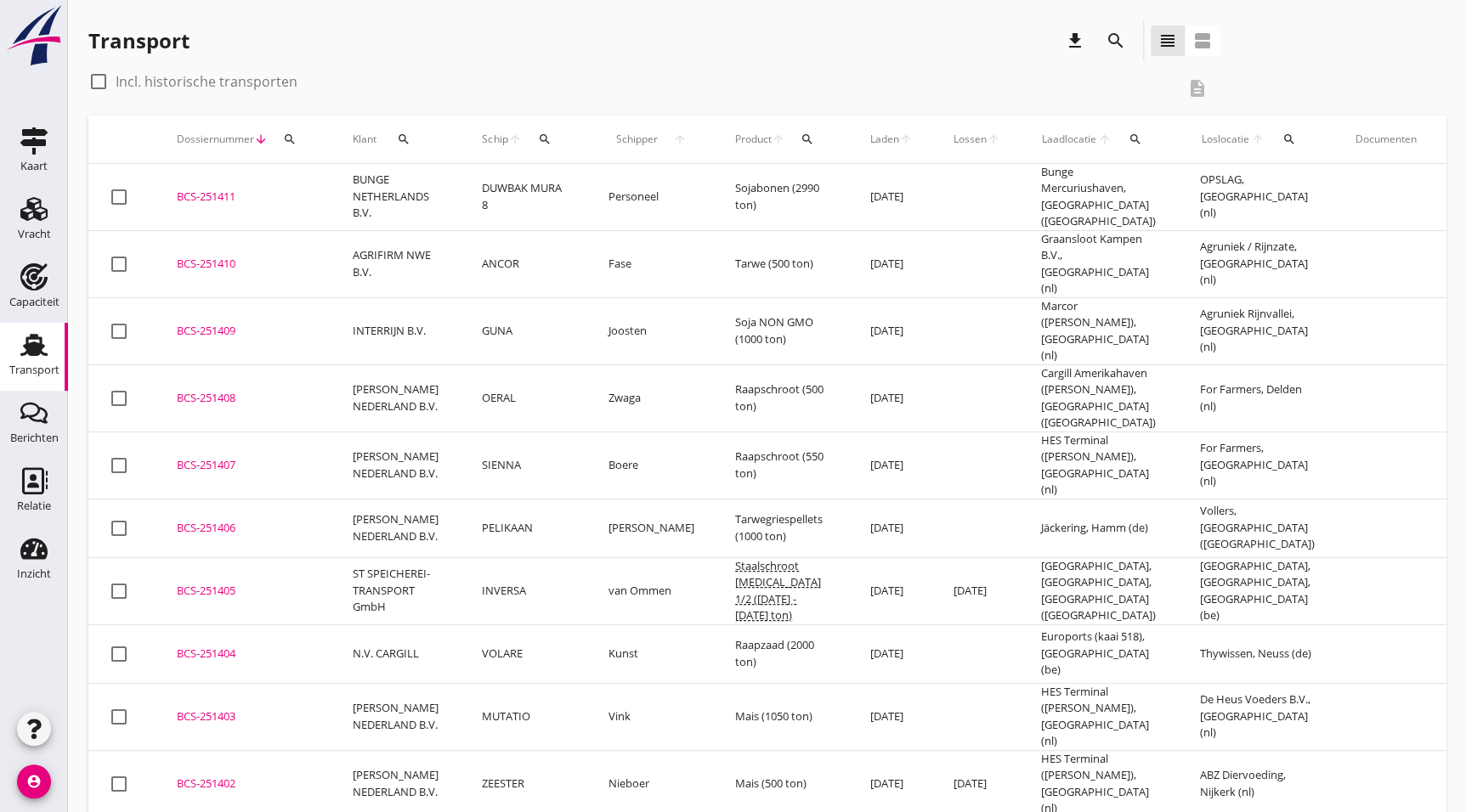
click at [185, 189] on div "BCS-251411" at bounding box center [244, 197] width 135 height 17
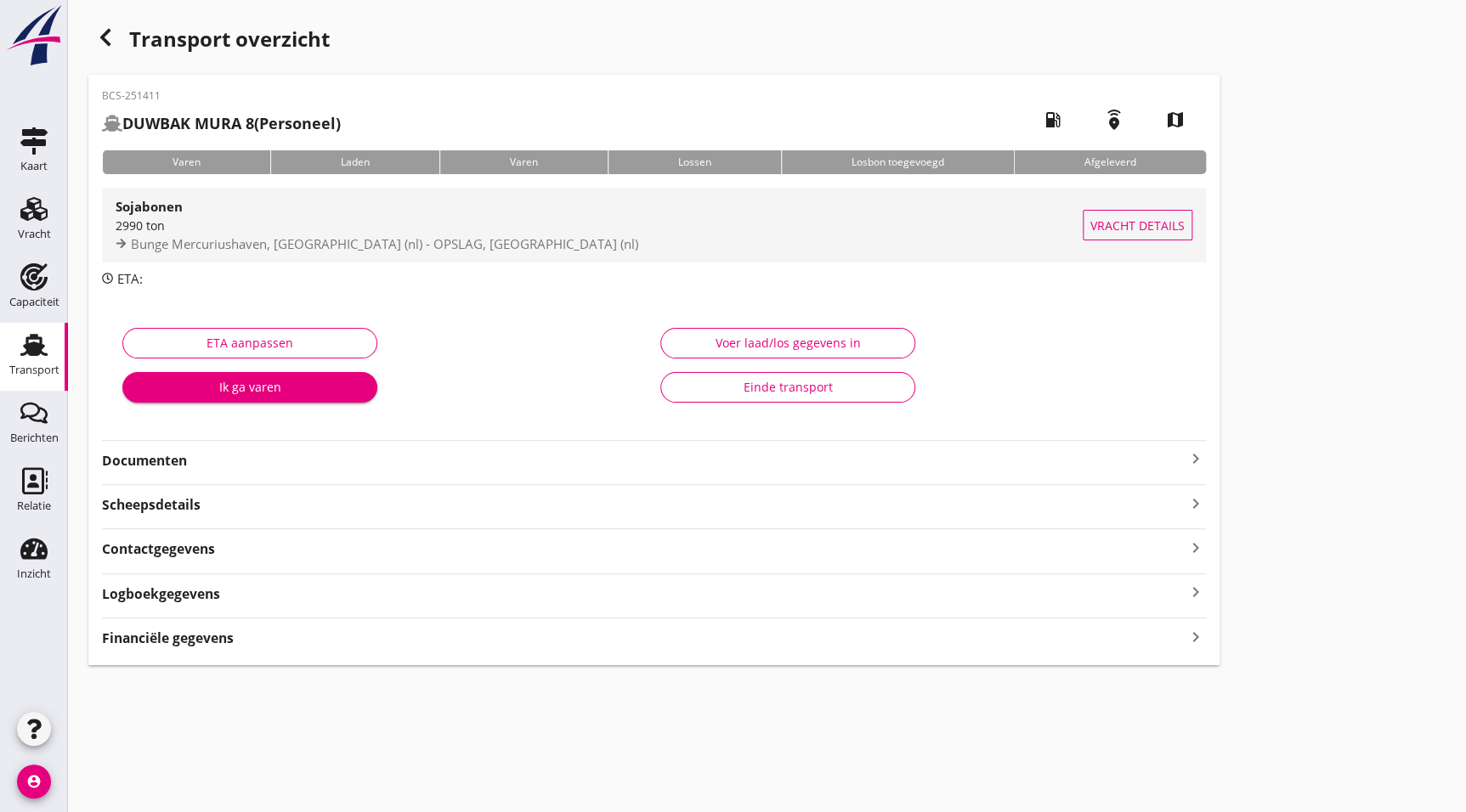
click at [238, 200] on div "Sojabonen" at bounding box center [599, 206] width 967 height 20
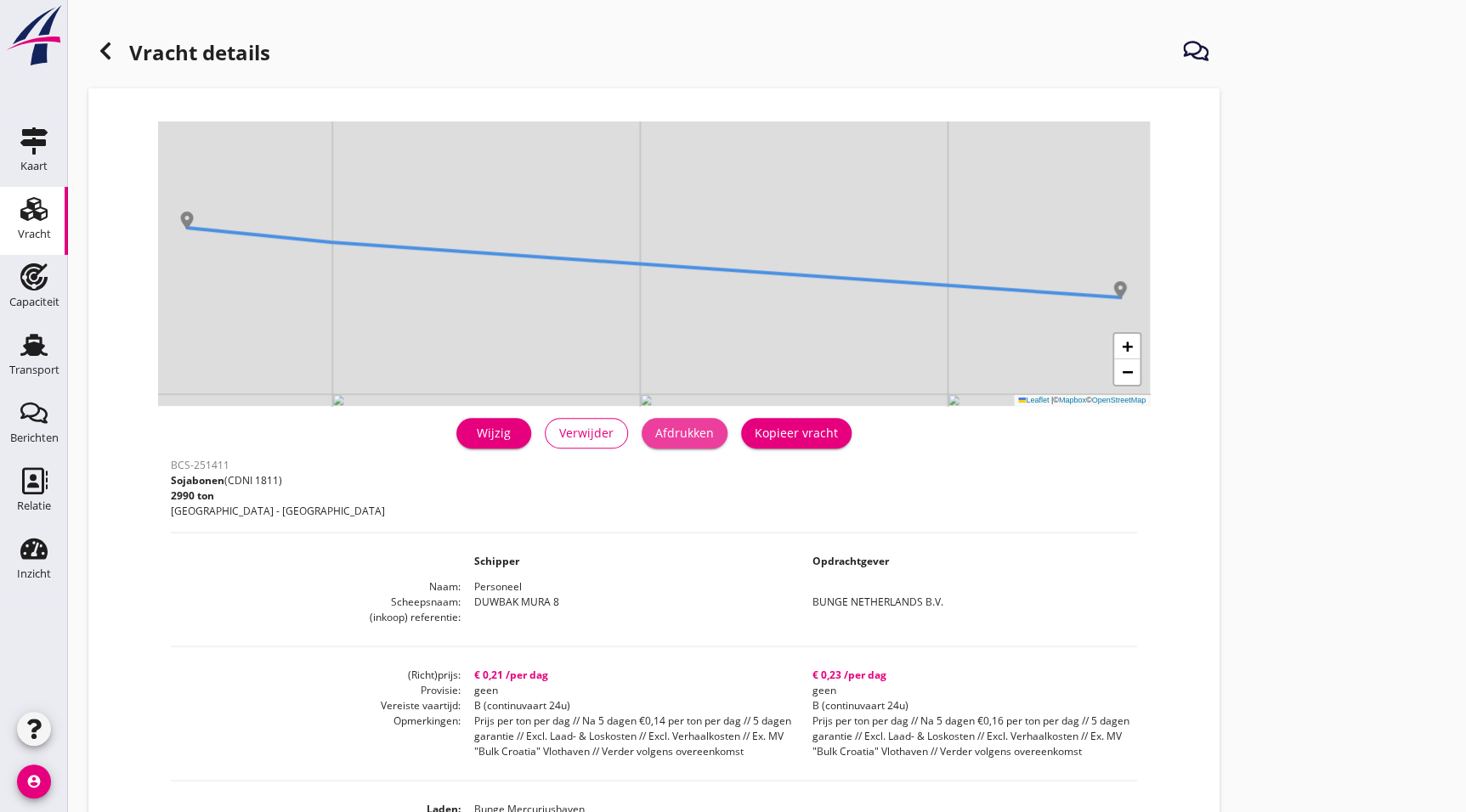
click at [671, 442] on div "Afdrukken" at bounding box center [684, 433] width 59 height 18
click at [101, 44] on icon at bounding box center [105, 51] width 20 height 20
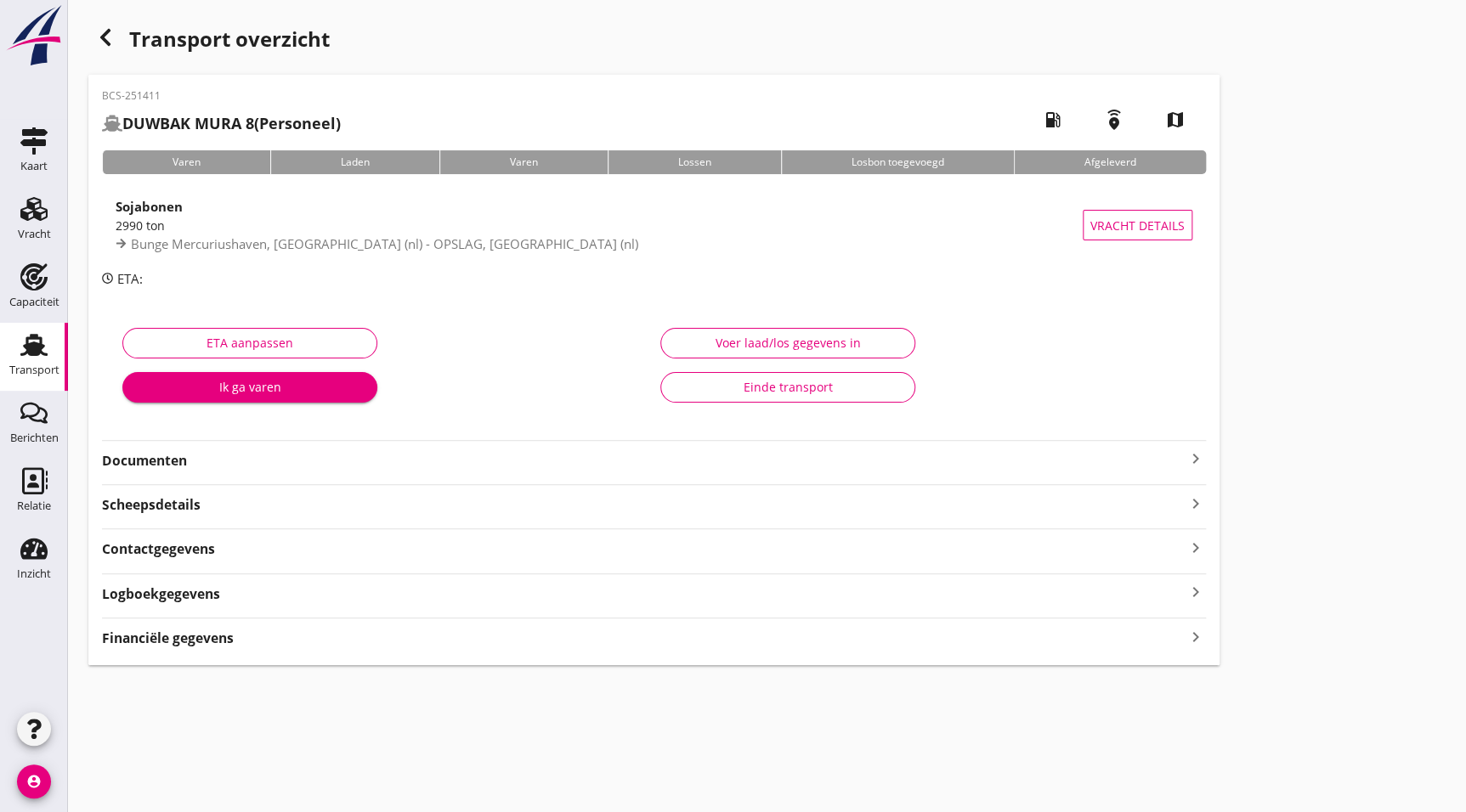
click at [262, 466] on strong "Documenten" at bounding box center [643, 461] width 1084 height 20
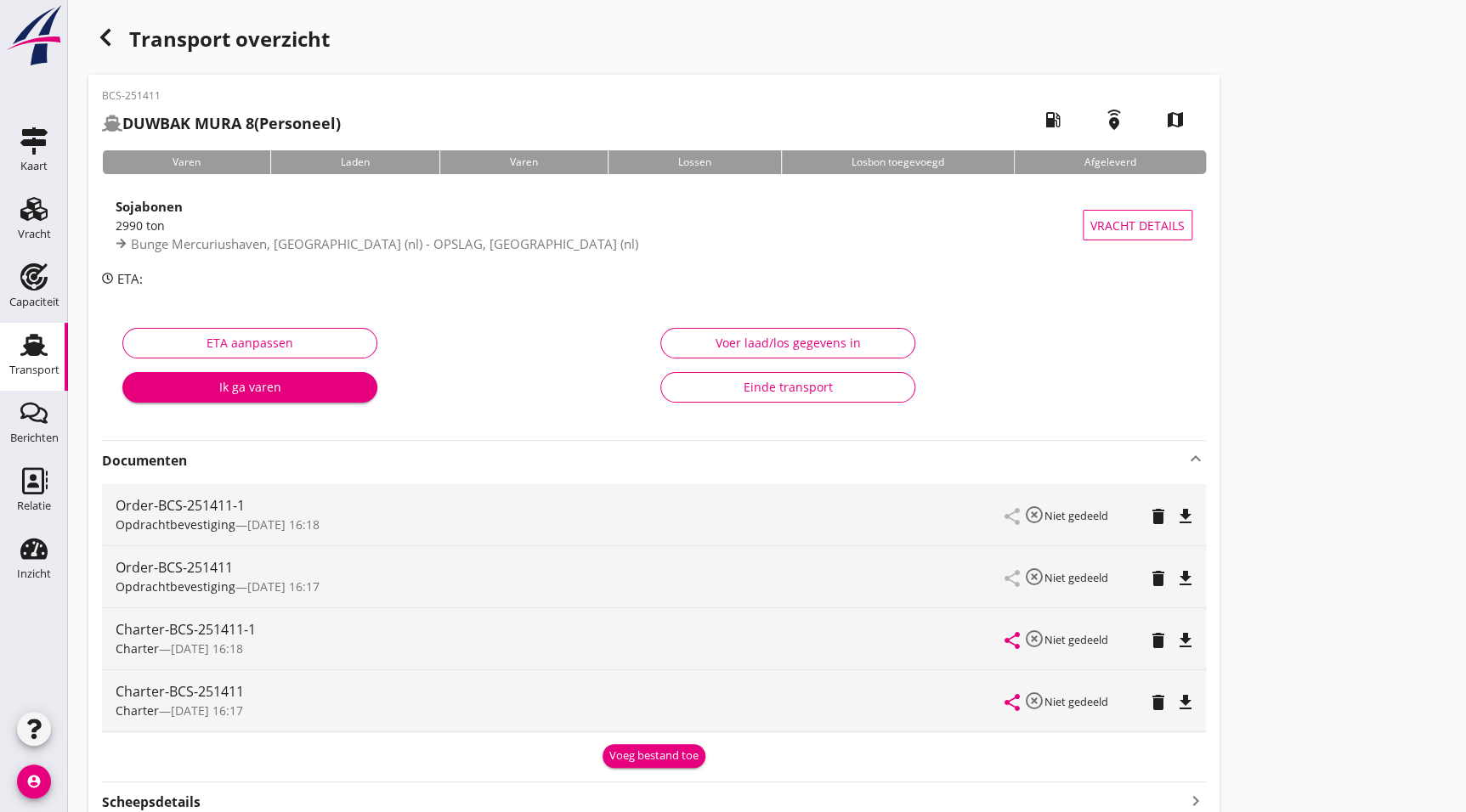
click at [1191, 509] on icon "file_download" at bounding box center [1185, 516] width 20 height 20
click at [1182, 637] on icon "file_download" at bounding box center [1185, 640] width 20 height 20
click at [1194, 516] on icon "open_in_browser" at bounding box center [1185, 516] width 20 height 20
click at [95, 35] on icon "button" at bounding box center [105, 37] width 20 height 20
